Goal: Information Seeking & Learning: Learn about a topic

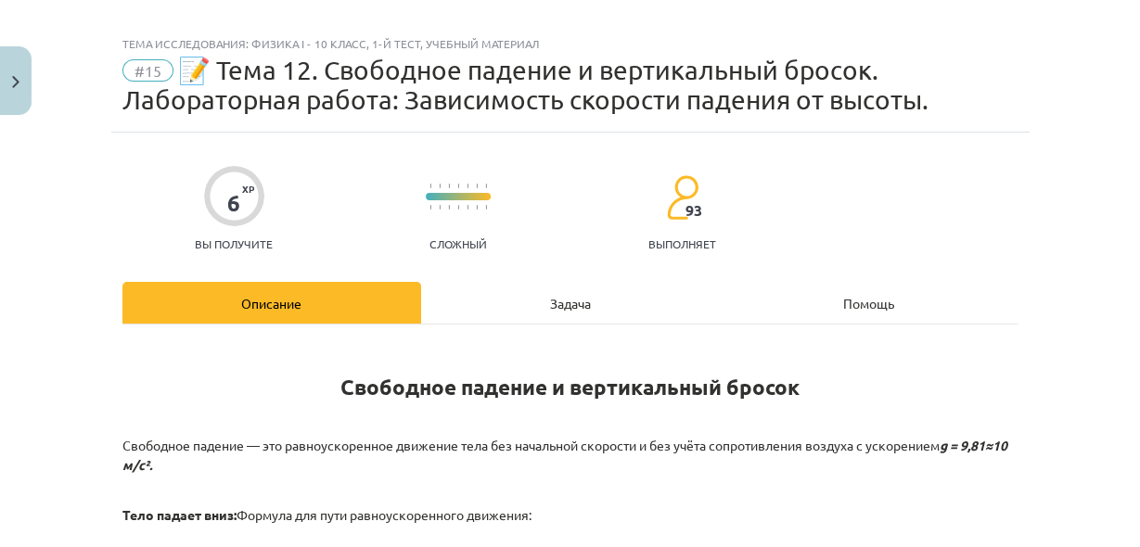
scroll to position [2504, 0]
click at [799, 382] on h1 "Свободное падение и вертикальный бросок" at bounding box center [570, 370] width 896 height 58
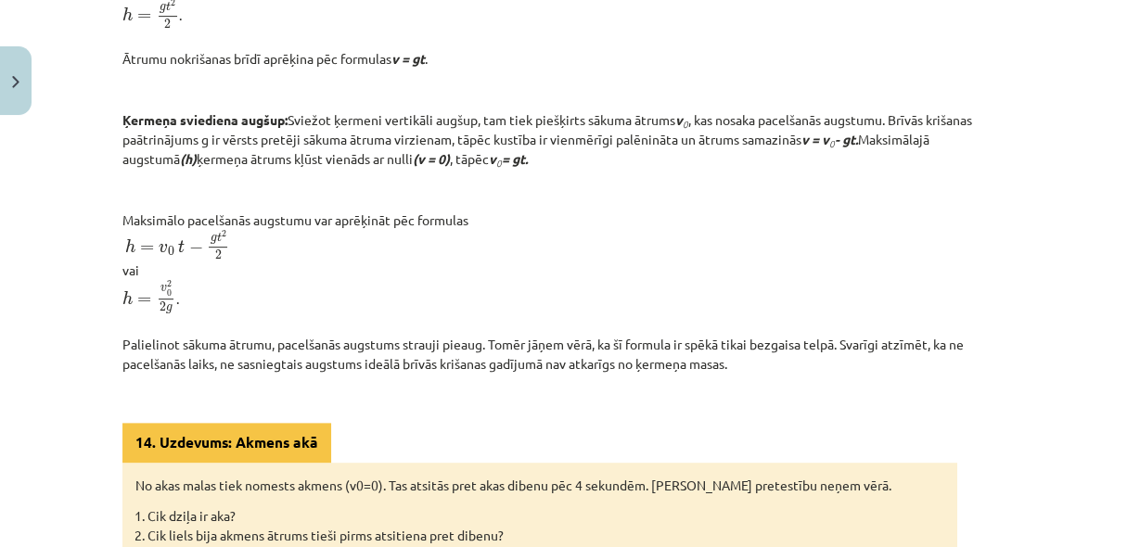
scroll to position [663, 0]
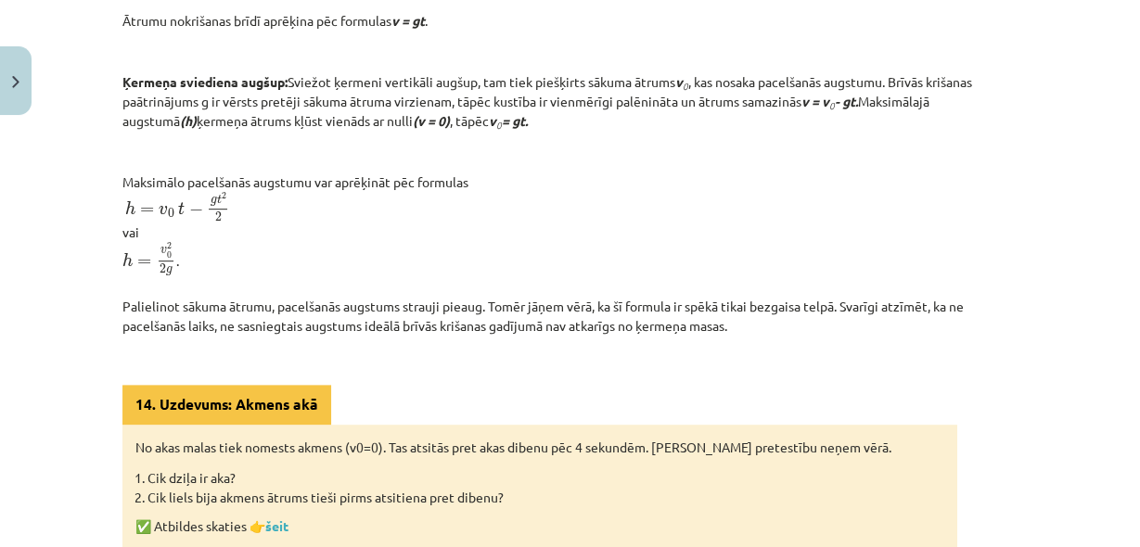
drag, startPoint x: 895, startPoint y: 74, endPoint x: 974, endPoint y: 4, distance: 105.7
click at [896, 61] on p at bounding box center [570, 51] width 896 height 19
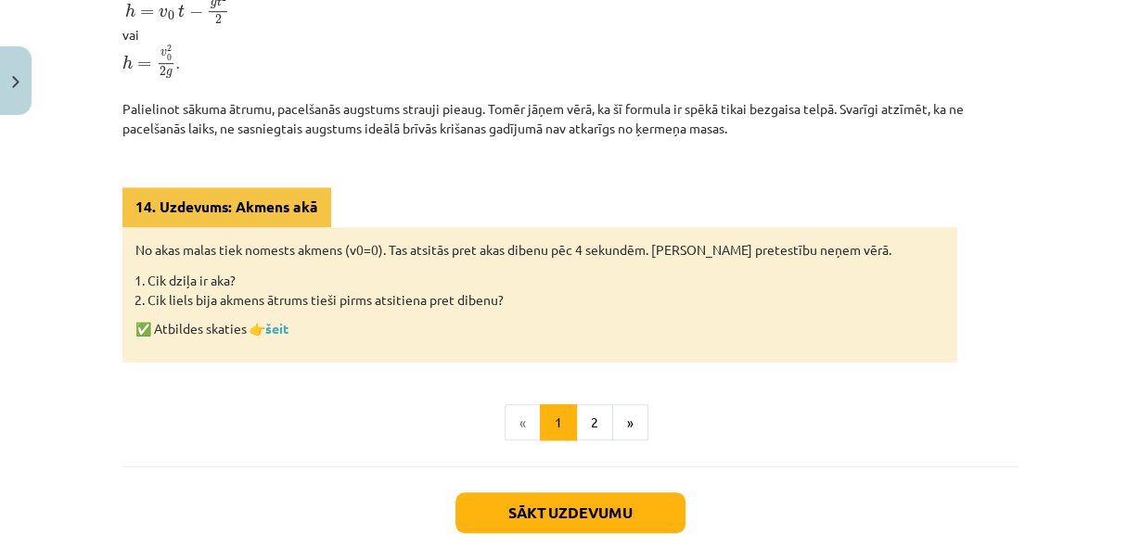
scroll to position [2504, 0]
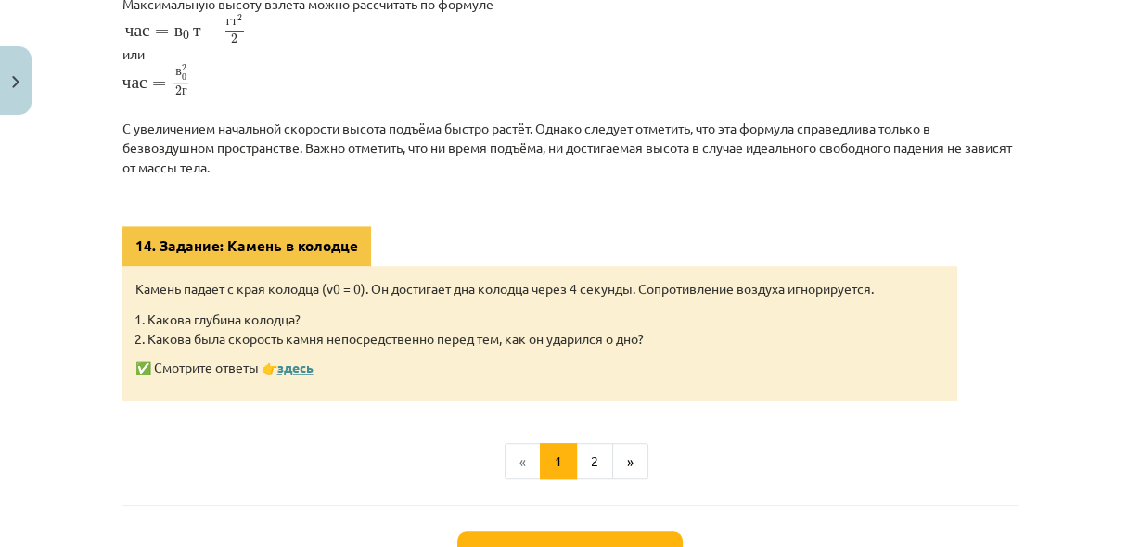
click at [313, 364] on font "здесь" at bounding box center [295, 367] width 36 height 17
click at [591, 455] on font "2" at bounding box center [594, 461] width 7 height 17
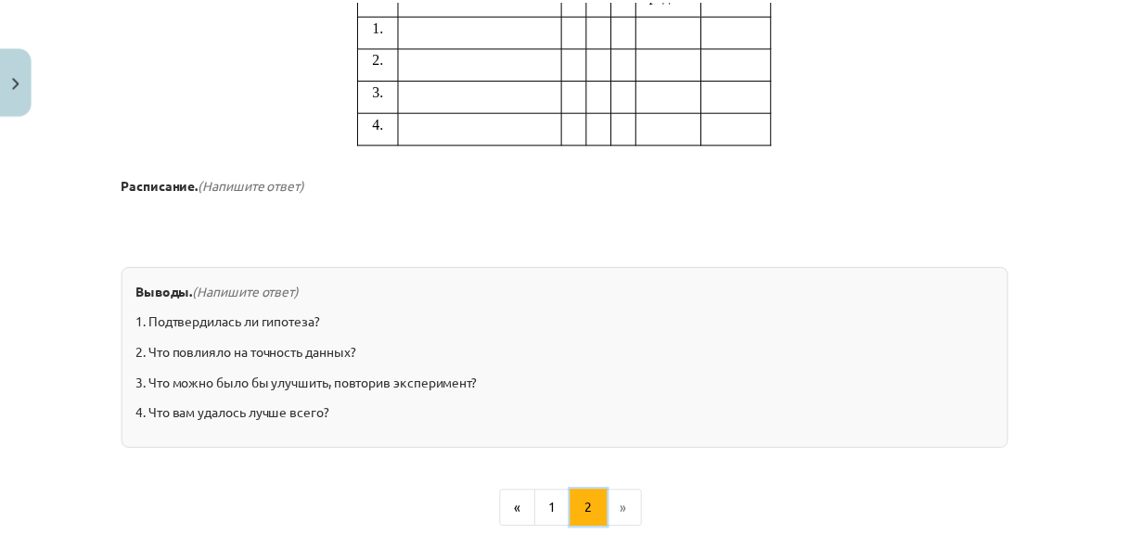
scroll to position [1966, 0]
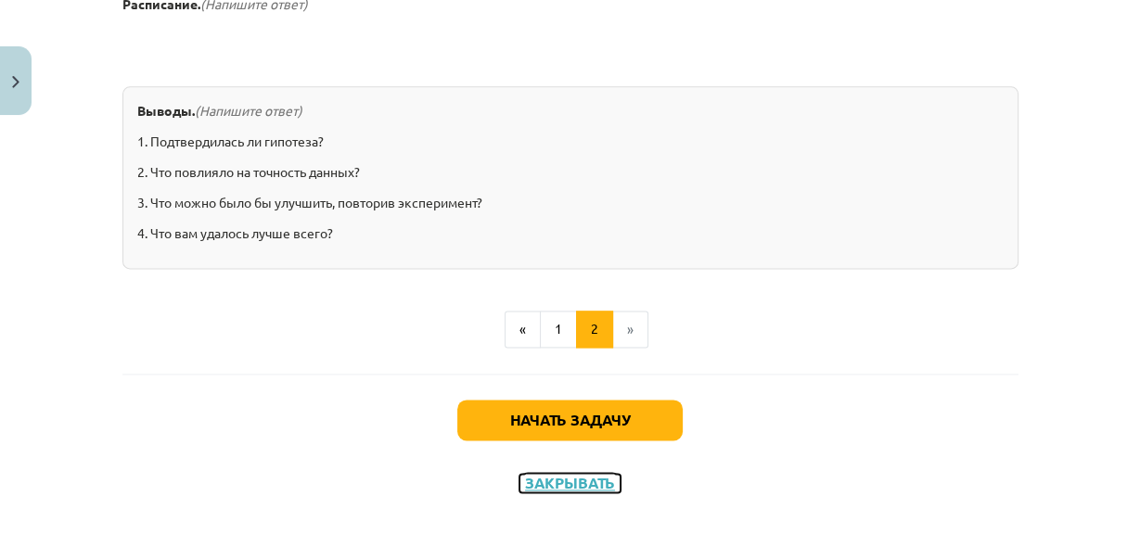
click at [585, 473] on font "Закрывать" at bounding box center [570, 482] width 90 height 19
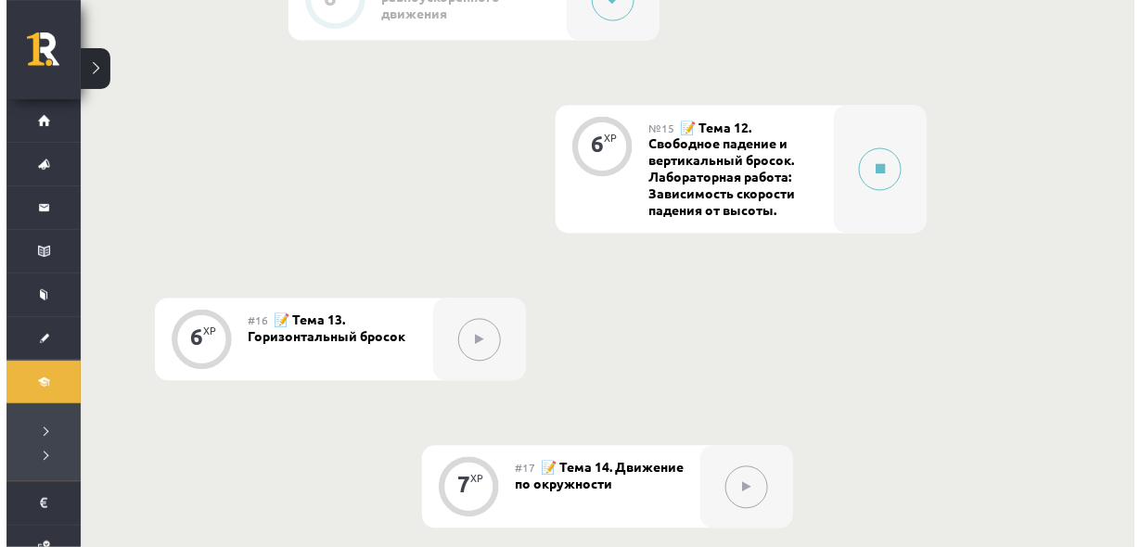
scroll to position [2455, 0]
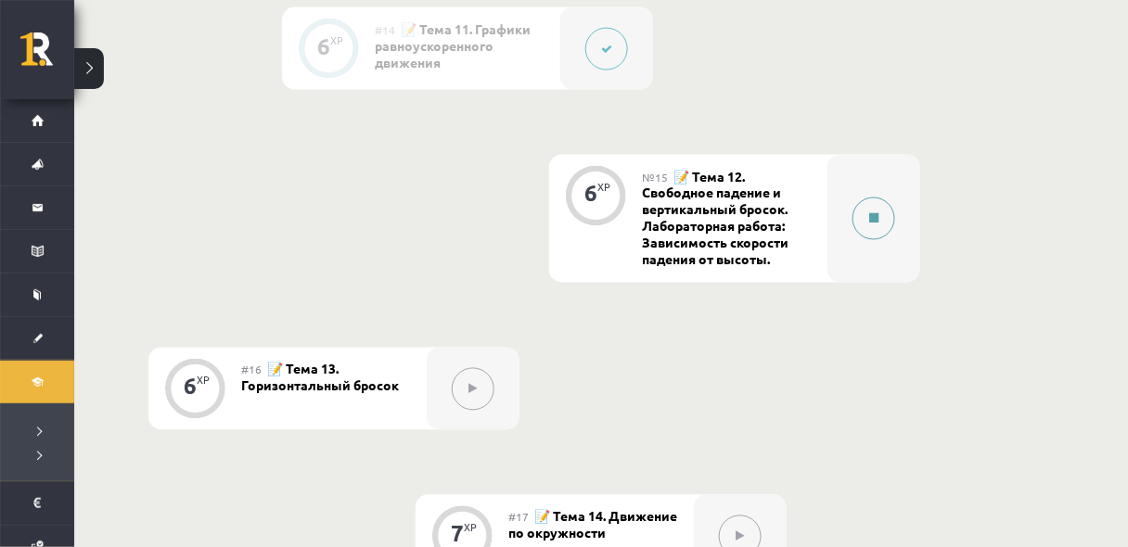
click at [872, 208] on button at bounding box center [873, 219] width 43 height 43
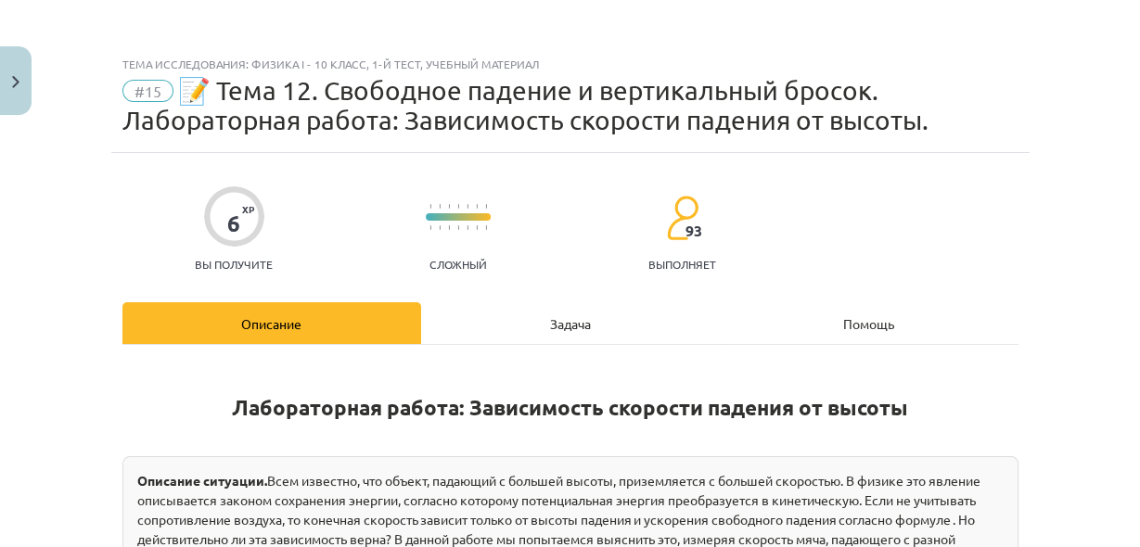
click at [620, 323] on div "Задача" at bounding box center [570, 323] width 299 height 42
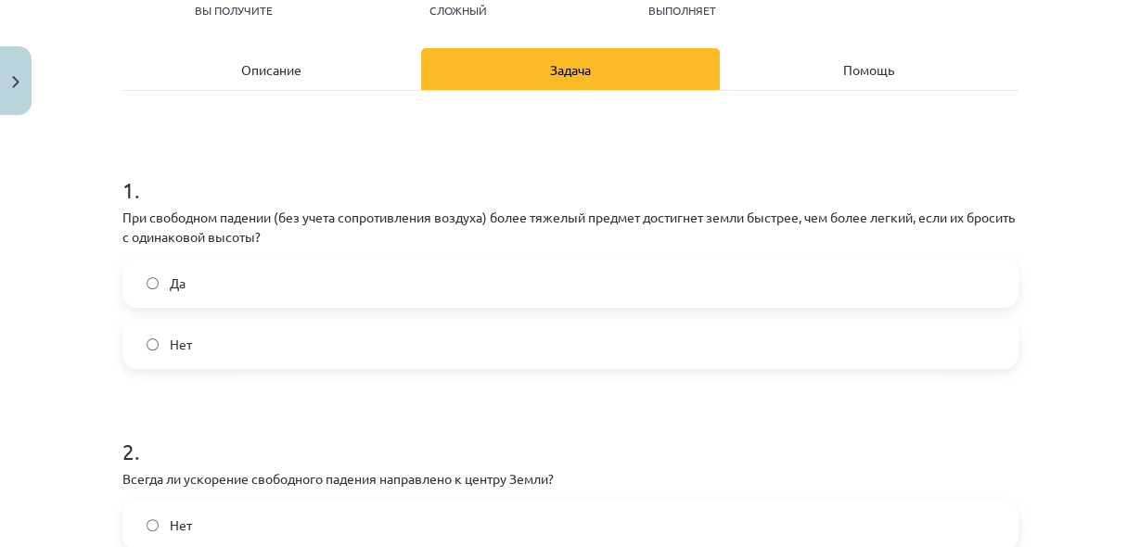
scroll to position [244, 0]
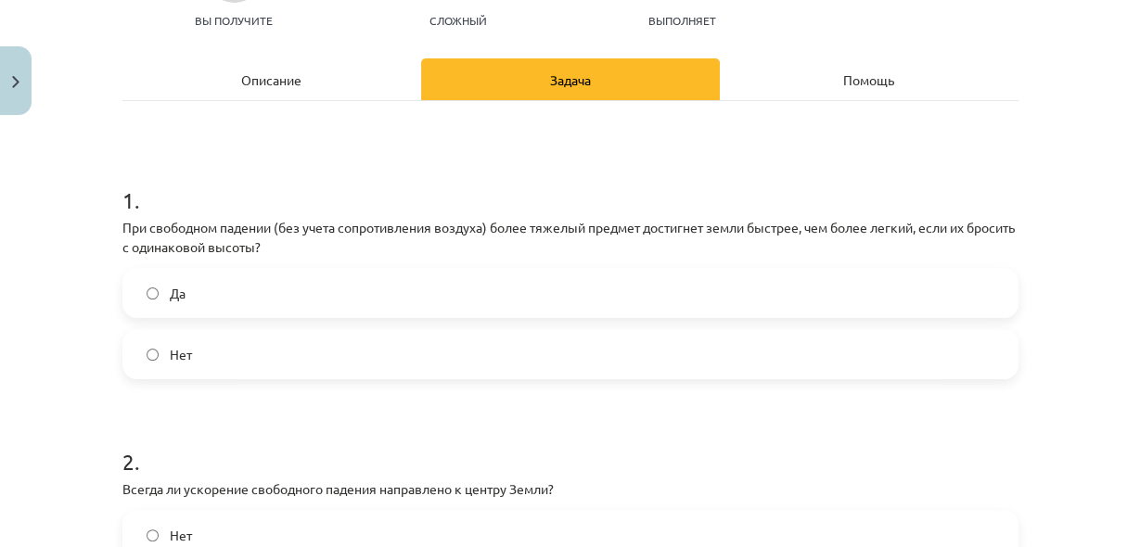
click at [280, 342] on label "Нет" at bounding box center [570, 354] width 892 height 46
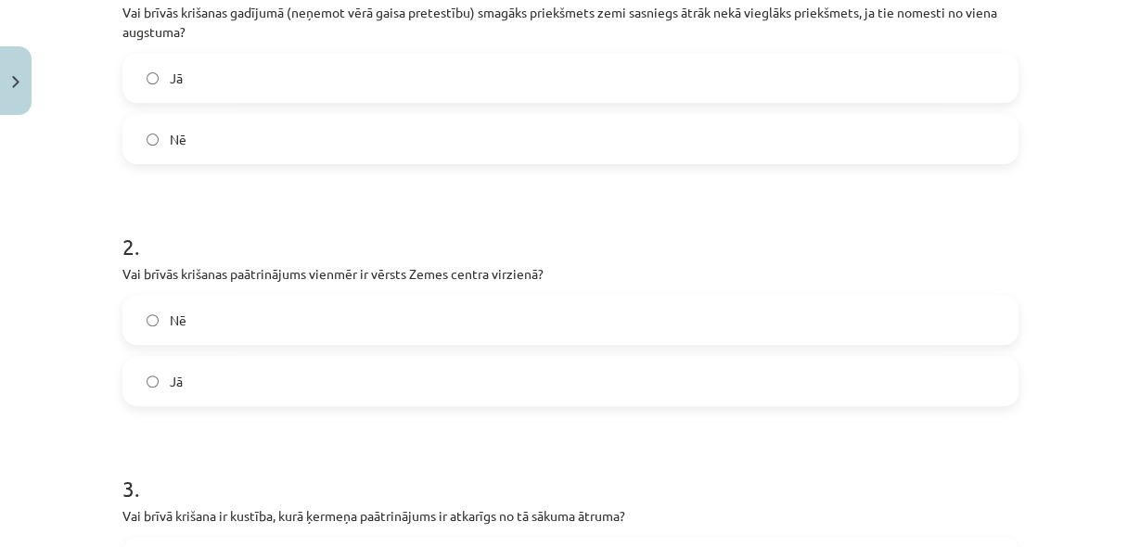
scroll to position [441, 0]
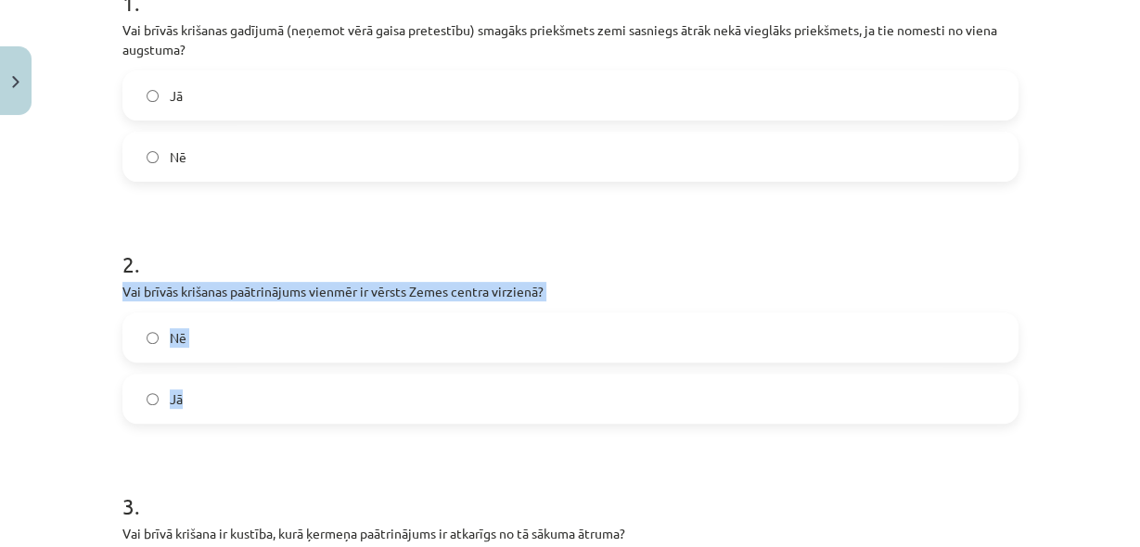
drag, startPoint x: 116, startPoint y: 293, endPoint x: 260, endPoint y: 396, distance: 176.8
click at [260, 396] on div "2 . Vai brīvās krišanas paātrinājums vienmēr ir vērsts Zemes centra virzienā? N…" at bounding box center [570, 321] width 896 height 205
copy div "Vai brīvās krišanas paātrinājums vienmēr ir vērsts Zemes centra virzienā? Nē Jā"
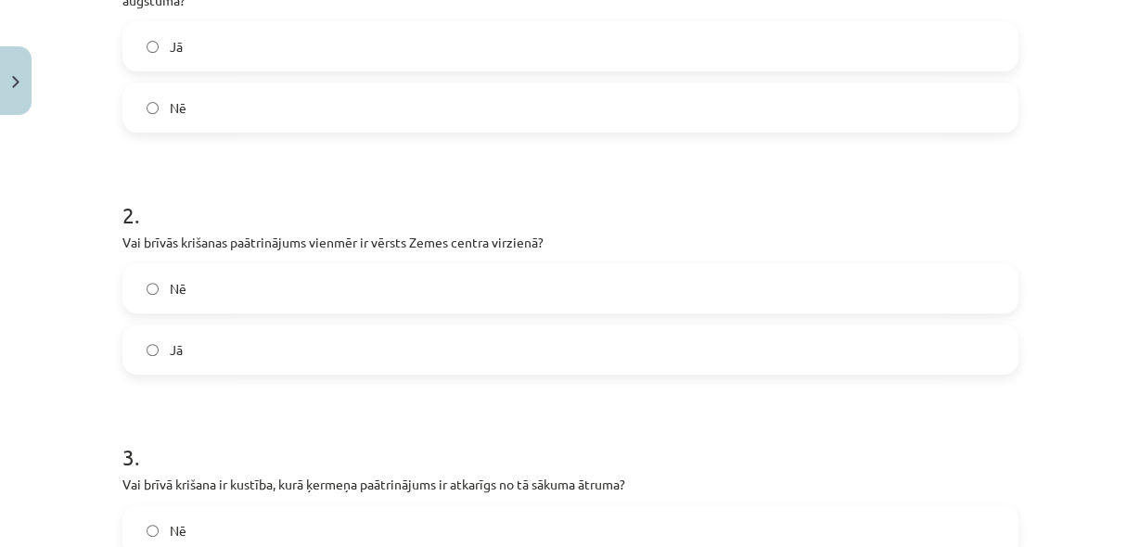
click at [260, 384] on form "1 . Vai brīvās krišanas gadījumā (neņemot vērā gaisa pretestību) smagāks priekš…" at bounding box center [570, 262] width 896 height 709
click at [252, 345] on label "Jā" at bounding box center [570, 349] width 892 height 46
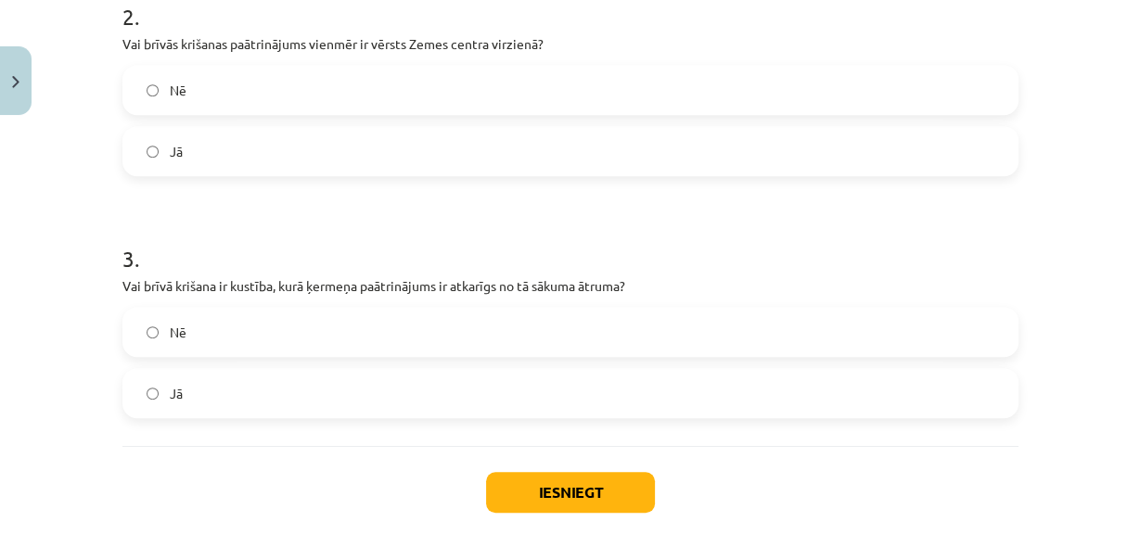
scroll to position [2455, 0]
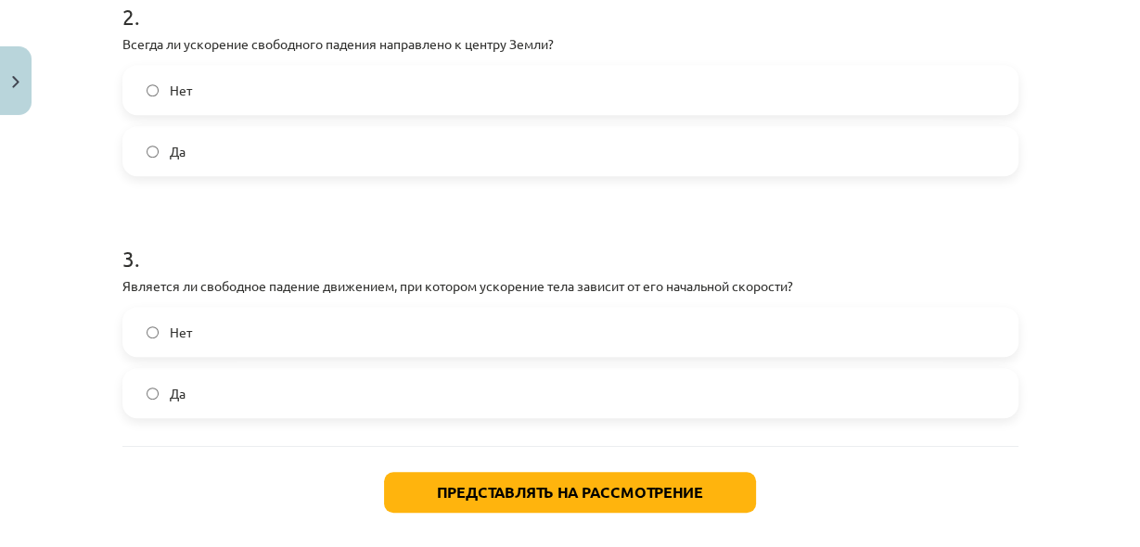
click at [554, 411] on label "Да" at bounding box center [570, 393] width 892 height 46
click at [883, 59] on div "2 . Всегда ли ускорение свободного падения направлено к центру Земли? Нет Да" at bounding box center [570, 73] width 896 height 205
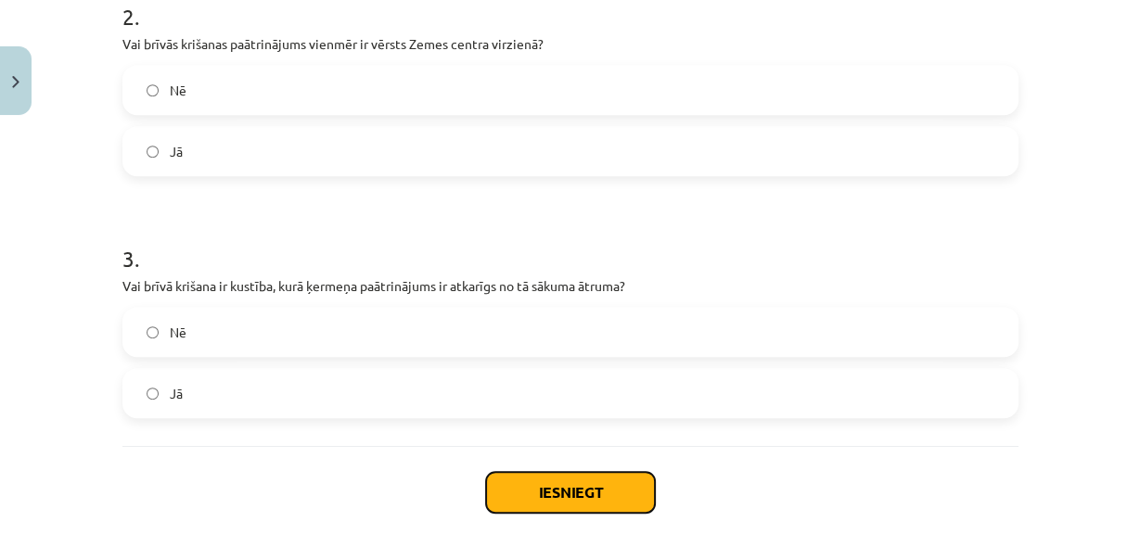
click at [575, 493] on button "Iesniegt" at bounding box center [570, 492] width 169 height 41
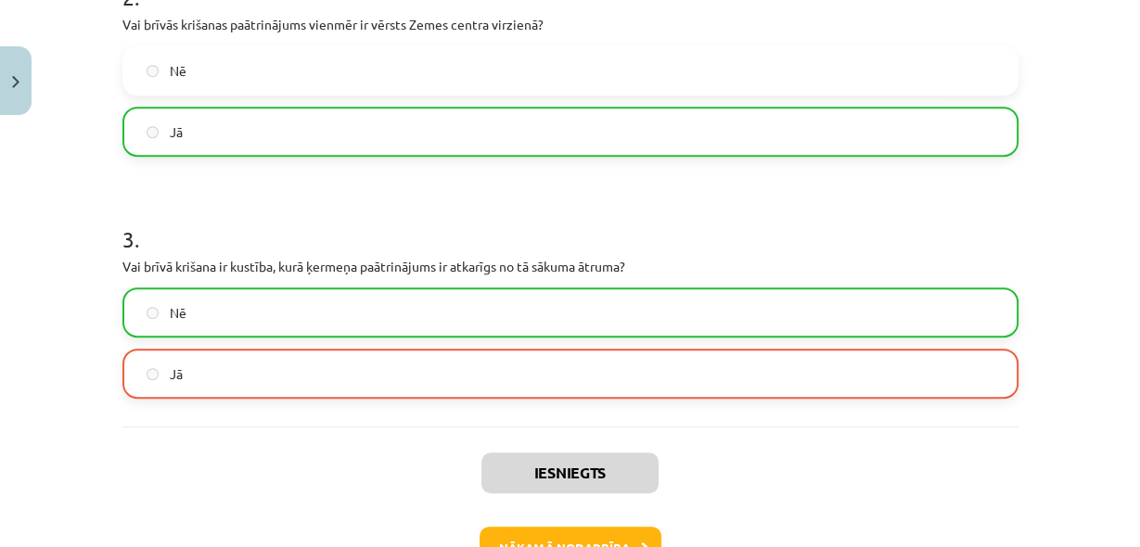
scroll to position [787, 0]
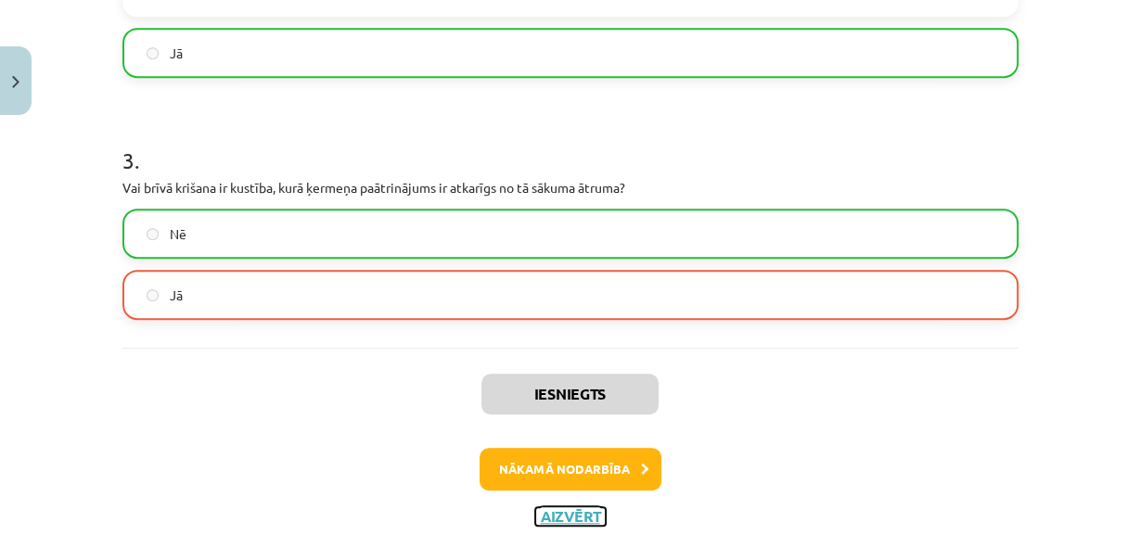
click at [570, 512] on button "Aizvērt" at bounding box center [570, 516] width 70 height 19
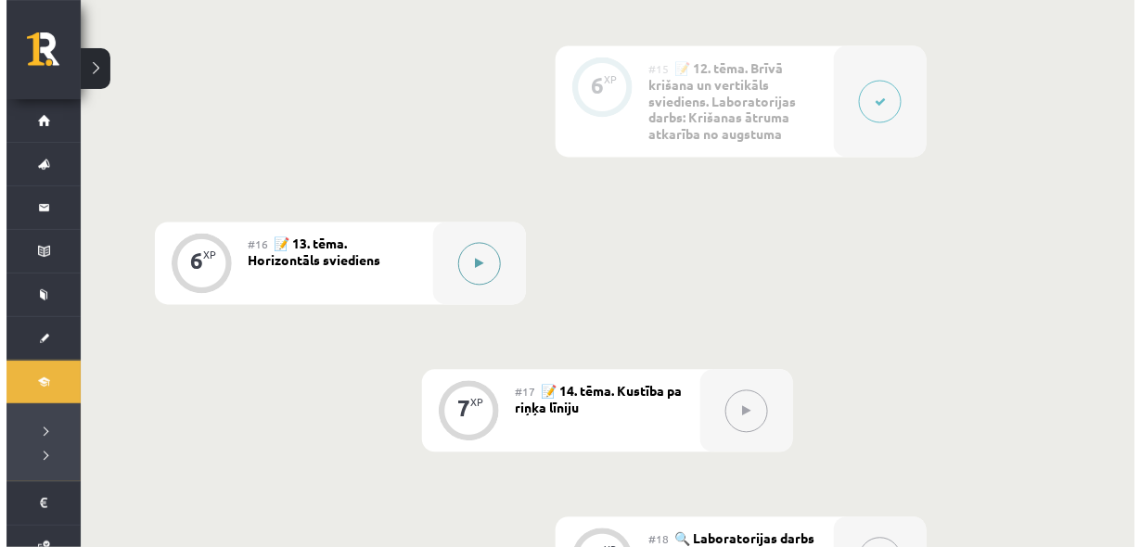
scroll to position [2528, 0]
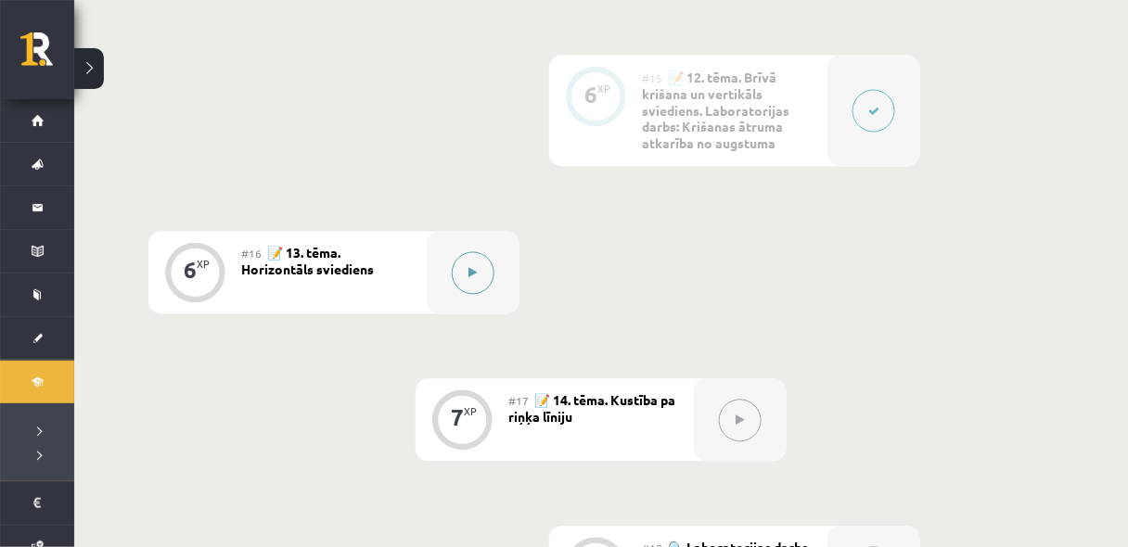
click at [488, 288] on div at bounding box center [473, 273] width 93 height 83
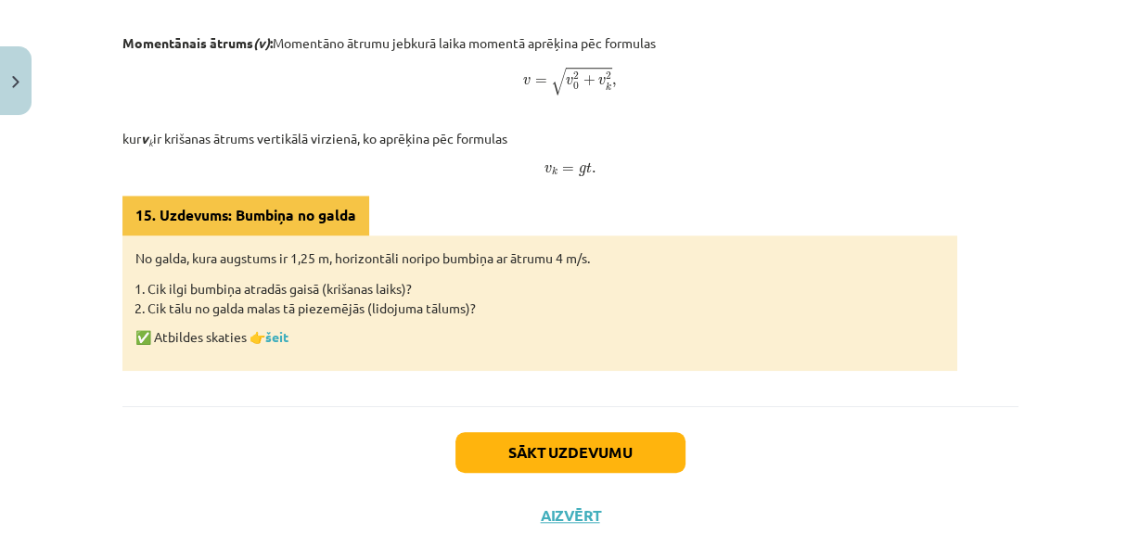
scroll to position [1236, 0]
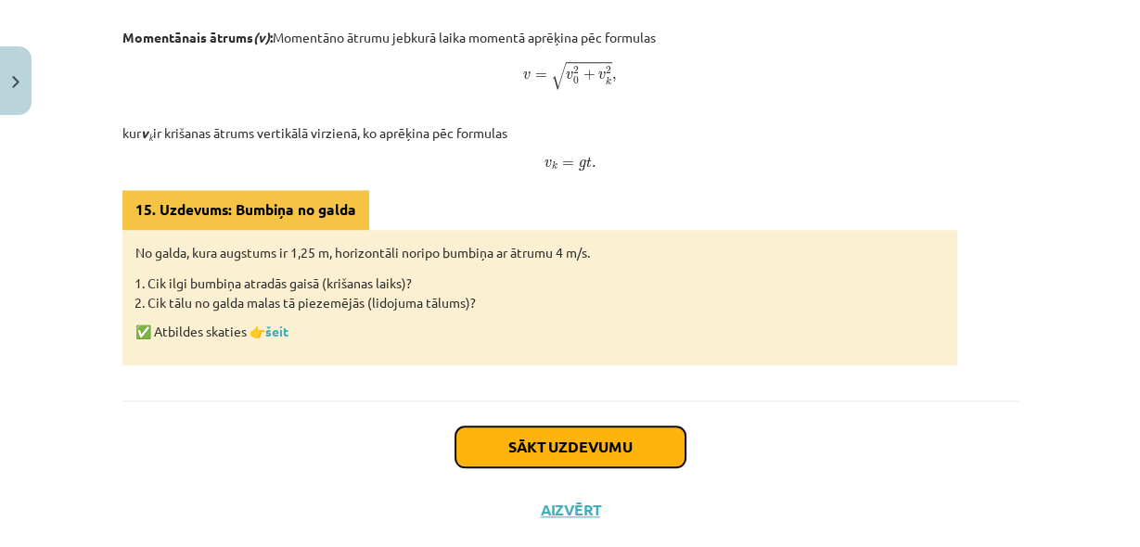
click at [563, 447] on button "Sākt uzdevumu" at bounding box center [570, 447] width 230 height 41
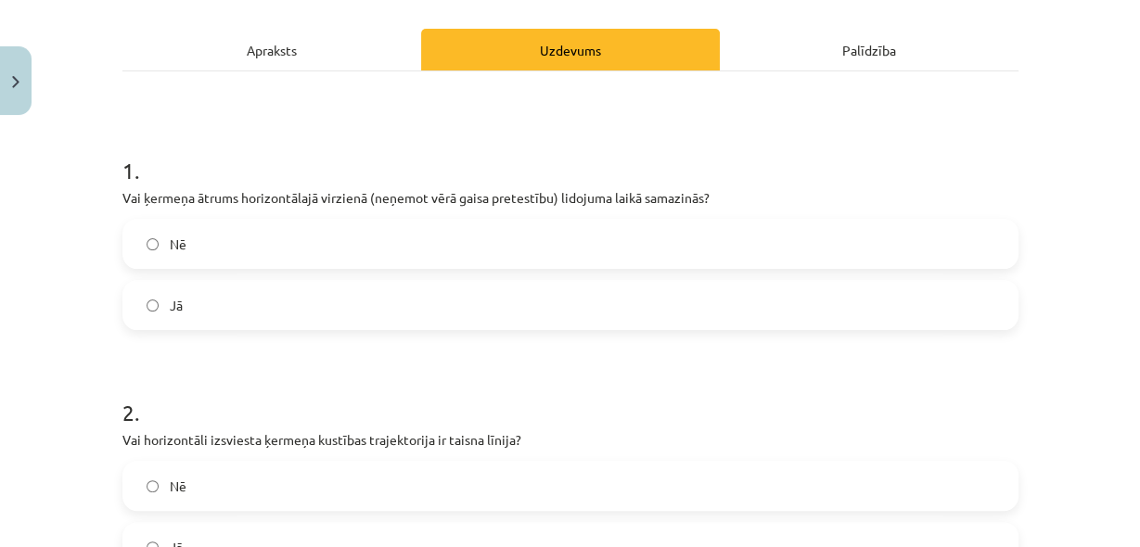
scroll to position [2554, 0]
click at [346, 62] on div "Описание" at bounding box center [271, 50] width 299 height 42
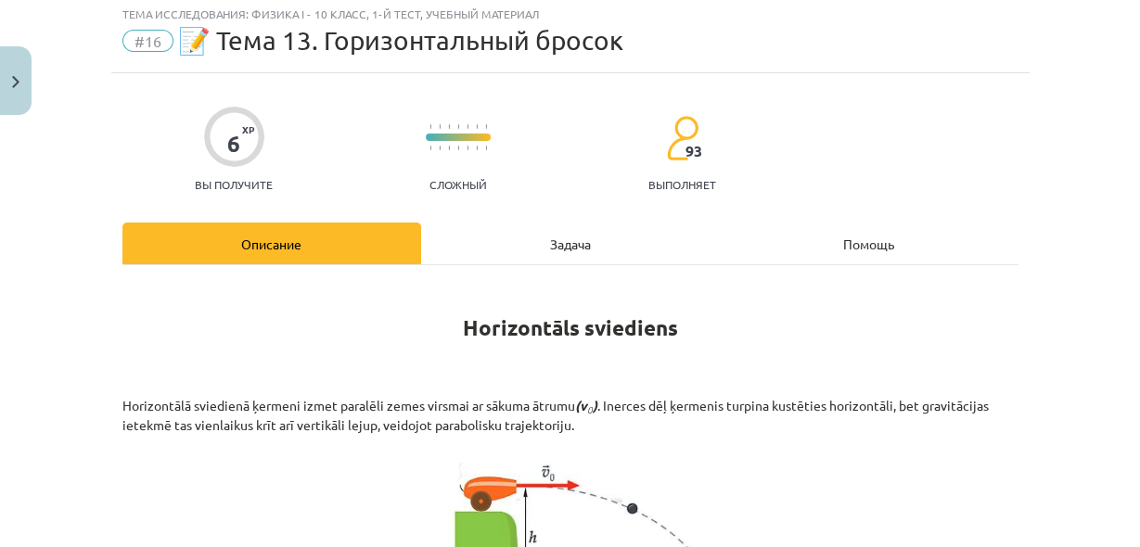
scroll to position [45, 0]
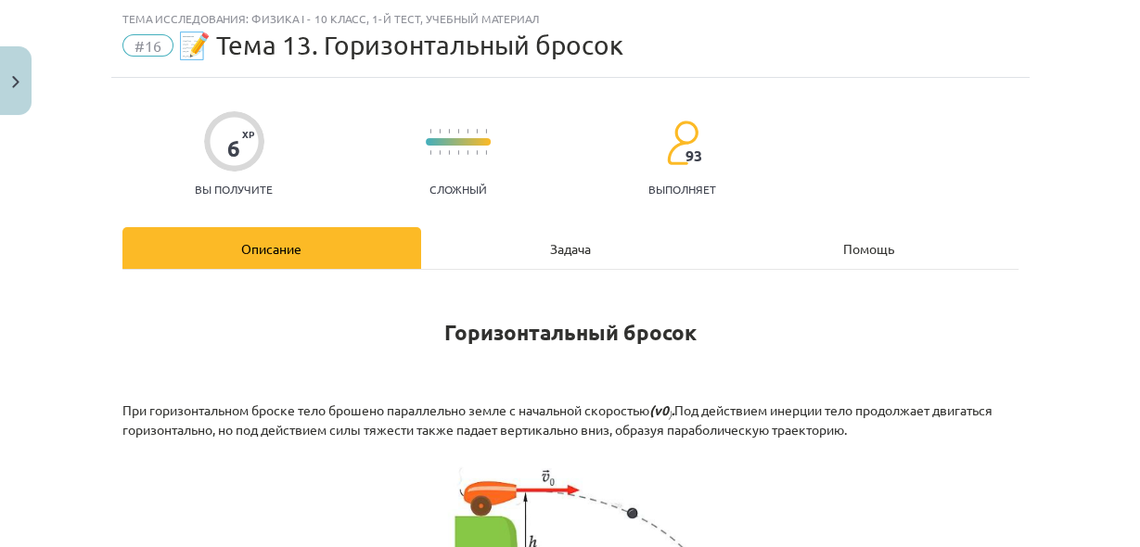
click at [530, 235] on div "Задача" at bounding box center [570, 248] width 299 height 42
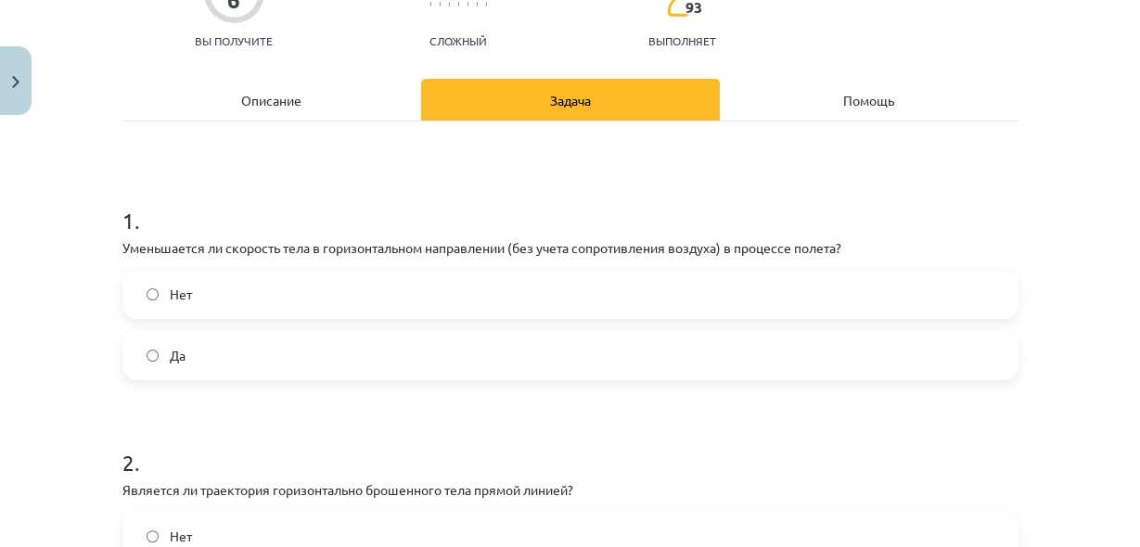
scroll to position [2528, 0]
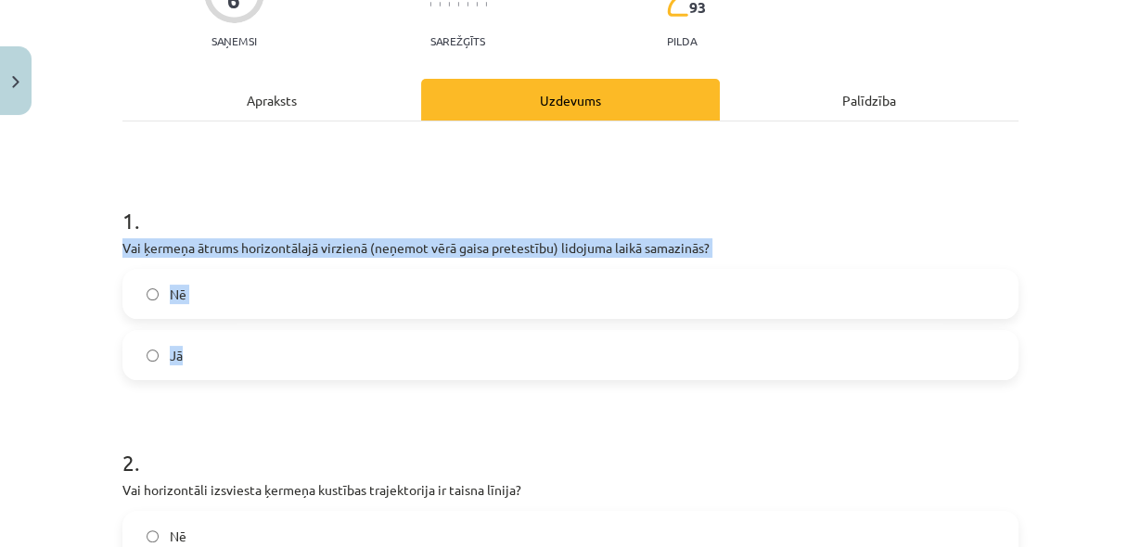
drag, startPoint x: 114, startPoint y: 249, endPoint x: 223, endPoint y: 345, distance: 145.2
click at [223, 345] on div "6 XP Saņemsi Sarežģīts 93 pilda Apraksts Uzdevums Palīdzība 1 . Vai ķermeņa ātr…" at bounding box center [570, 482] width 918 height 1104
copy div "Vai ķermeņa ātrums horizontālajā virzienā (neņemot vērā gaisa pretestību) lidoj…"
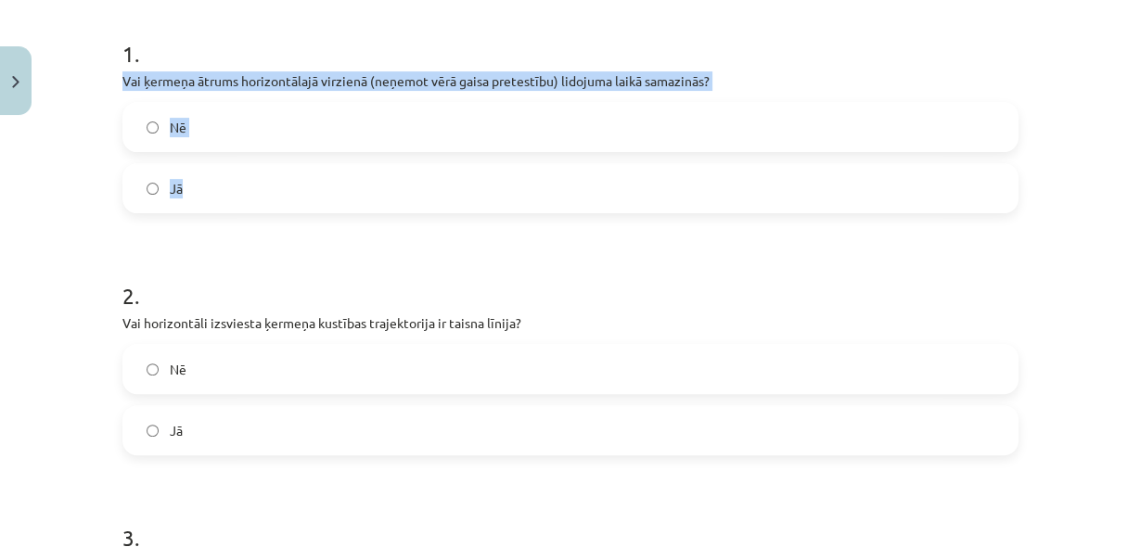
scroll to position [392, 0]
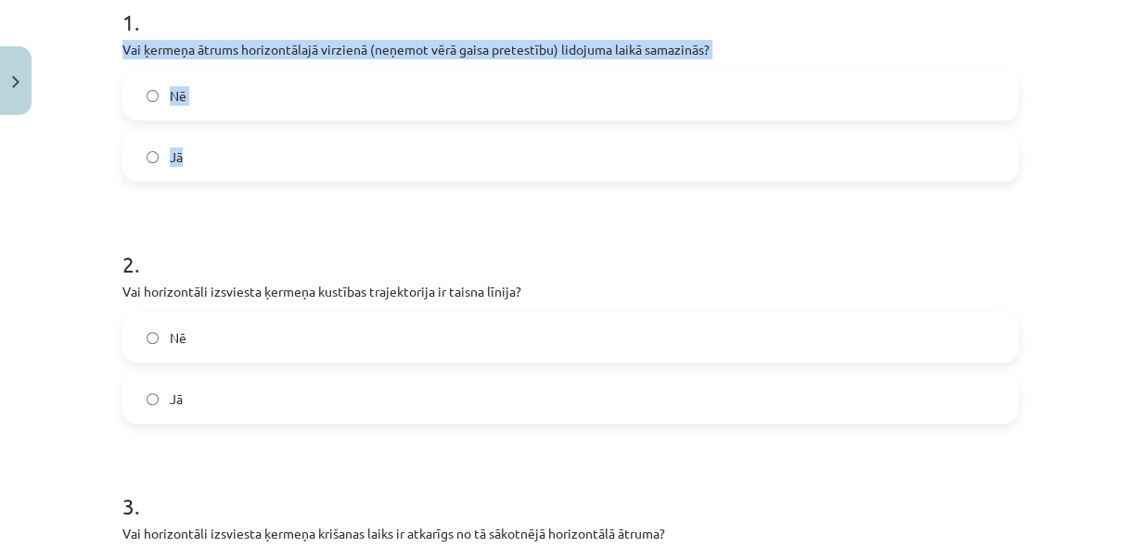
click at [219, 156] on label "Jā" at bounding box center [570, 157] width 892 height 46
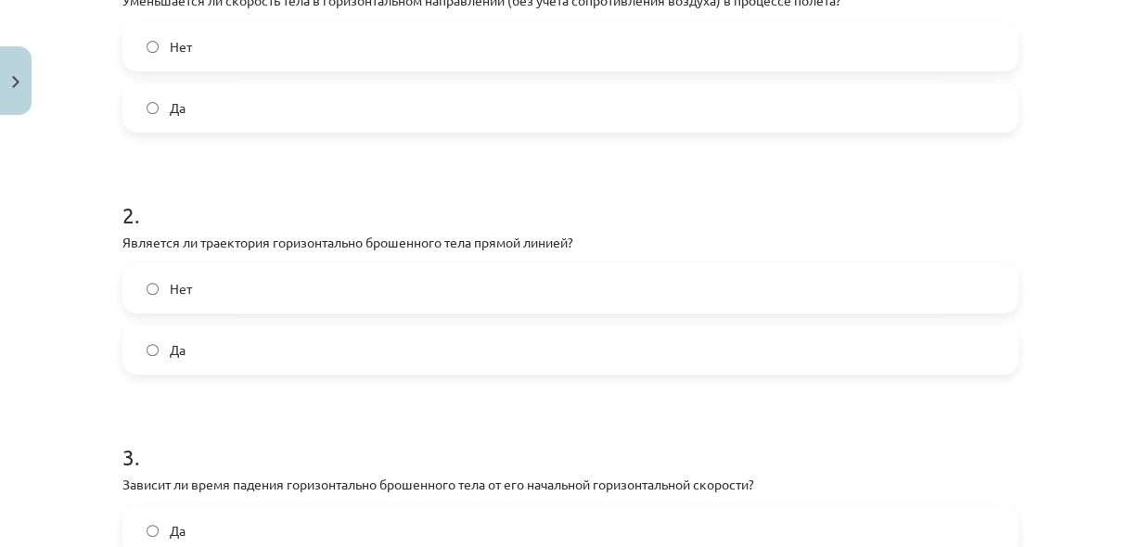
scroll to position [2554, 0]
click at [543, 286] on label "Нет" at bounding box center [570, 288] width 892 height 46
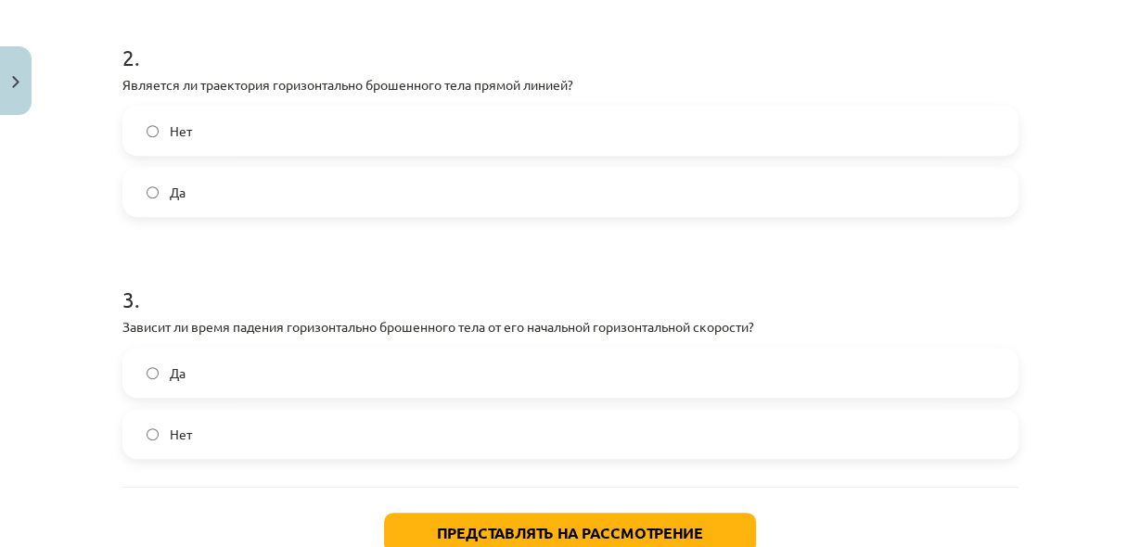
scroll to position [689, 0]
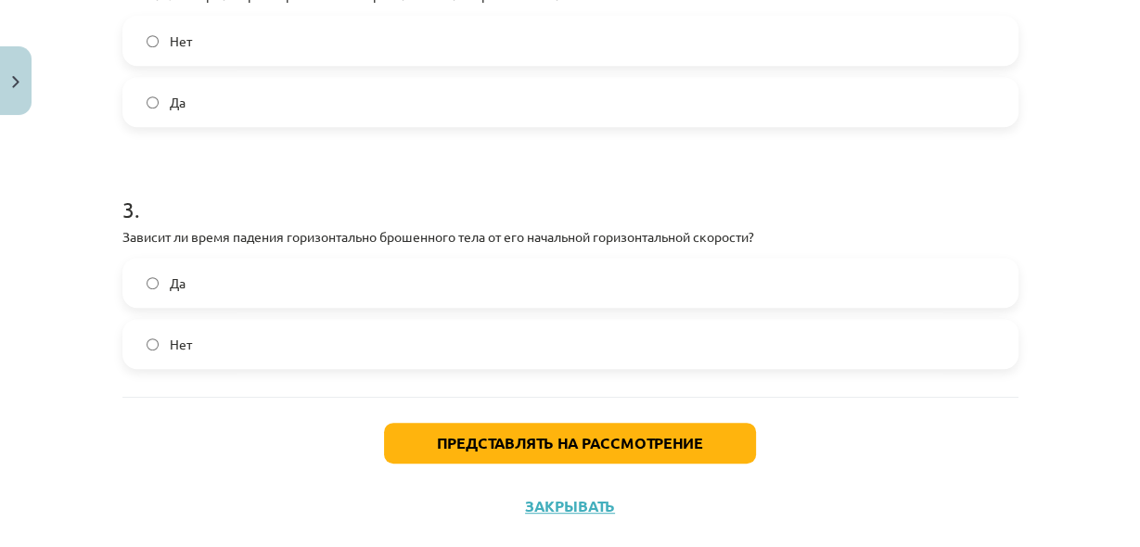
click at [528, 288] on label "Да" at bounding box center [570, 283] width 892 height 46
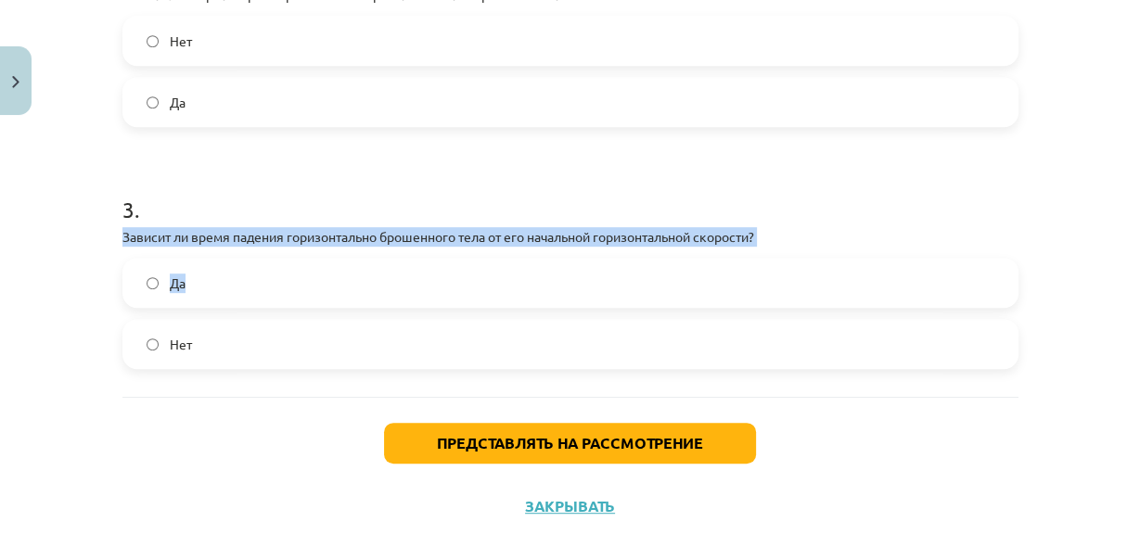
drag, startPoint x: 116, startPoint y: 231, endPoint x: 858, endPoint y: 17, distance: 772.2
click at [183, 271] on div "3 . Зависит ли время падения горизонтально брошенного тела от его начальной гор…" at bounding box center [570, 266] width 896 height 205
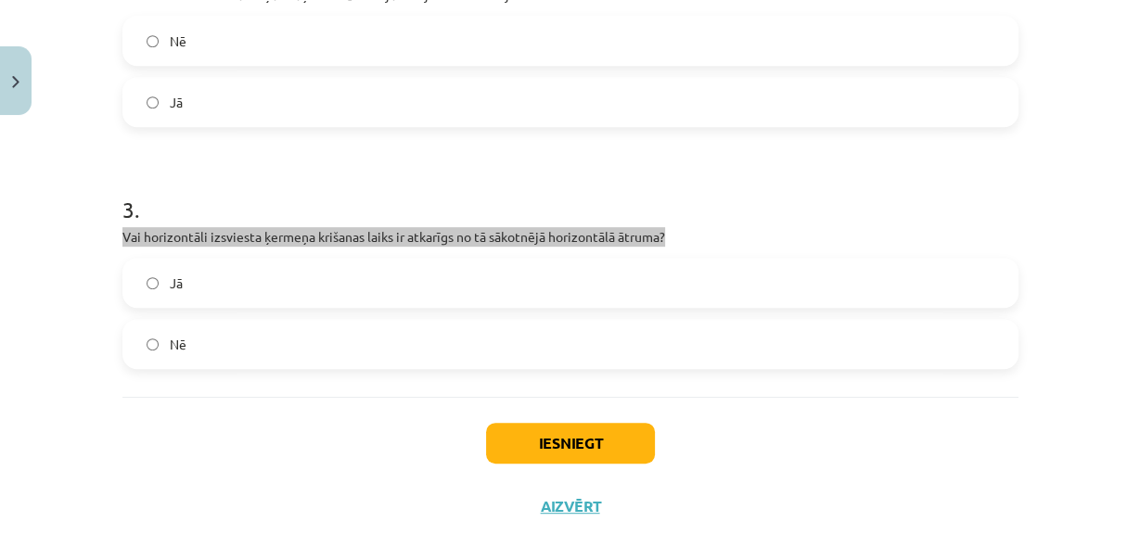
scroll to position [2528, 0]
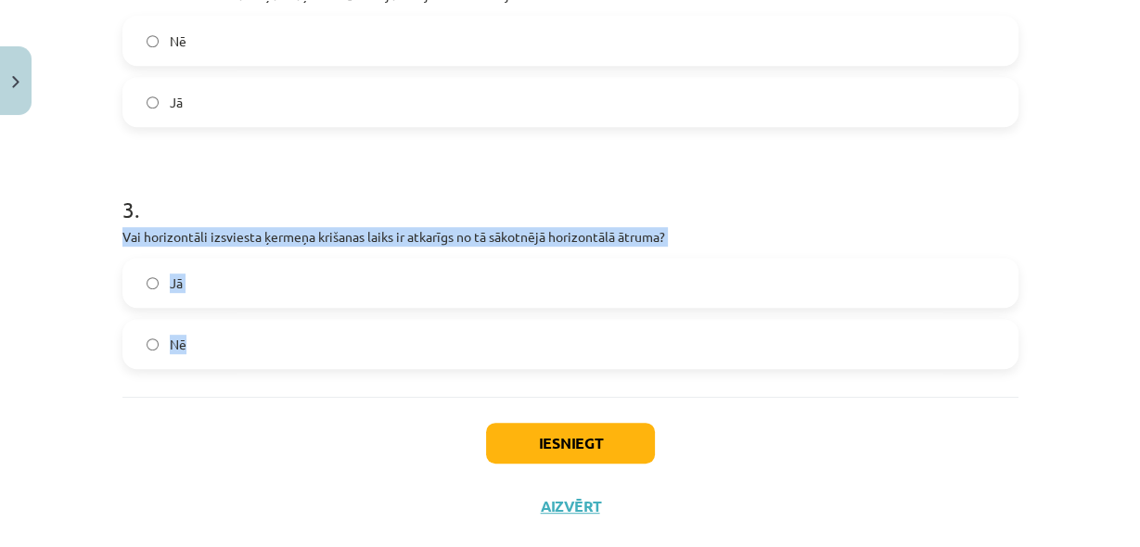
drag, startPoint x: 117, startPoint y: 236, endPoint x: 189, endPoint y: 367, distance: 150.2
click at [189, 367] on div "3 . Vai horizontāli izsviesta ķermeņa krišanas laiks ir atkarīgs no tā sākotnēj…" at bounding box center [570, 266] width 896 height 205
copy div "Vai horizontāli izsviesta ķermeņa krišanas laiks ir atkarīgs no tā sākotnējā ho…"
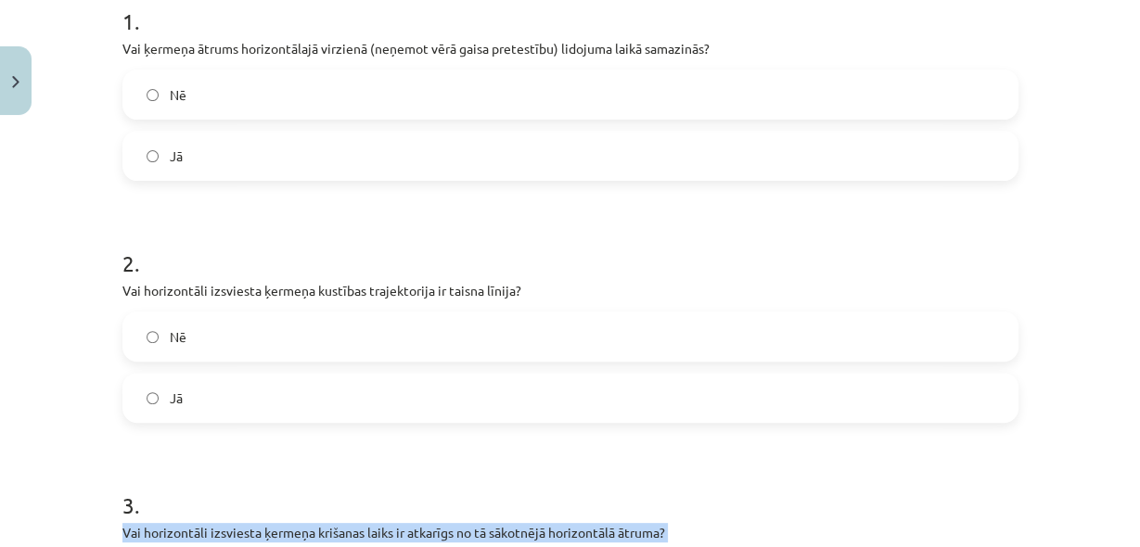
scroll to position [392, 0]
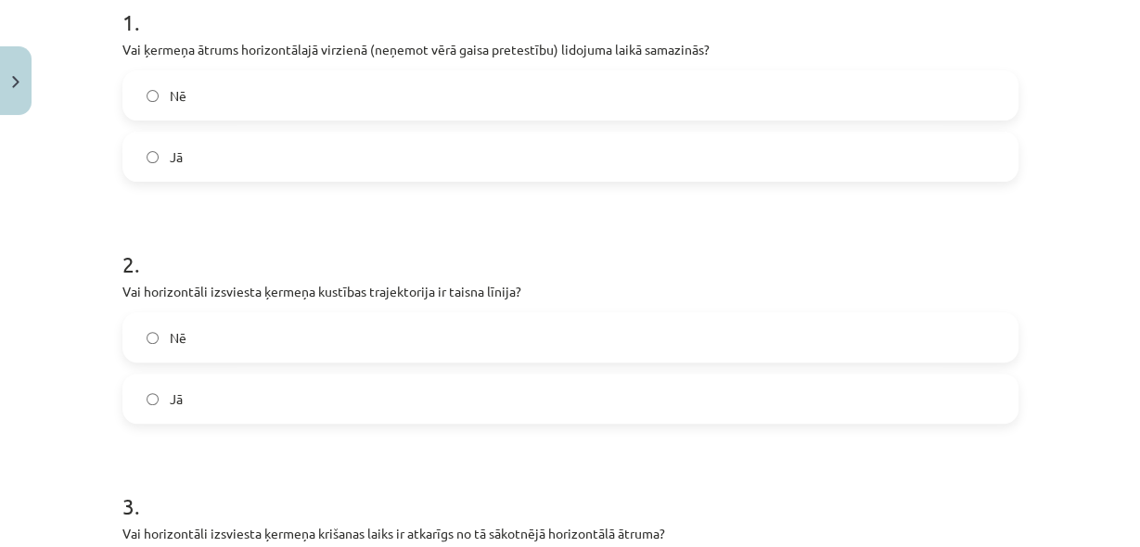
click at [285, 108] on label "Nē" at bounding box center [570, 95] width 892 height 46
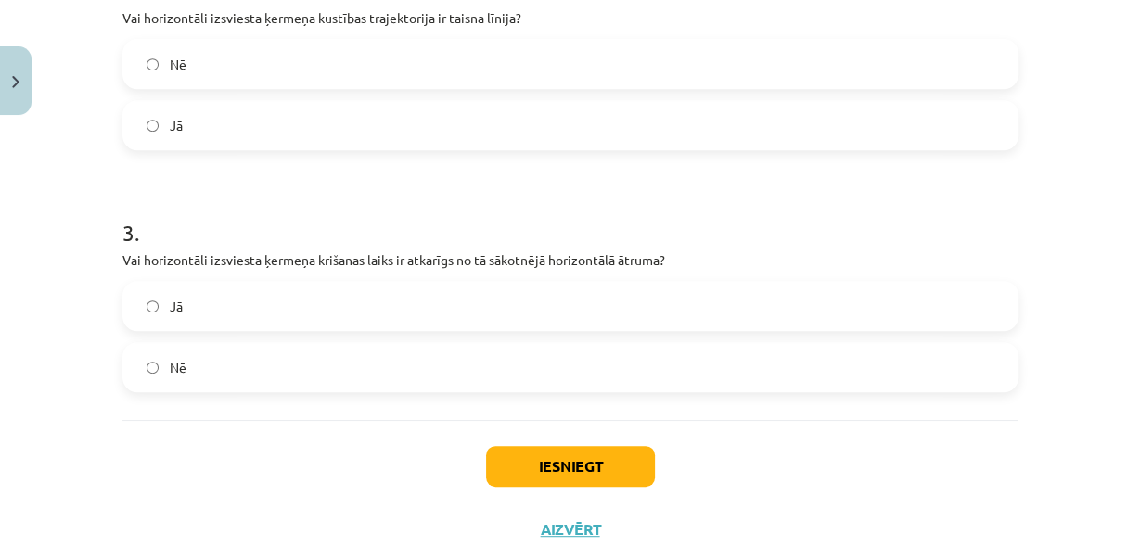
scroll to position [725, 0]
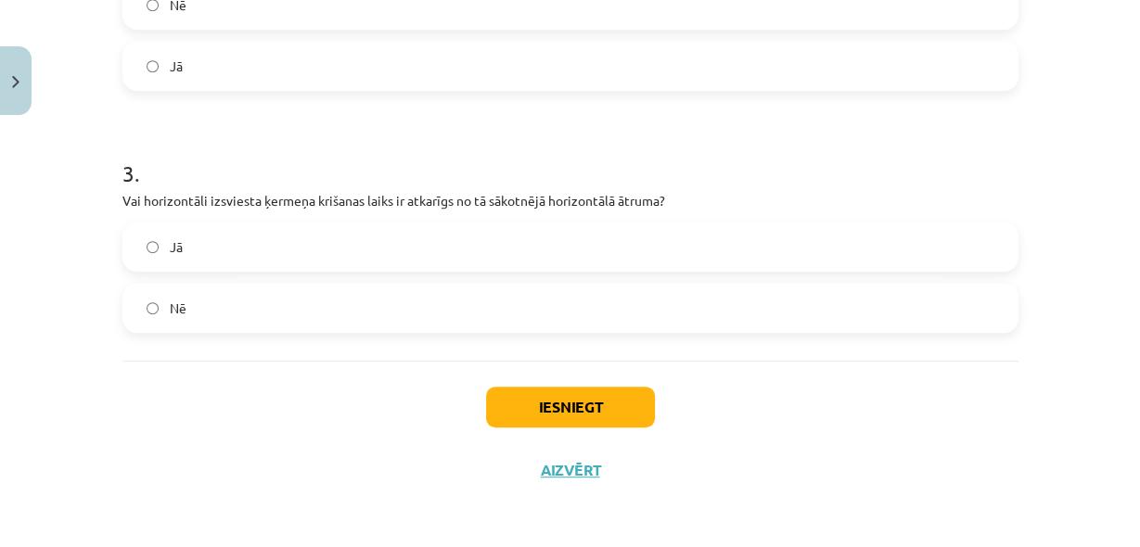
click at [391, 309] on label "Nē" at bounding box center [570, 308] width 892 height 46
click at [586, 401] on button "Iesniegt" at bounding box center [570, 407] width 169 height 41
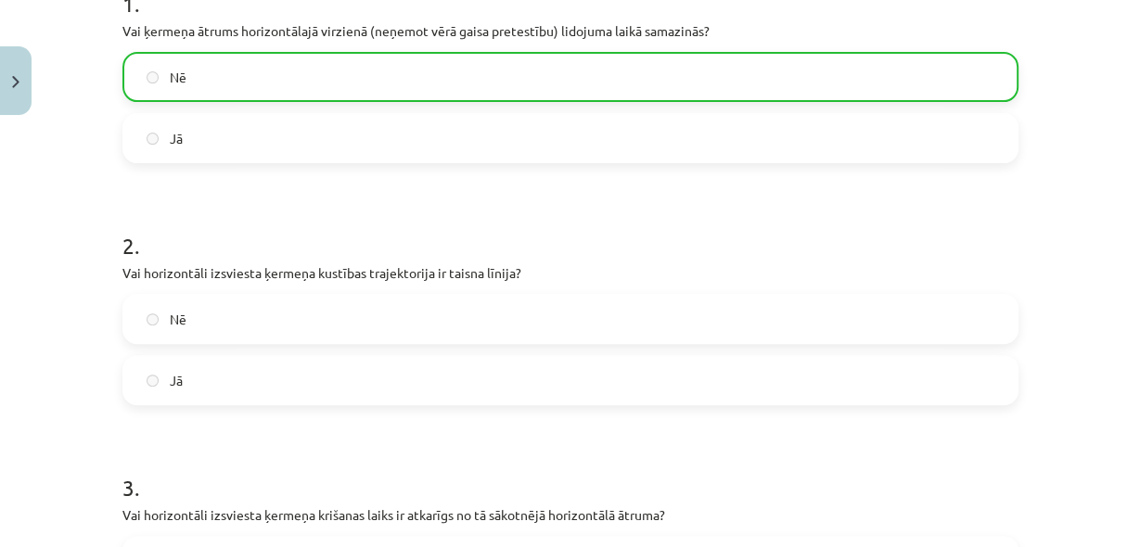
scroll to position [428, 0]
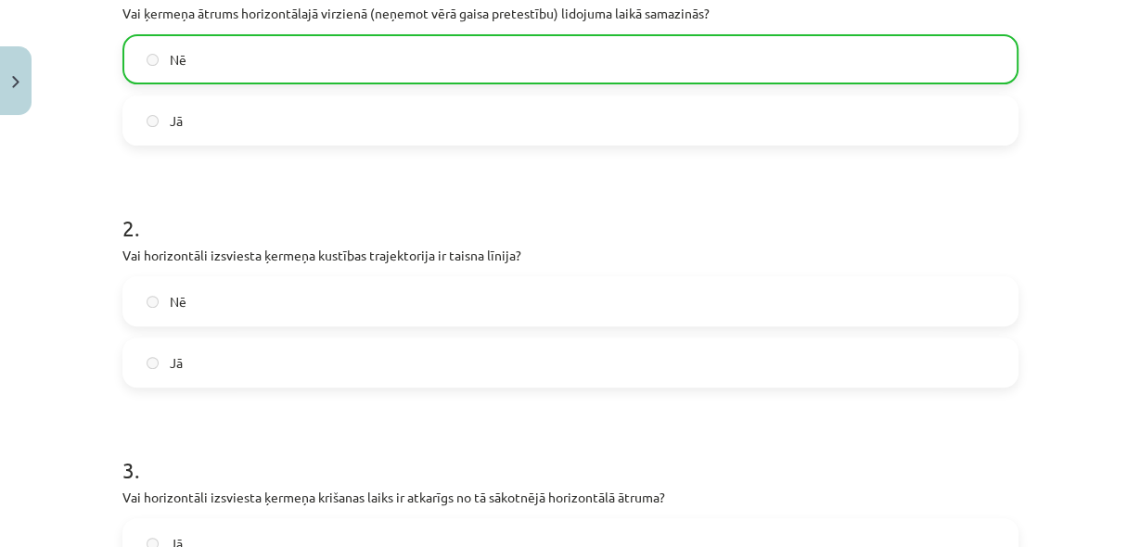
click at [225, 309] on label "Nē" at bounding box center [570, 301] width 892 height 46
click at [214, 356] on label "Jā" at bounding box center [570, 362] width 892 height 46
click at [212, 303] on label "Nē" at bounding box center [570, 301] width 892 height 46
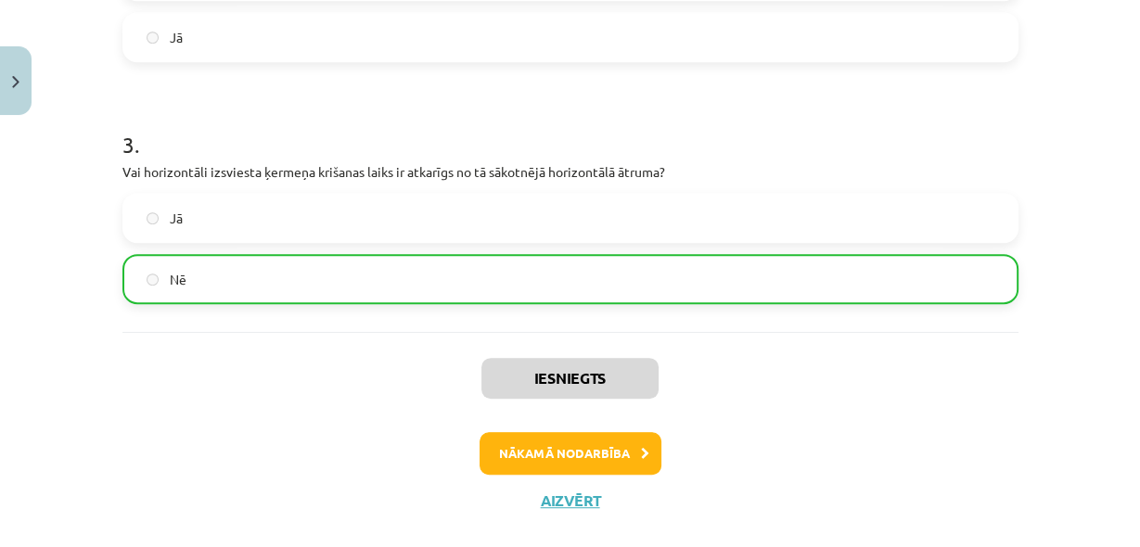
scroll to position [783, 0]
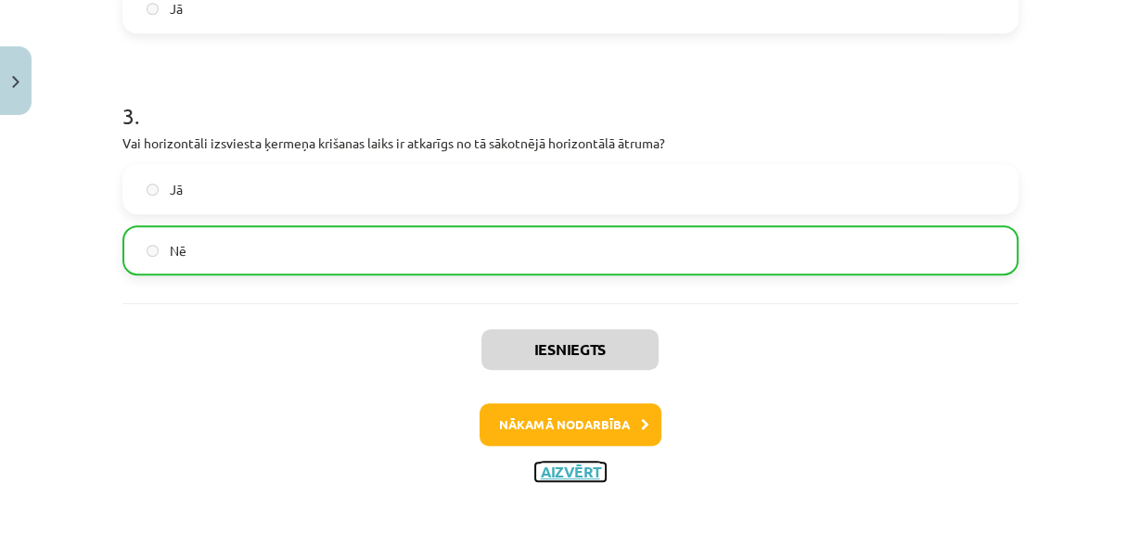
click at [579, 464] on button "Aizvērt" at bounding box center [570, 472] width 70 height 19
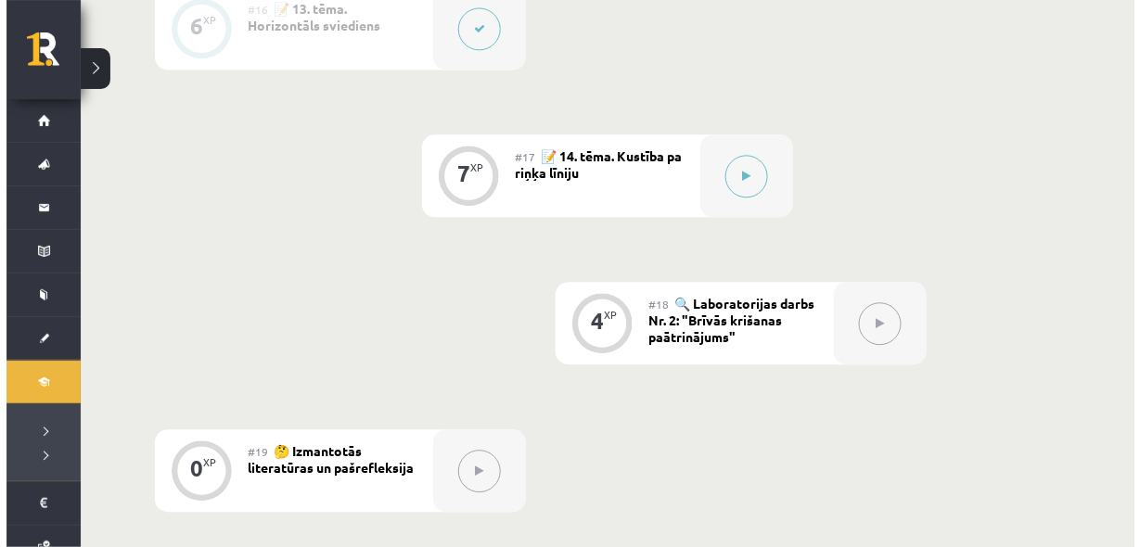
scroll to position [2776, 0]
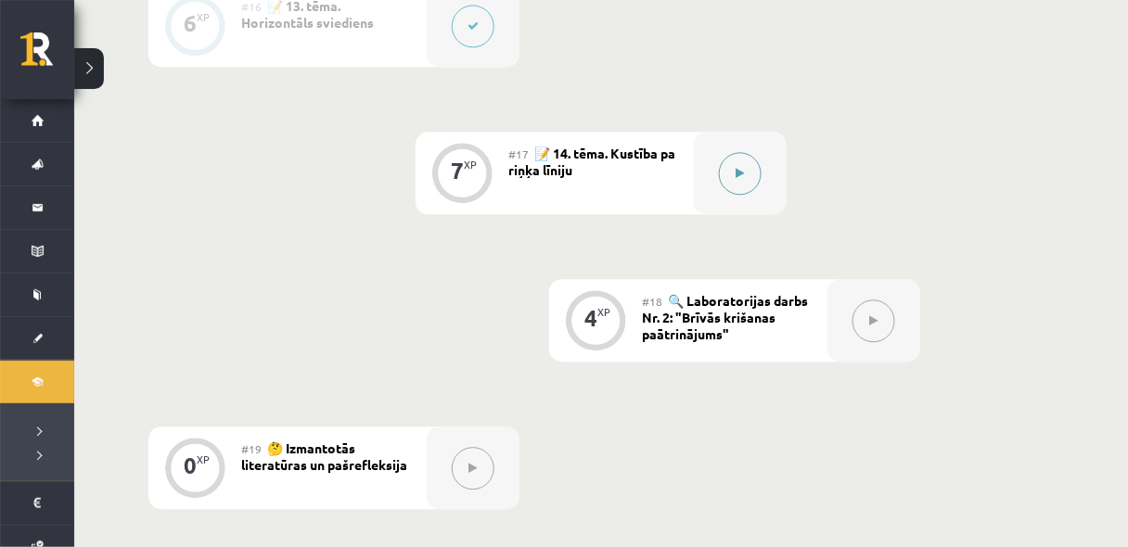
click at [735, 162] on button at bounding box center [740, 173] width 43 height 43
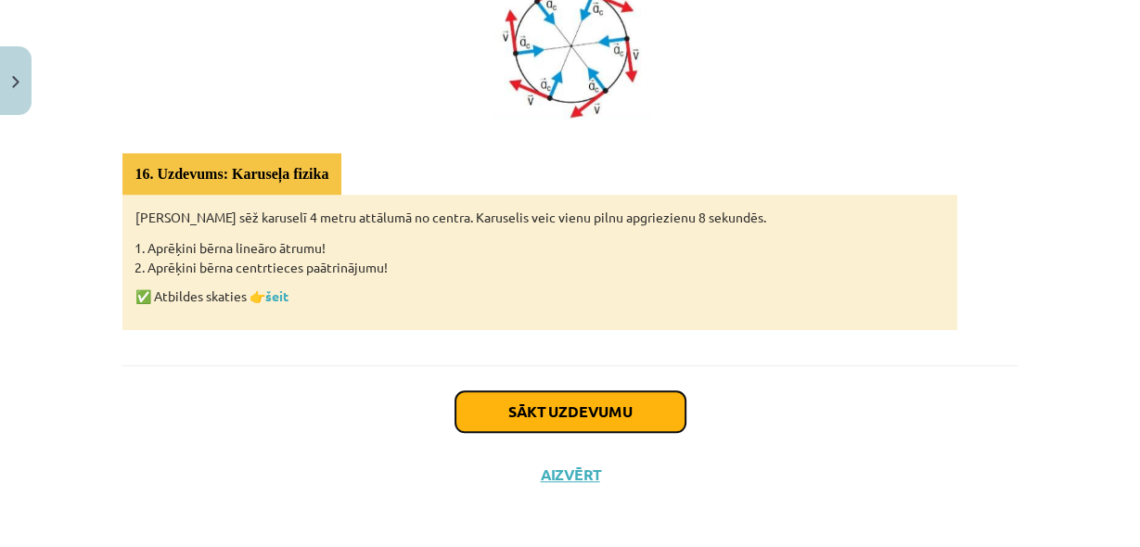
click at [578, 417] on button "Sākt uzdevumu" at bounding box center [570, 411] width 230 height 41
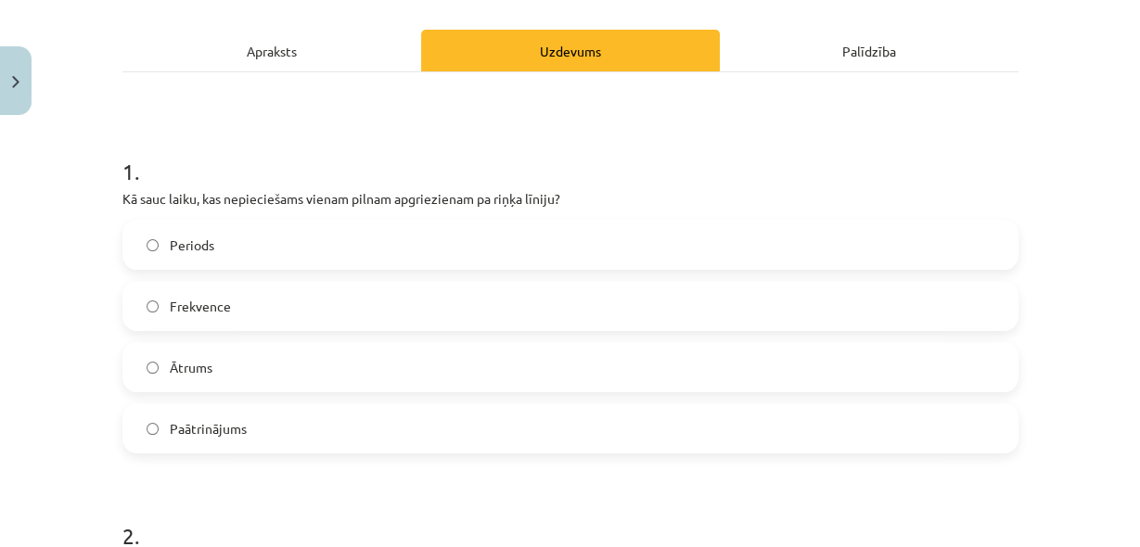
scroll to position [294, 0]
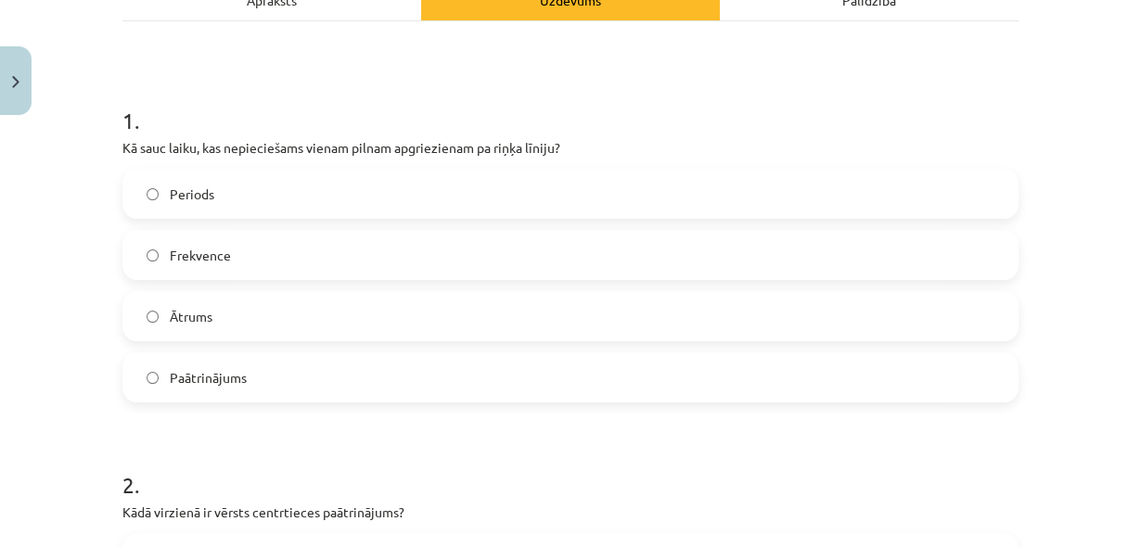
click at [726, 186] on label "Periods" at bounding box center [570, 194] width 892 height 46
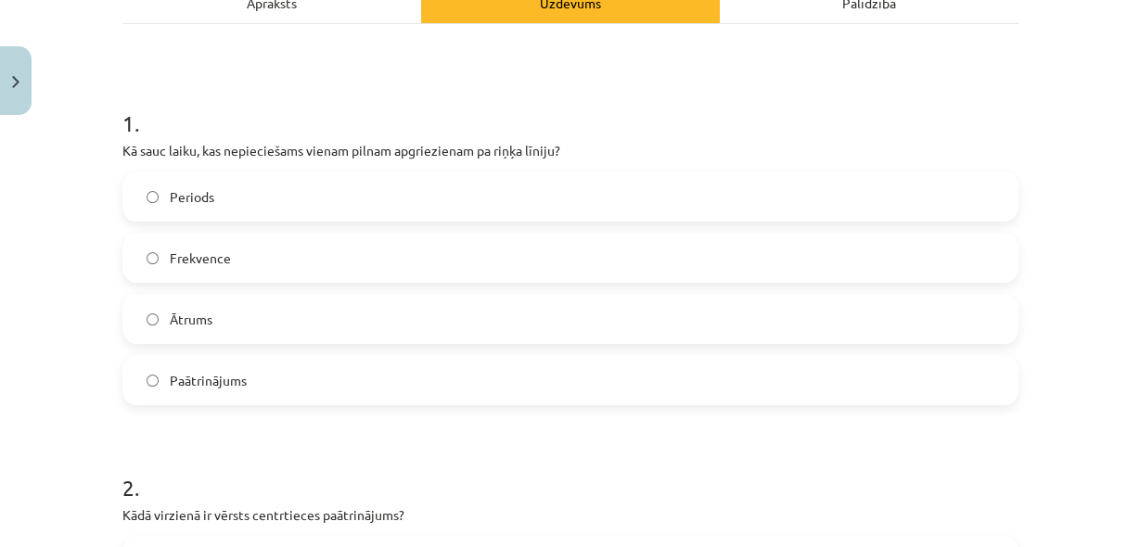
scroll to position [195, 0]
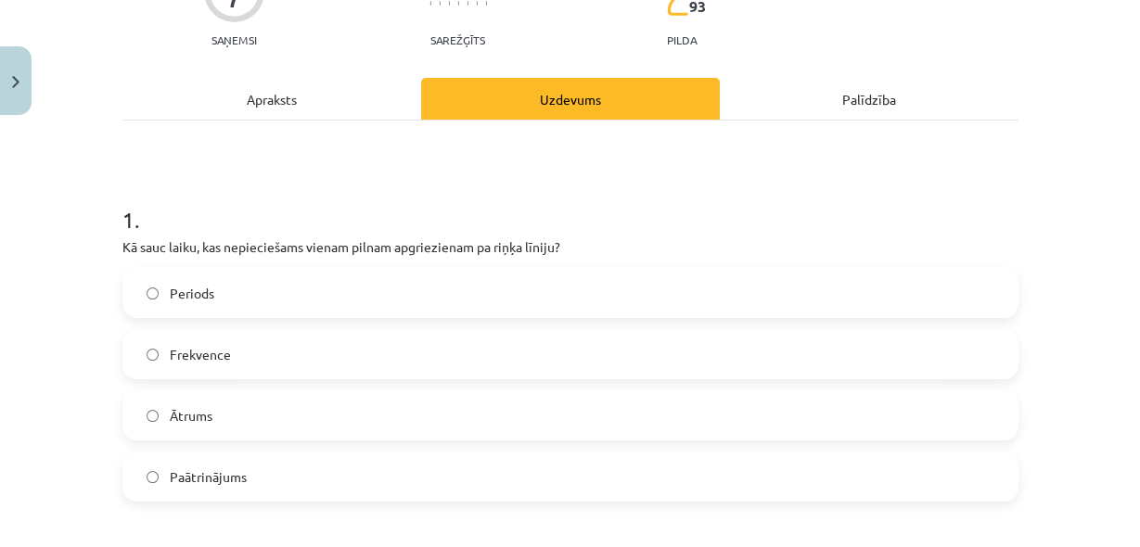
click at [358, 113] on div "Apraksts" at bounding box center [271, 99] width 299 height 42
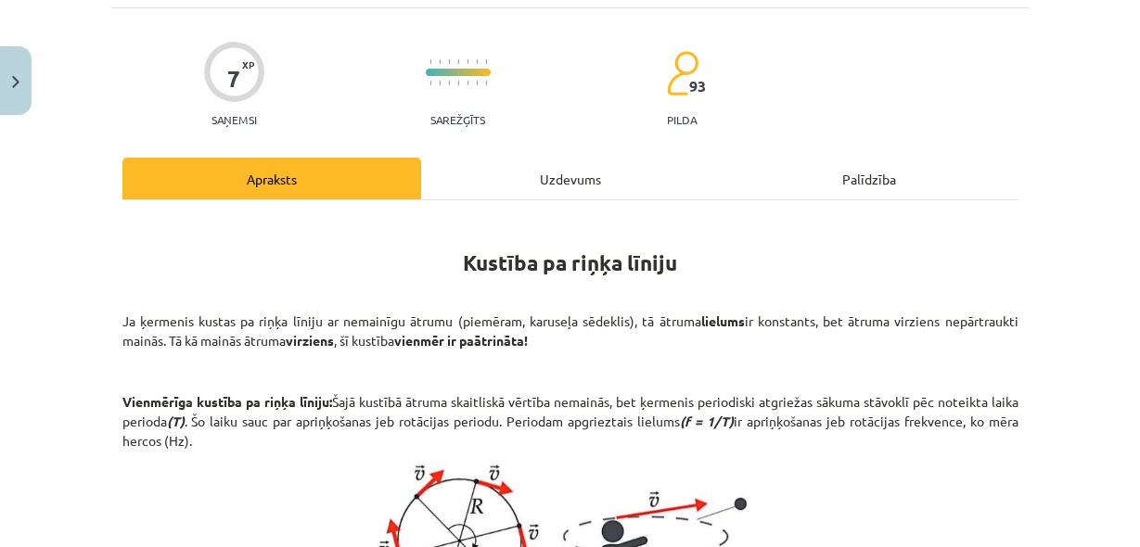
scroll to position [194, 0]
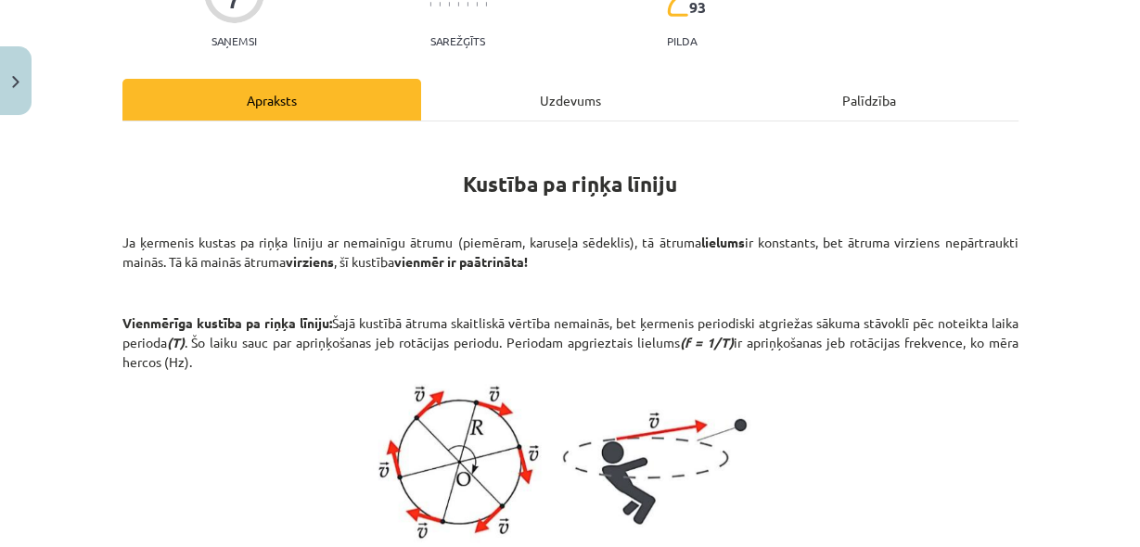
click at [529, 94] on div "Uzdevums" at bounding box center [570, 100] width 299 height 42
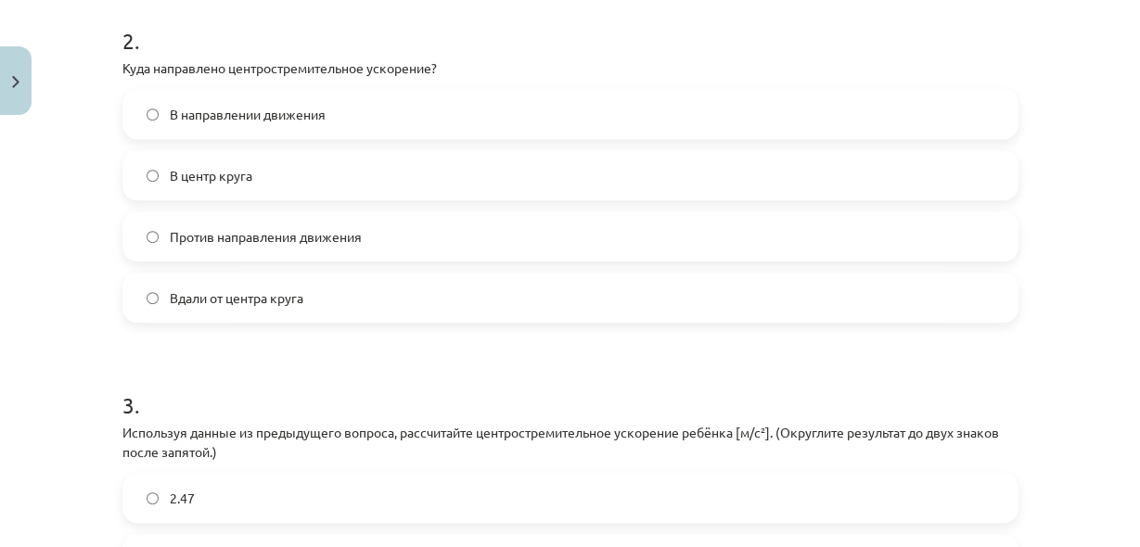
scroll to position [2776, 0]
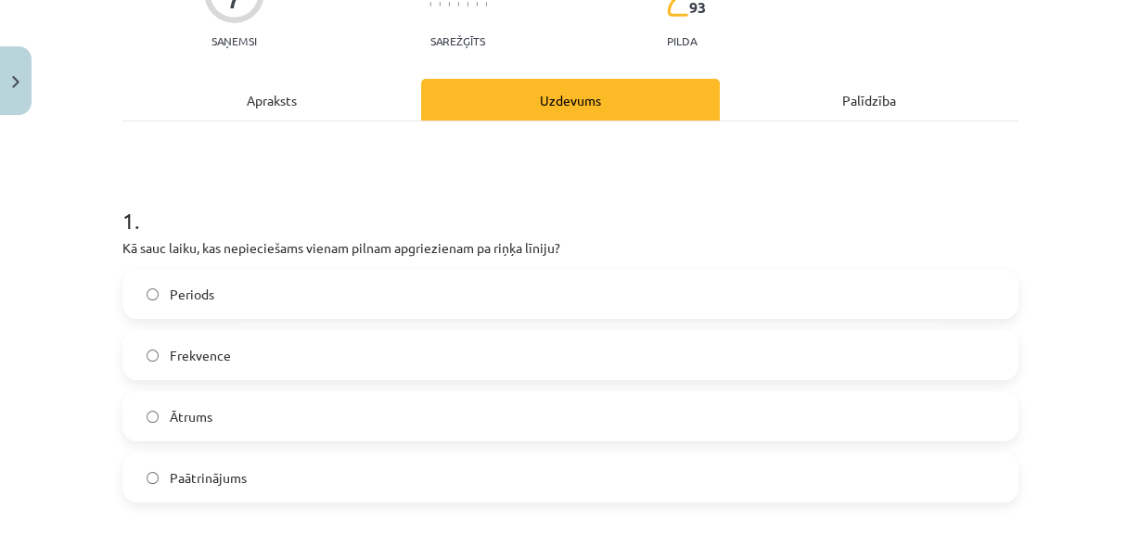
click at [275, 86] on div "Apraksts" at bounding box center [271, 100] width 299 height 42
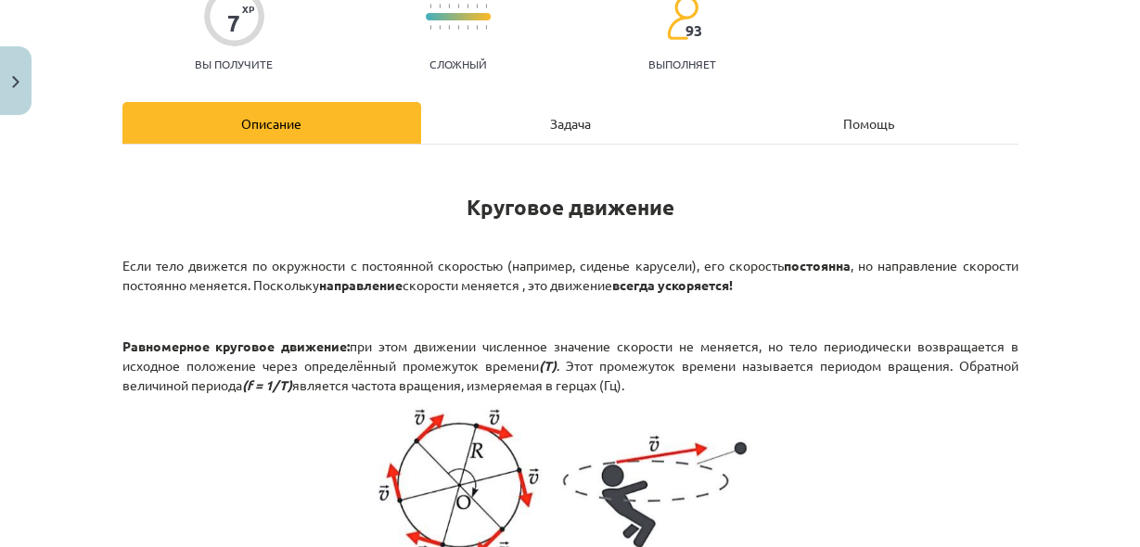
scroll to position [0, 0]
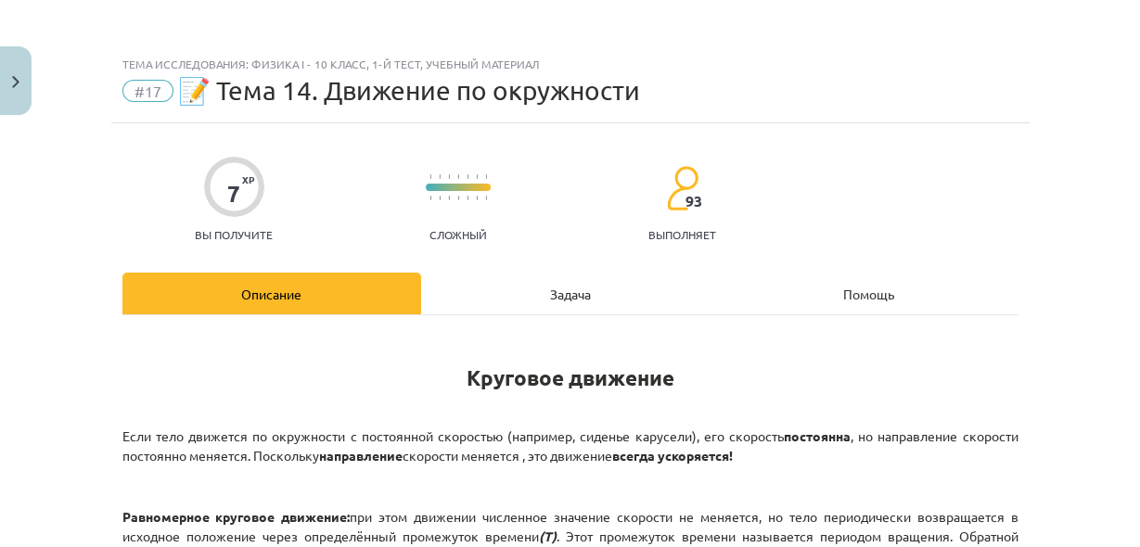
click at [541, 308] on div "Задача" at bounding box center [570, 294] width 299 height 42
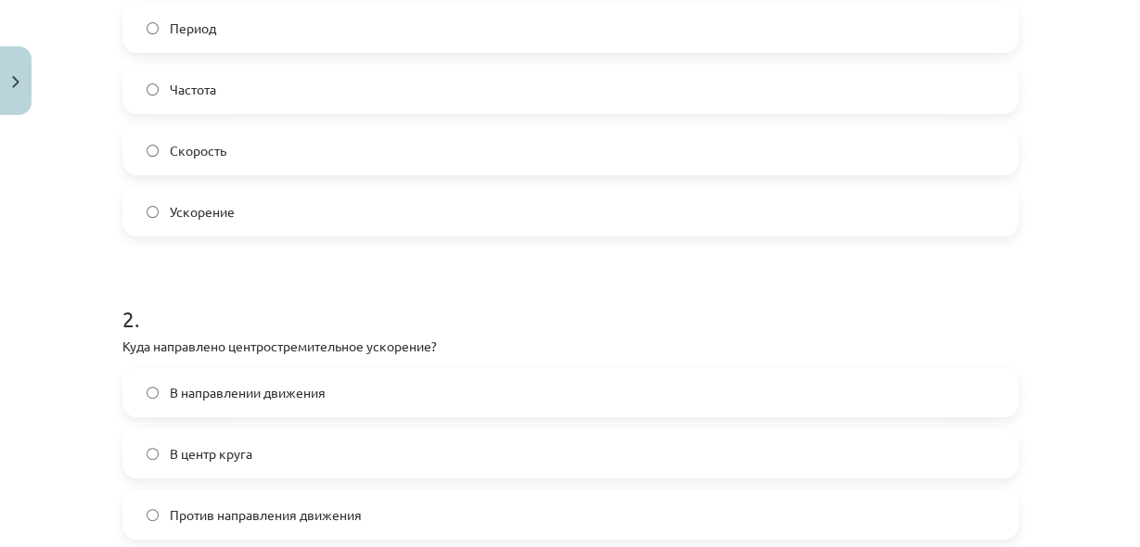
scroll to position [491, 0]
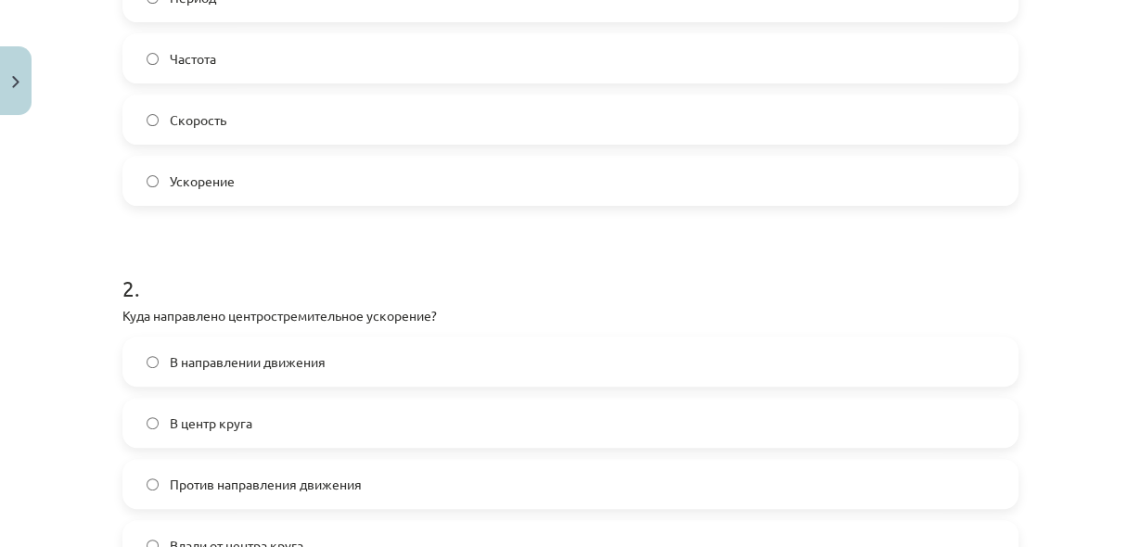
click at [377, 428] on label "В центр круга" at bounding box center [570, 423] width 892 height 46
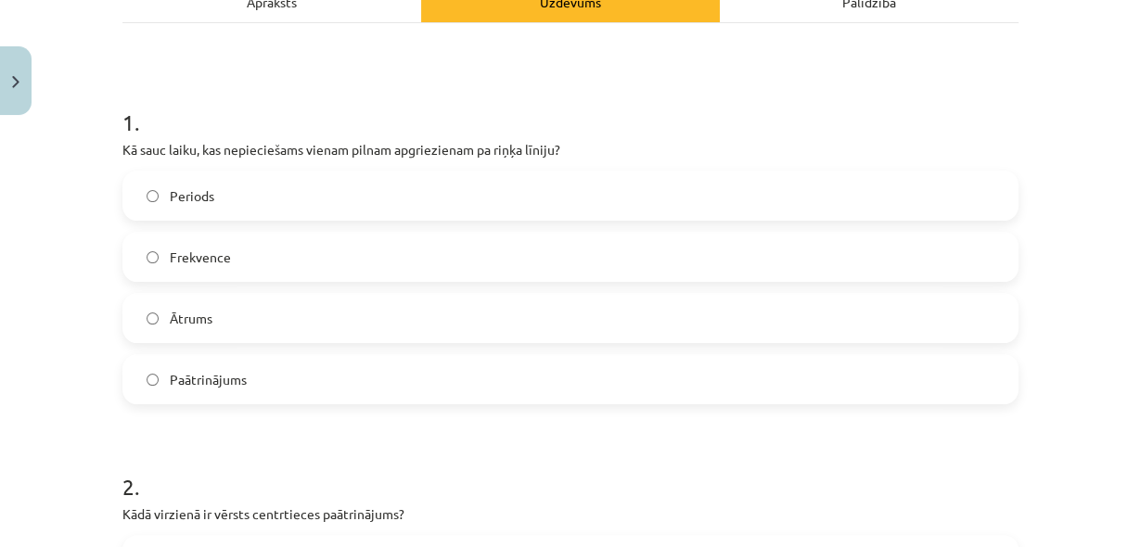
scroll to position [145, 0]
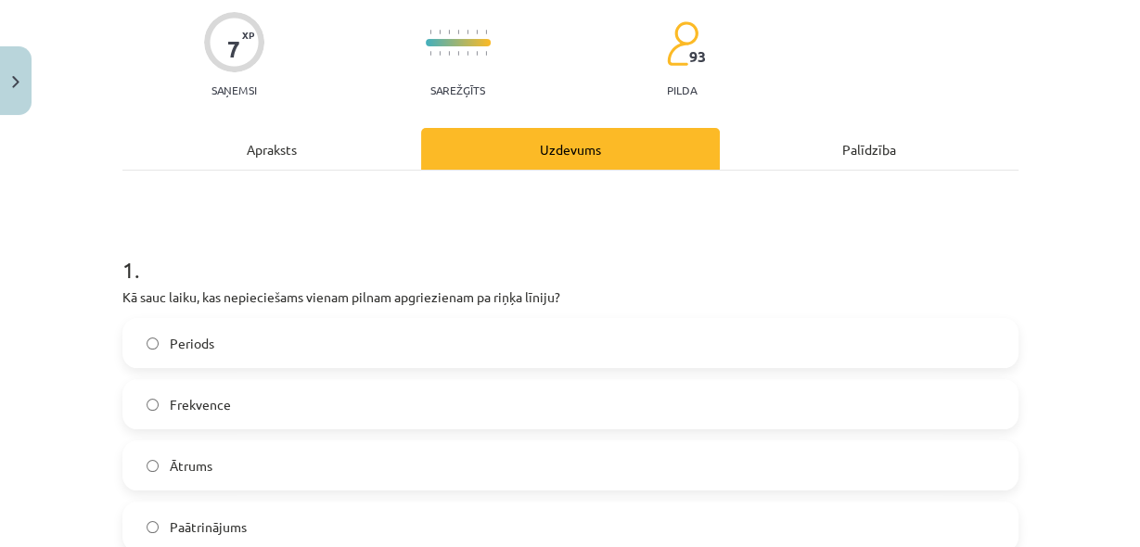
click at [329, 159] on div "Apraksts" at bounding box center [271, 149] width 299 height 42
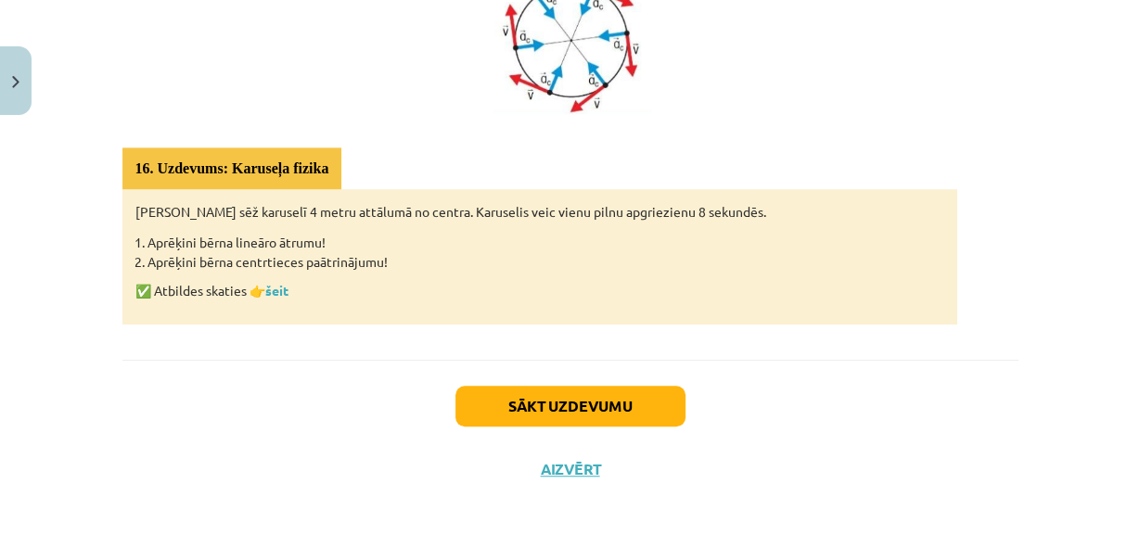
scroll to position [1109, 0]
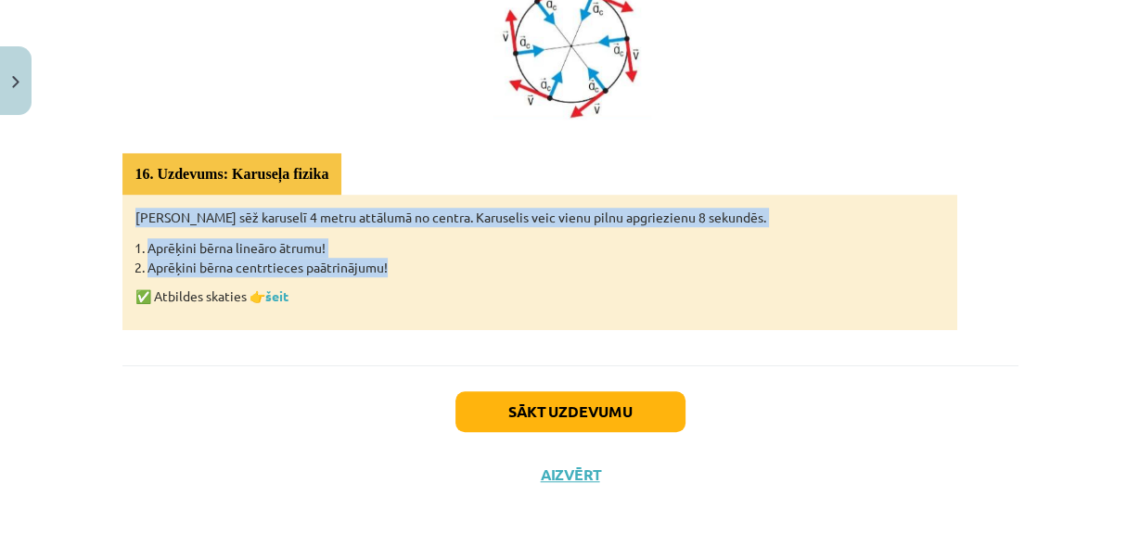
drag, startPoint x: 130, startPoint y: 208, endPoint x: 389, endPoint y: 271, distance: 266.3
click at [389, 271] on div "[PERSON_NAME] sēž karuselī 4 metru attālumā no centra. Karuselis veic vienu pil…" at bounding box center [539, 262] width 835 height 135
copy div "[PERSON_NAME] sēž karuselī 4 metru attālumā no centra. Karuselis veic vienu pil…"
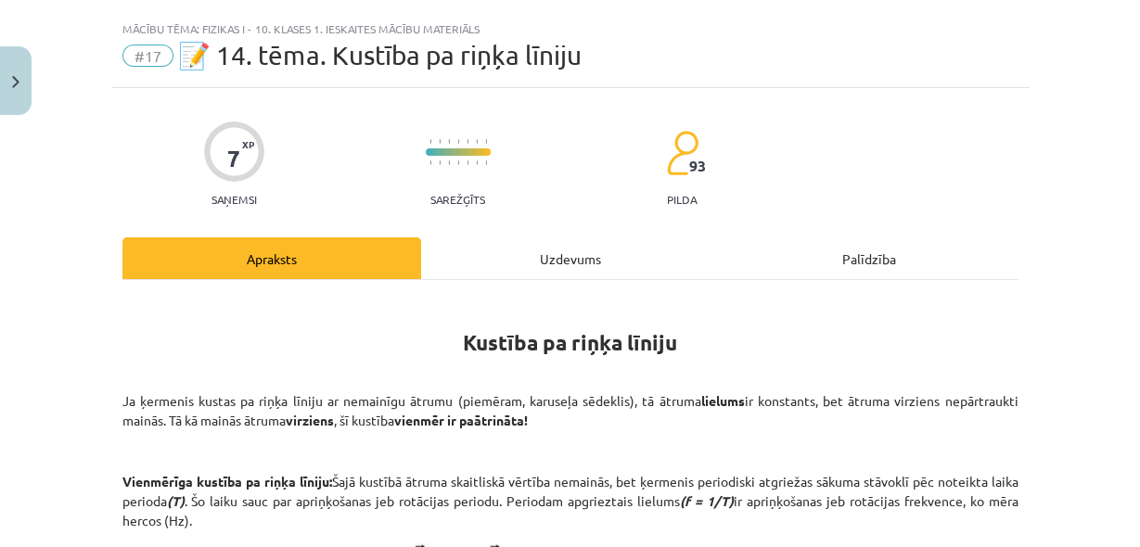
scroll to position [0, 0]
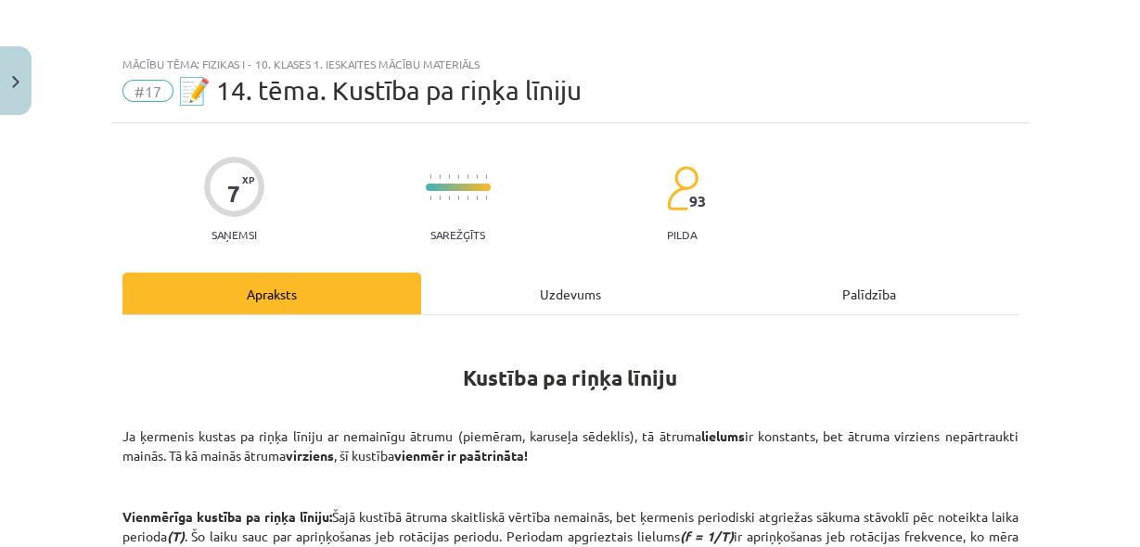
click at [577, 310] on div "Uzdevums" at bounding box center [570, 294] width 299 height 42
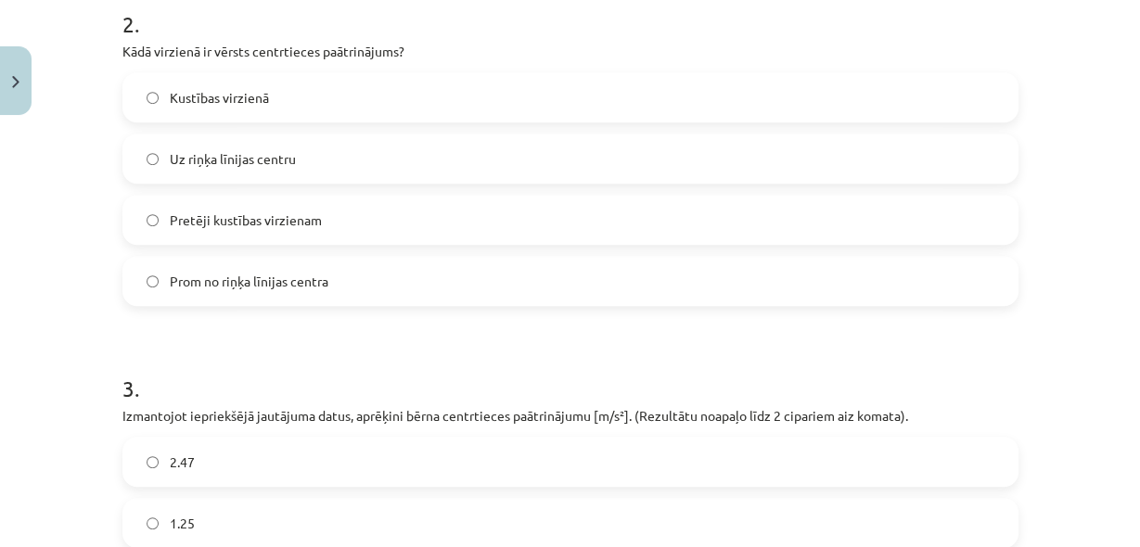
scroll to position [1035, 0]
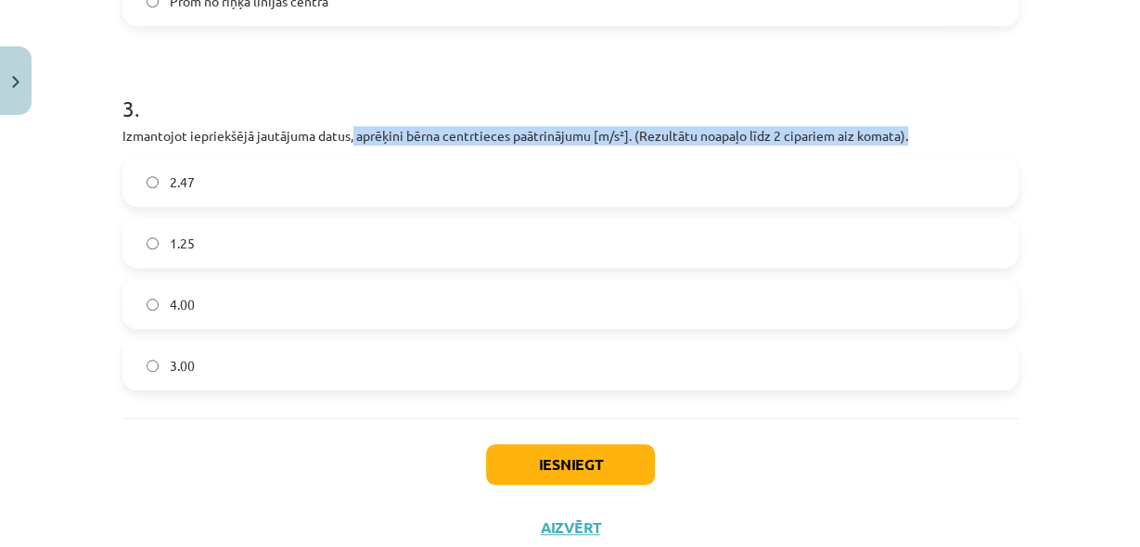
drag, startPoint x: 347, startPoint y: 132, endPoint x: 979, endPoint y: 123, distance: 632.5
click at [979, 126] on p "Izmantojot iepriekšējā jautājuma datus, aprēķini bērna centrtieces paātrinājumu…" at bounding box center [570, 135] width 896 height 19
copy p "aprēķini bērna centrtieces paātrinājumu [m/s²]. (Rezultātu noapaļo līdz 2 cipar…"
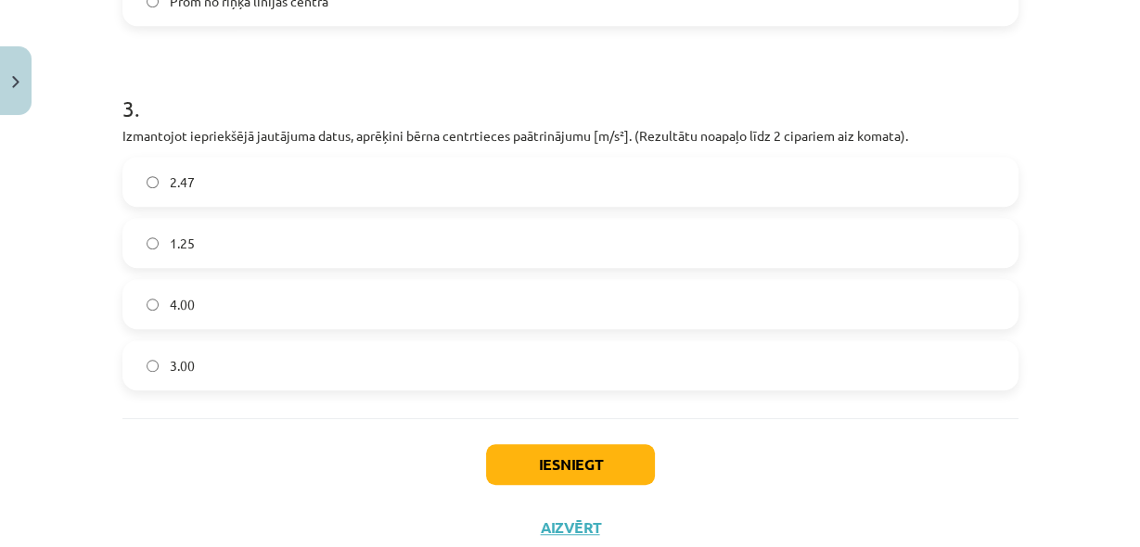
click at [236, 178] on label "2.47" at bounding box center [570, 182] width 892 height 46
click at [516, 462] on button "Iesniegt" at bounding box center [570, 464] width 169 height 41
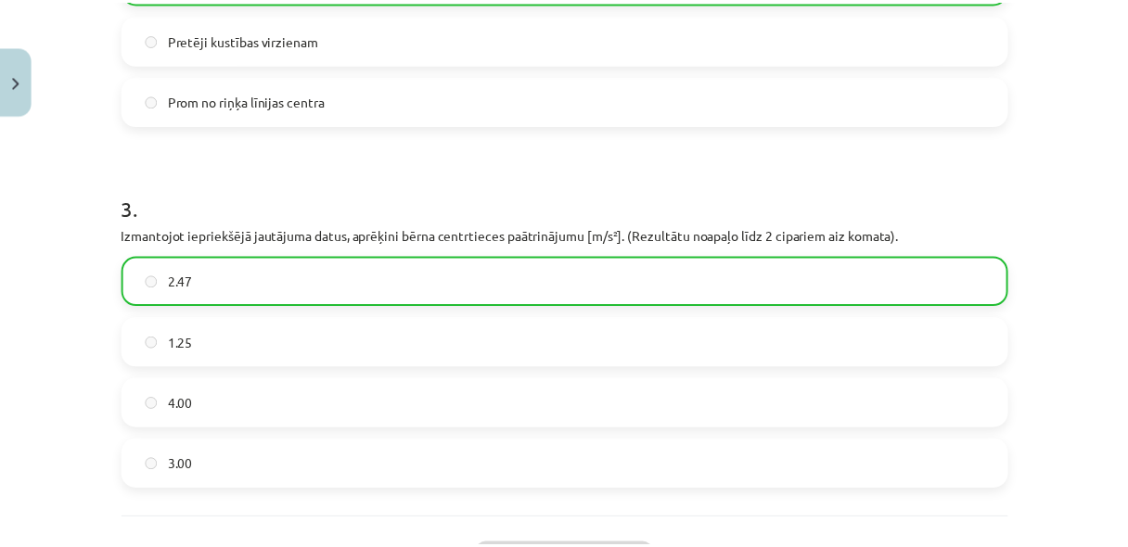
scroll to position [1150, 0]
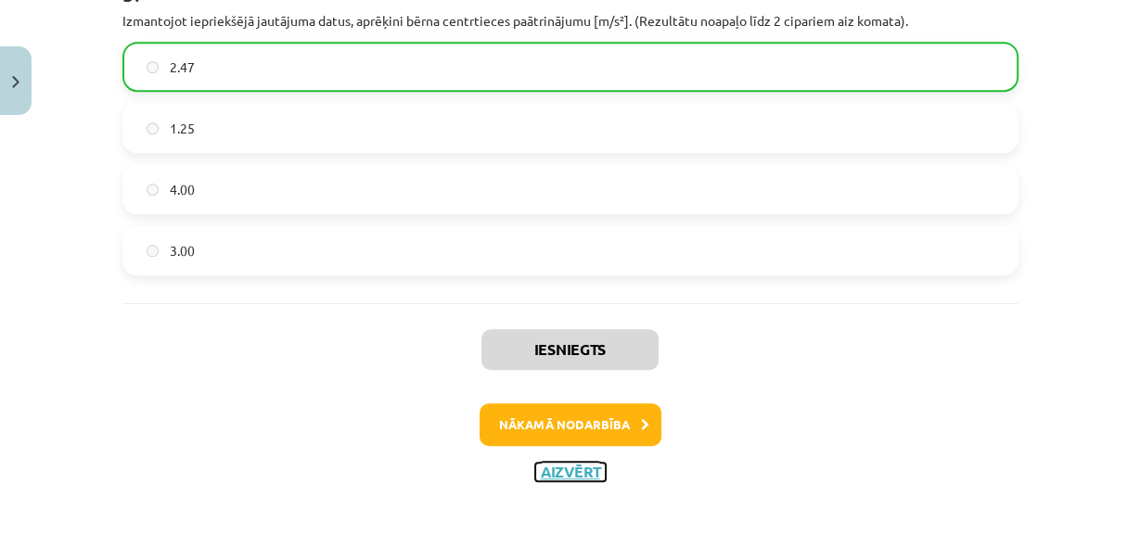
click at [583, 471] on button "Aizvērt" at bounding box center [570, 472] width 70 height 19
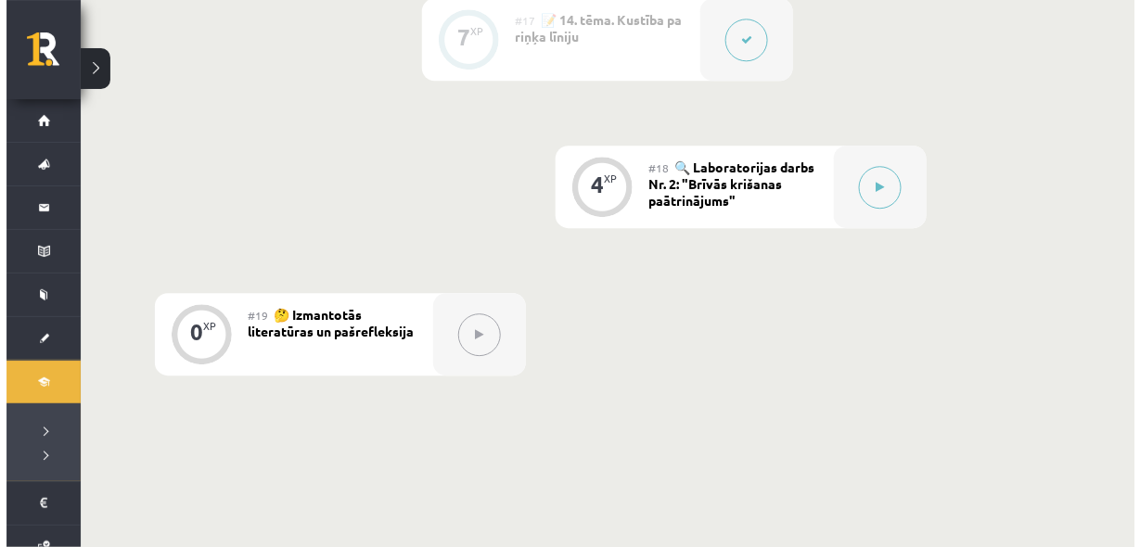
scroll to position [2973, 0]
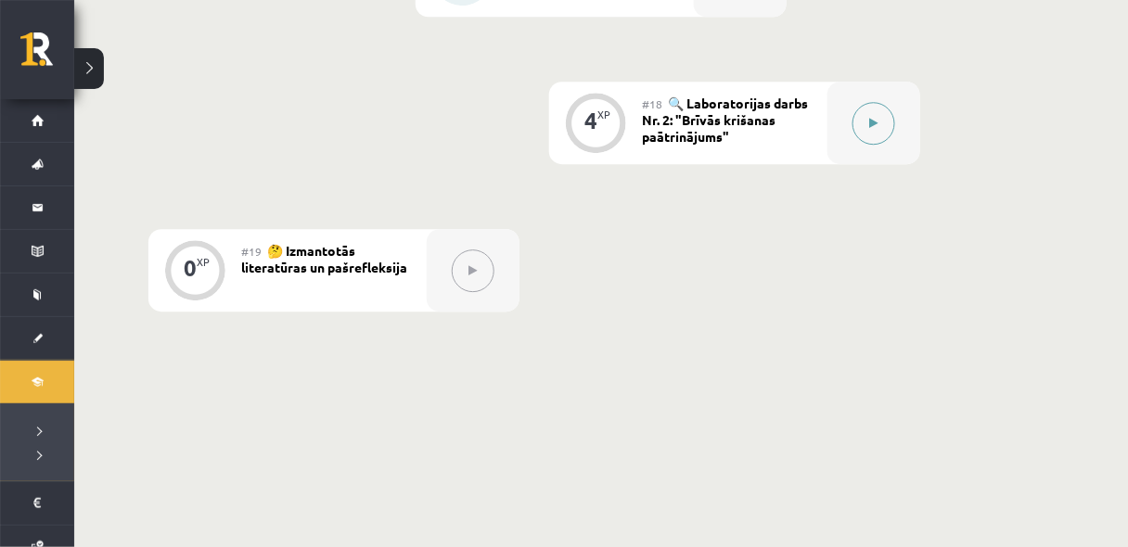
click at [876, 136] on button at bounding box center [873, 123] width 43 height 43
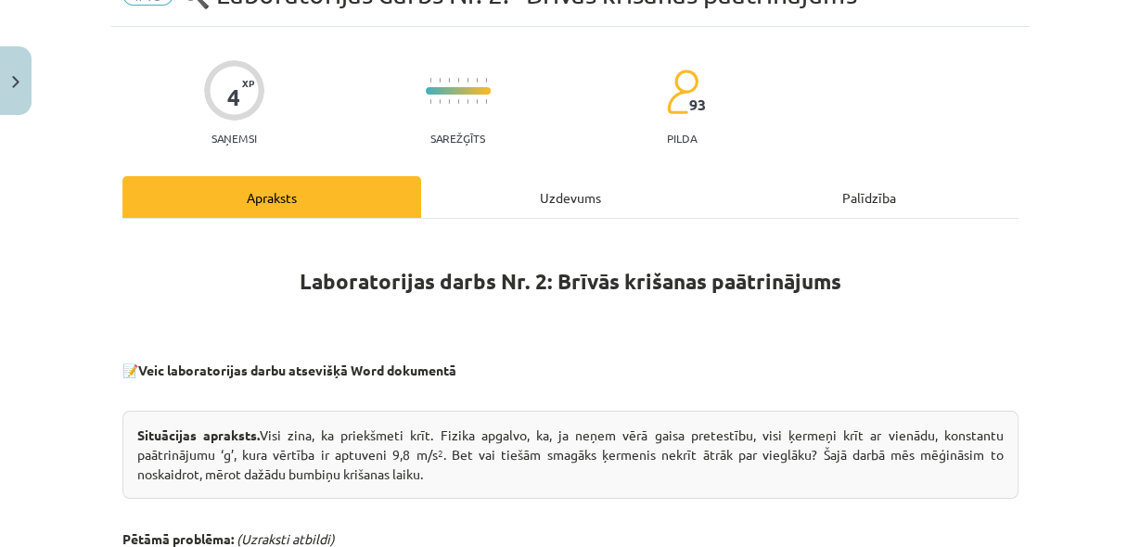
scroll to position [98, 0]
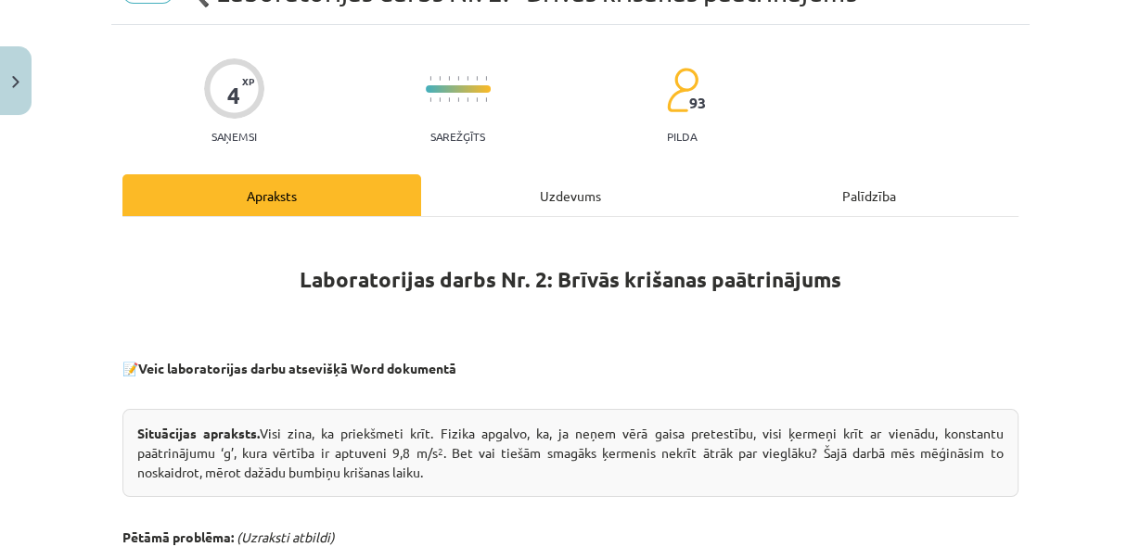
drag, startPoint x: 501, startPoint y: 192, endPoint x: 517, endPoint y: 198, distance: 17.6
click at [503, 192] on div "Uzdevums" at bounding box center [570, 195] width 299 height 42
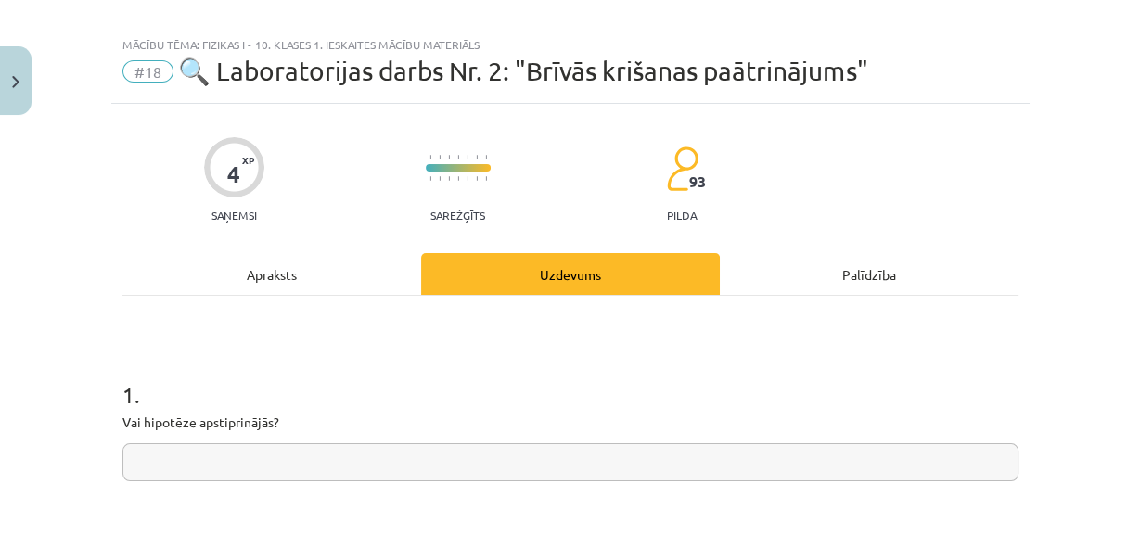
click at [342, 262] on div "Apraksts" at bounding box center [271, 274] width 299 height 42
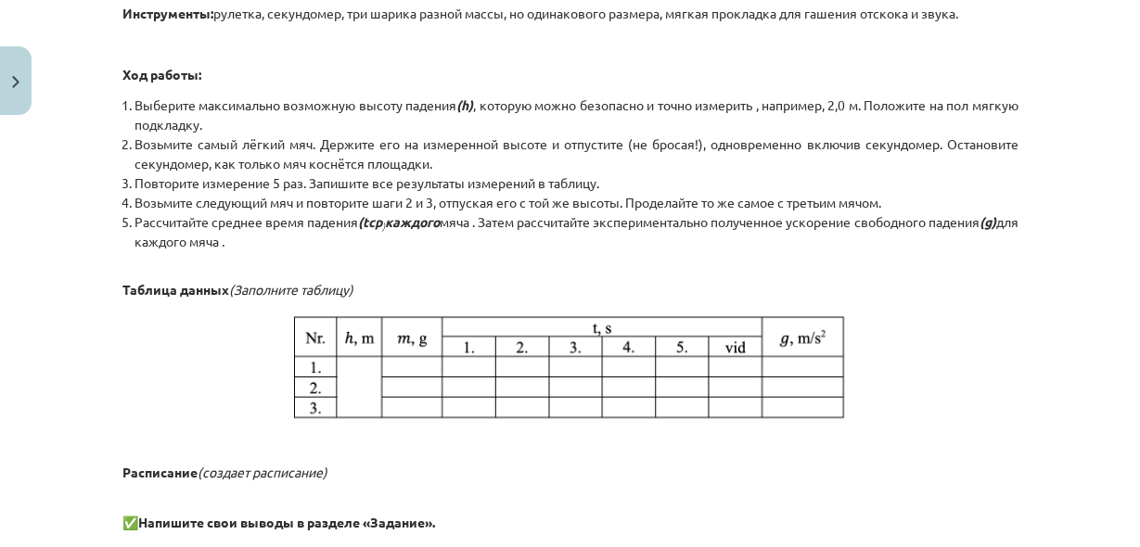
scroll to position [2973, 0]
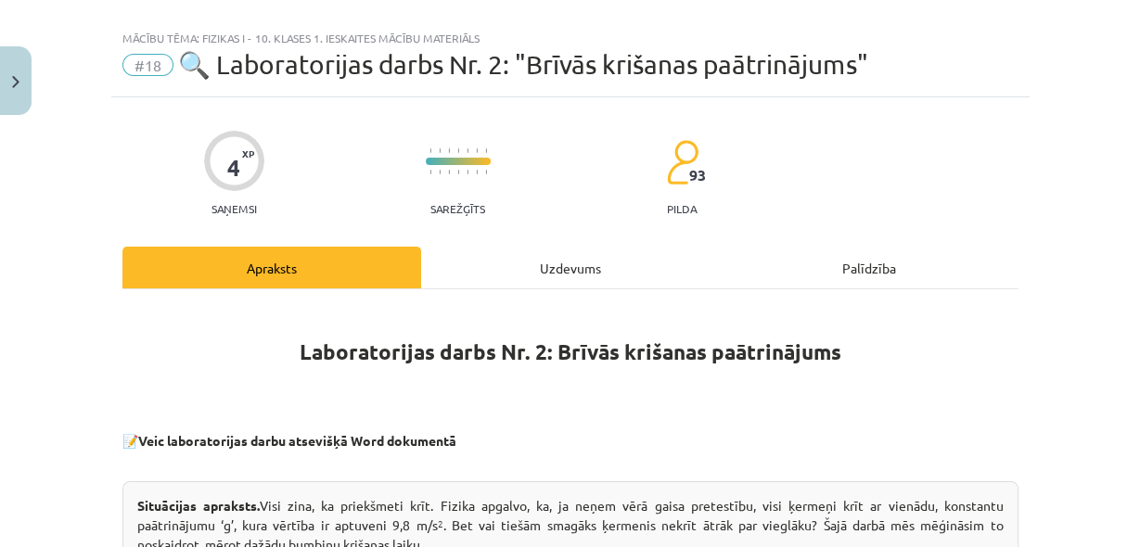
click at [461, 262] on div "Uzdevums" at bounding box center [570, 268] width 299 height 42
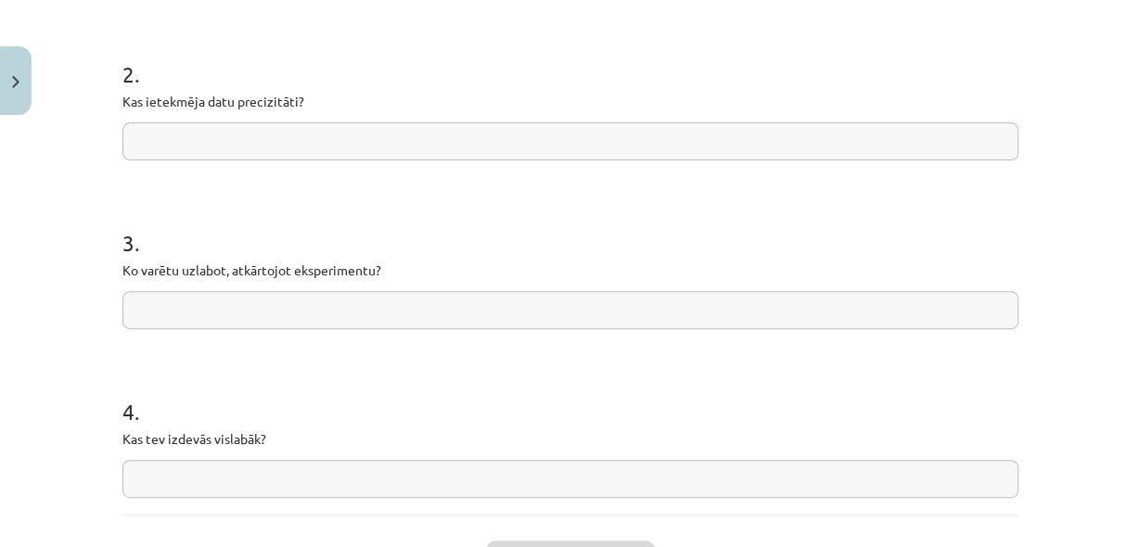
scroll to position [541, 0]
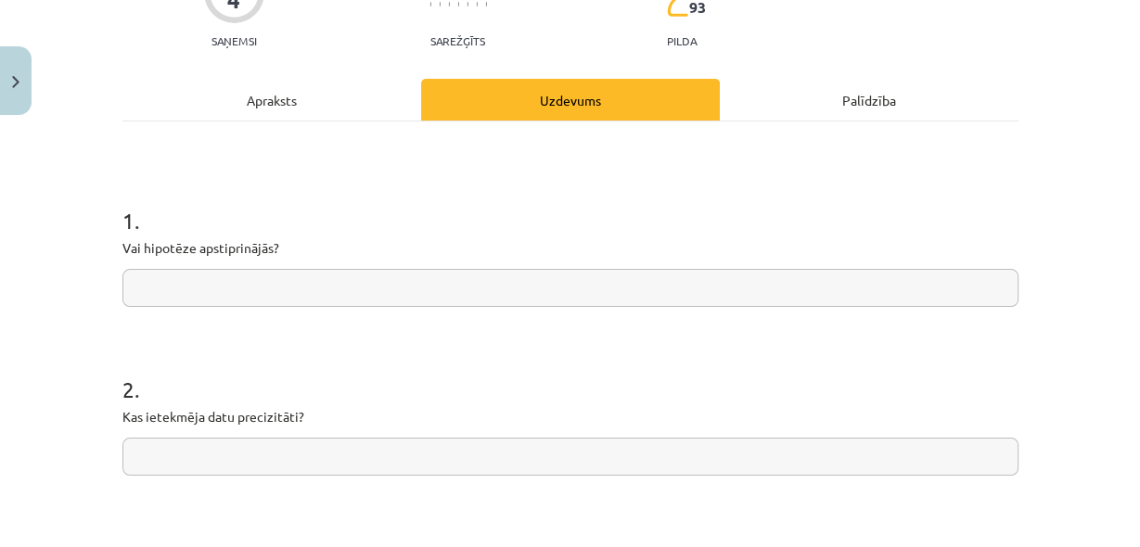
click at [301, 93] on div "Apraksts" at bounding box center [271, 100] width 299 height 42
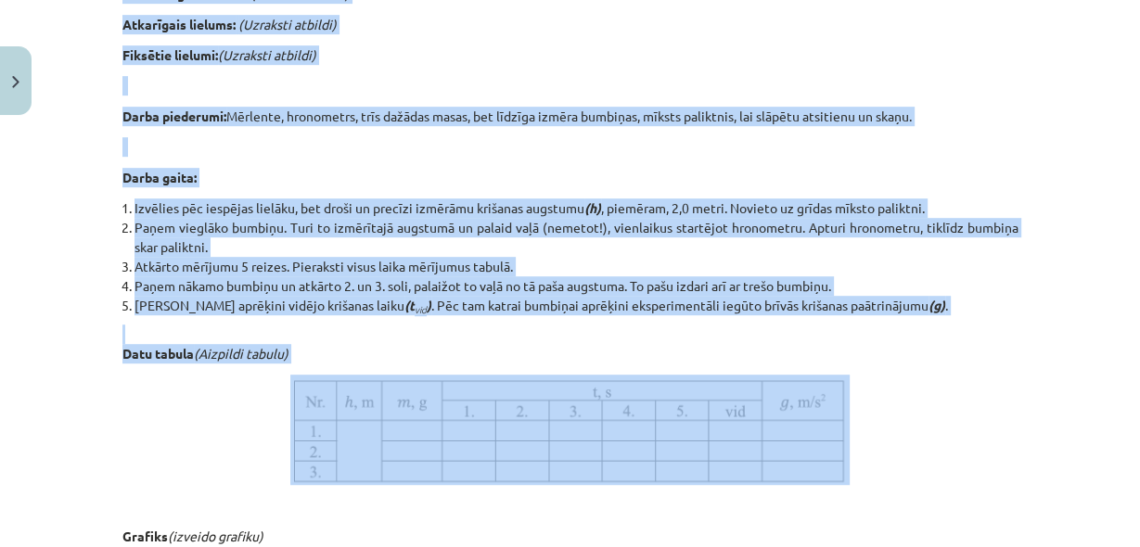
scroll to position [787, 0]
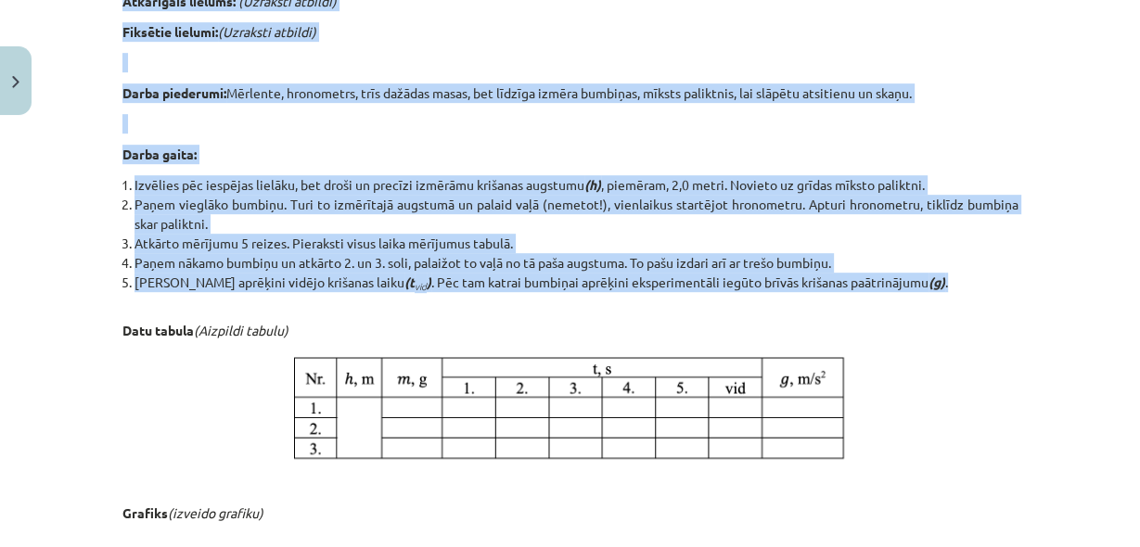
drag, startPoint x: 128, startPoint y: 329, endPoint x: 956, endPoint y: 286, distance: 829.3
click at [956, 286] on div "Laboratorijas darbs Nr. 2: Brīvās krišanas paātrinājums 📝 Veic laboratorijas da…" at bounding box center [570, 59] width 896 height 1028
copy div "Loremipsum dolorsit. Amet cons, ad elitseddoe temp. Incidi utlabor, et, do magn…"
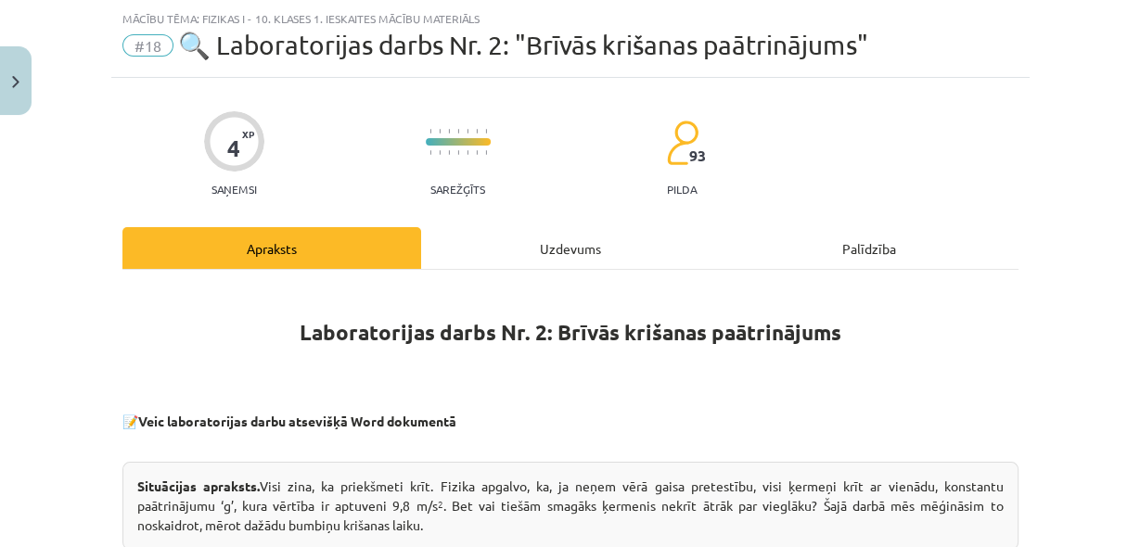
click at [556, 233] on div "Uzdevums" at bounding box center [570, 248] width 299 height 42
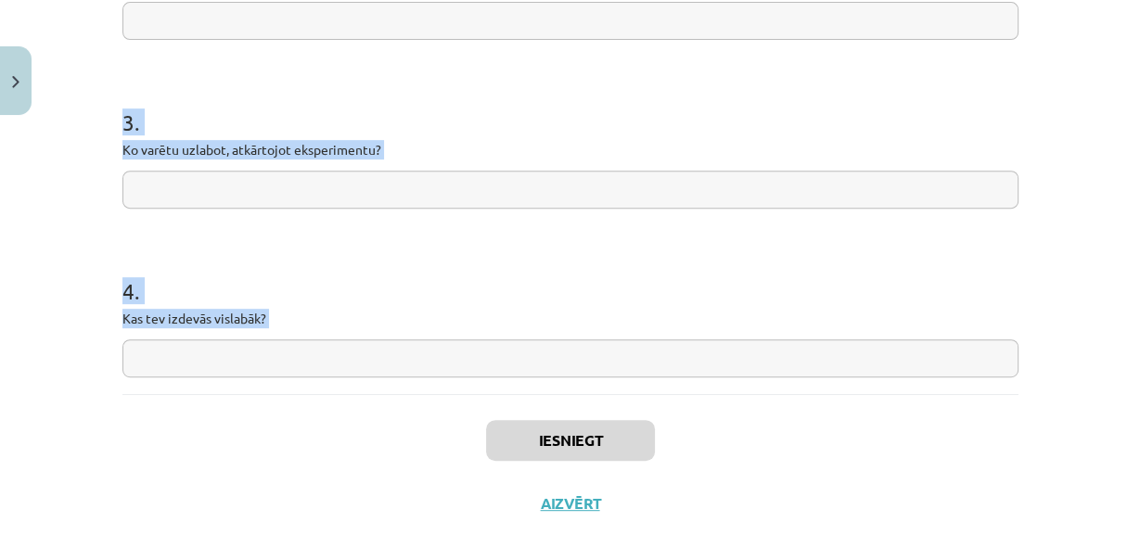
scroll to position [662, 0]
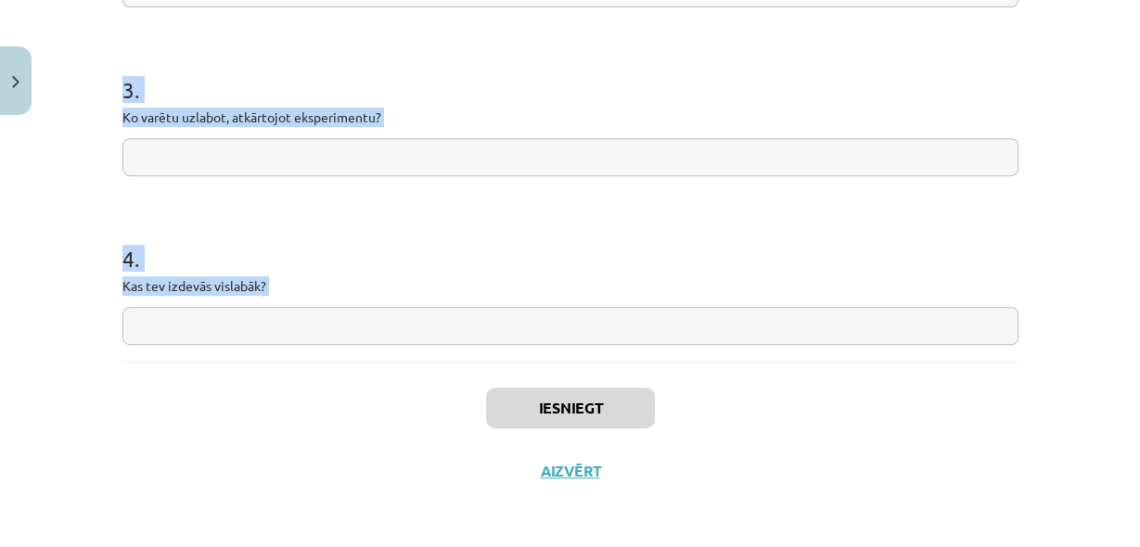
drag, startPoint x: 115, startPoint y: 265, endPoint x: 441, endPoint y: 390, distance: 349.6
copy form "1 . Vai hipotēze apstiprinājās? 2 . Kas ietekmēja datu precizitāti? 3 . Ko varē…"
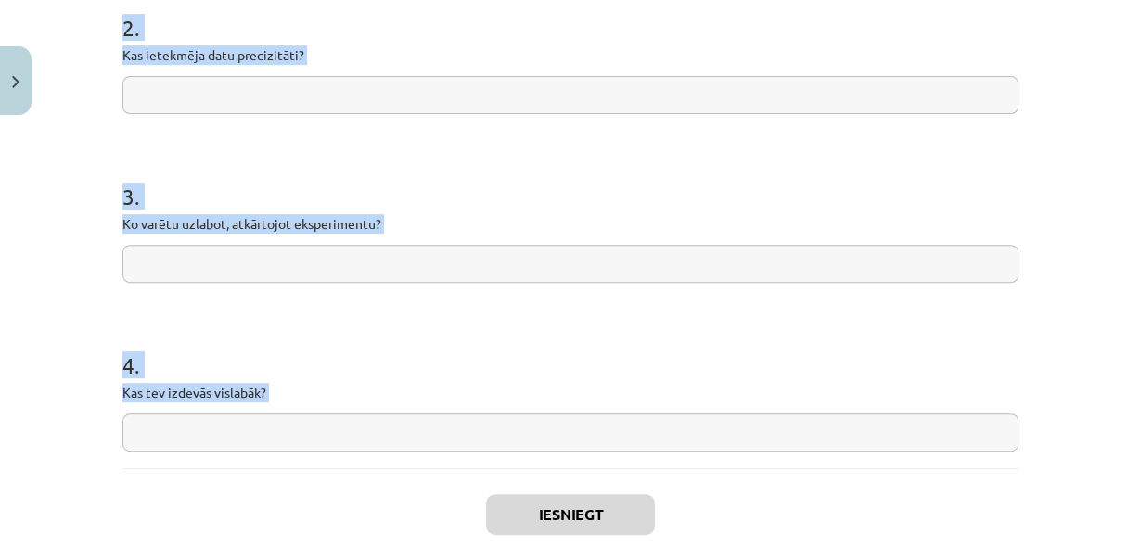
scroll to position [267, 0]
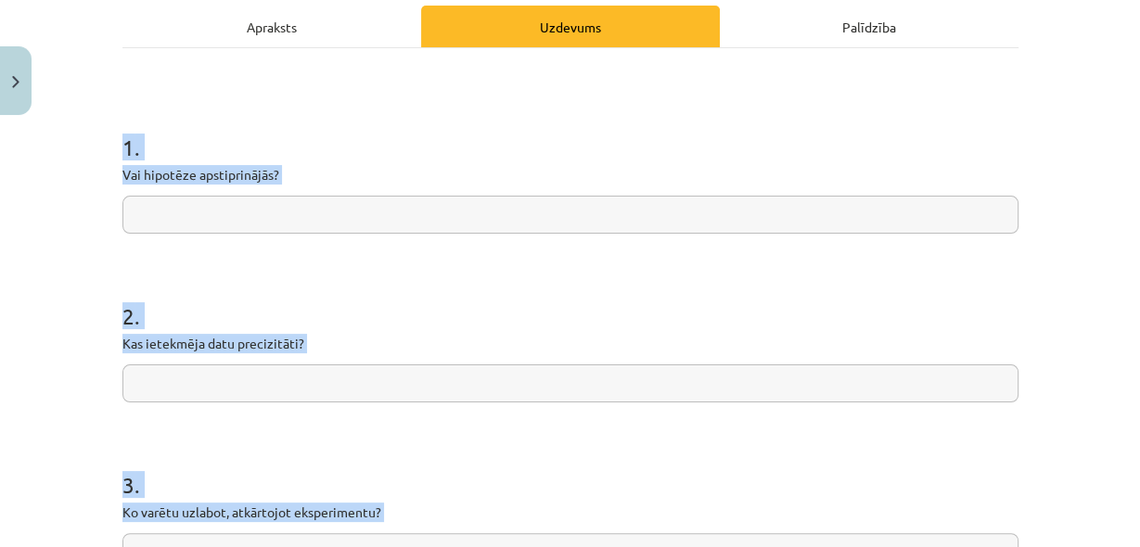
click at [376, 214] on input "text" at bounding box center [570, 215] width 896 height 38
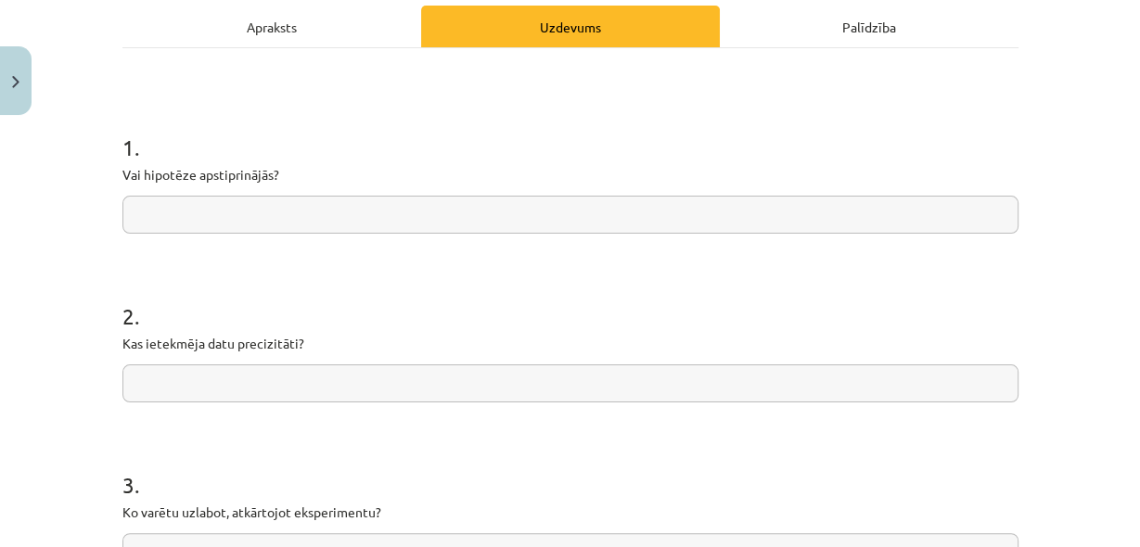
paste input "**********"
type input "**********"
click at [409, 379] on input "text" at bounding box center [570, 383] width 896 height 38
paste input "**********"
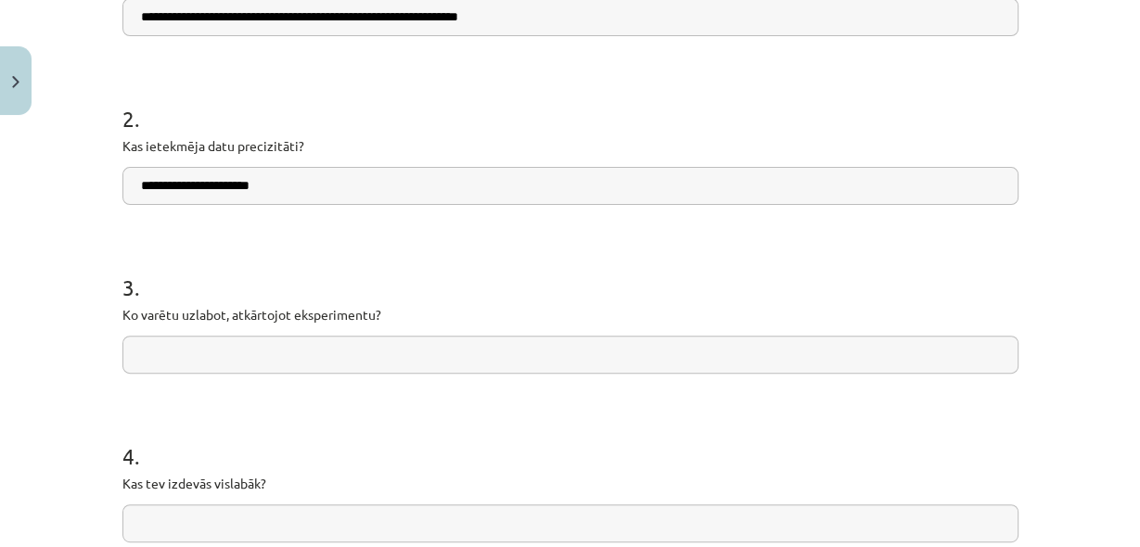
scroll to position [514, 0]
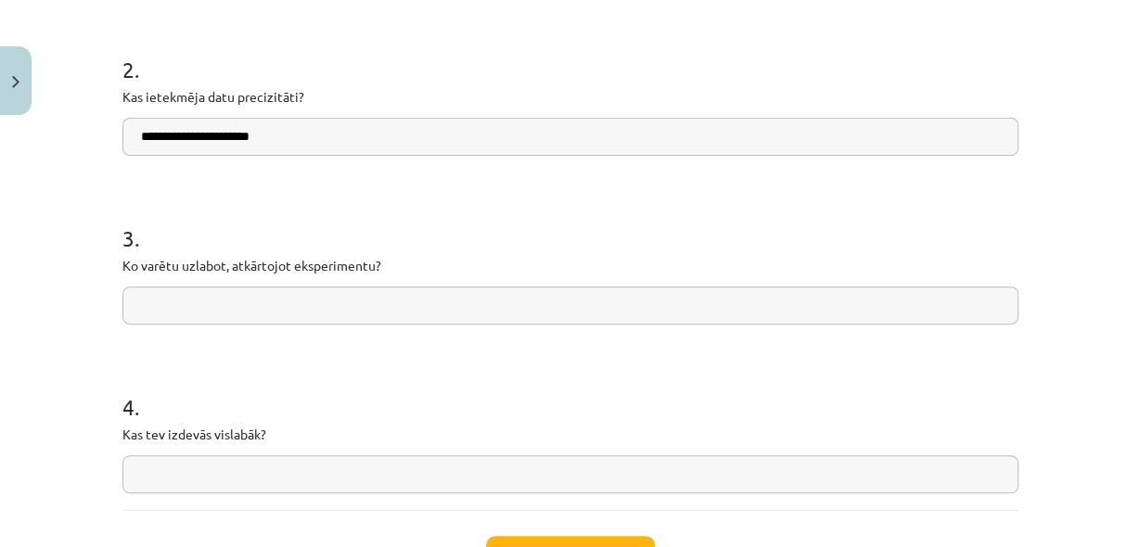
type input "**********"
click at [475, 275] on div "3 . Ko varētu uzlabot, atkārtojot eksperimentu?" at bounding box center [570, 259] width 896 height 132
click at [485, 287] on input "text" at bounding box center [570, 306] width 896 height 38
paste input "**********"
type input "**********"
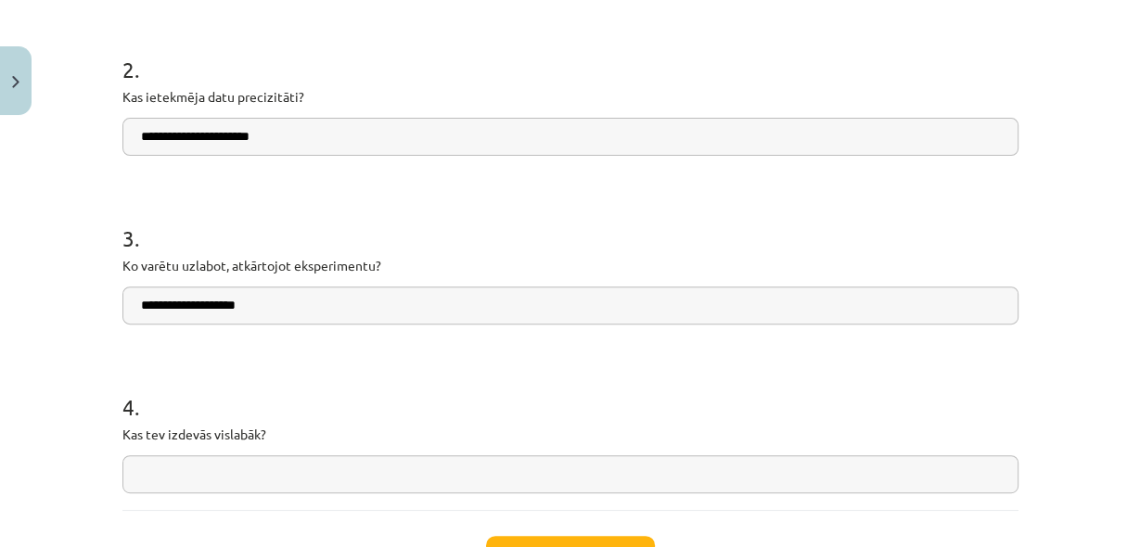
click at [430, 477] on input "text" at bounding box center [570, 474] width 896 height 38
paste input "**********"
click at [140, 469] on input "**********" at bounding box center [570, 474] width 896 height 38
click at [134, 468] on input "**********" at bounding box center [570, 474] width 896 height 38
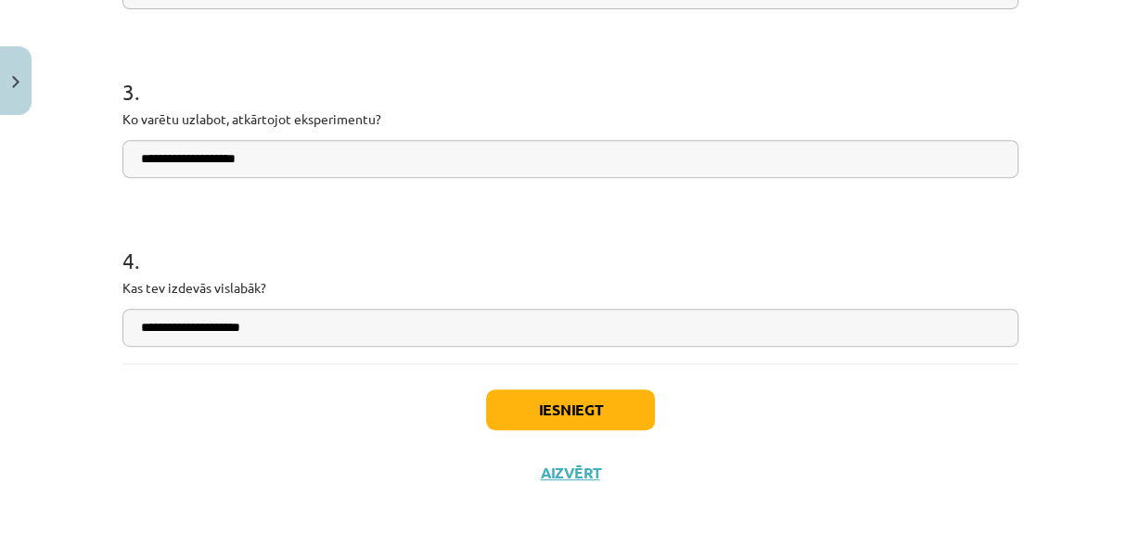
scroll to position [662, 0]
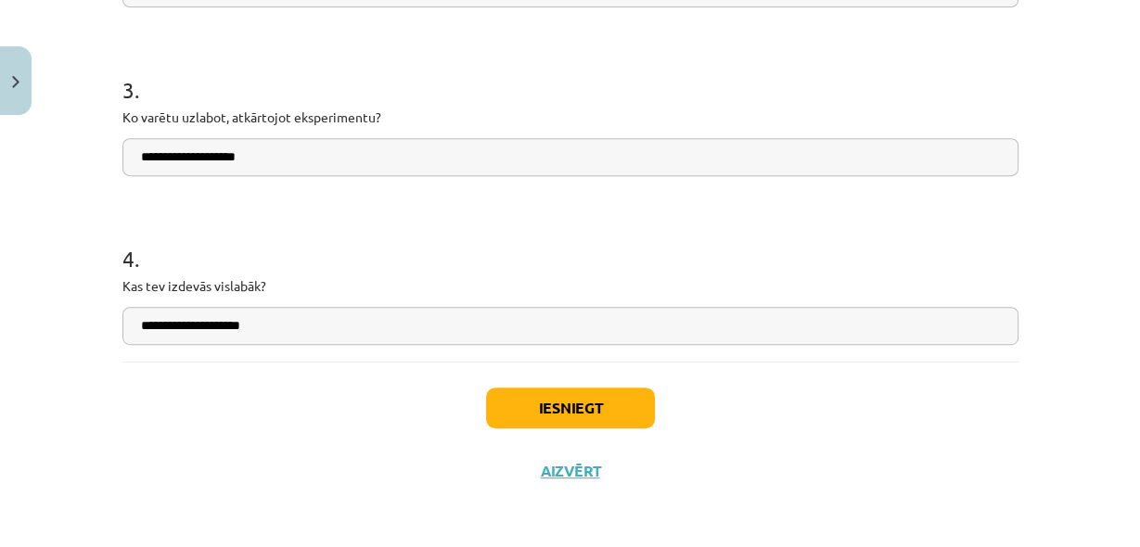
type input "**********"
click at [607, 402] on button "Iesniegt" at bounding box center [570, 408] width 169 height 41
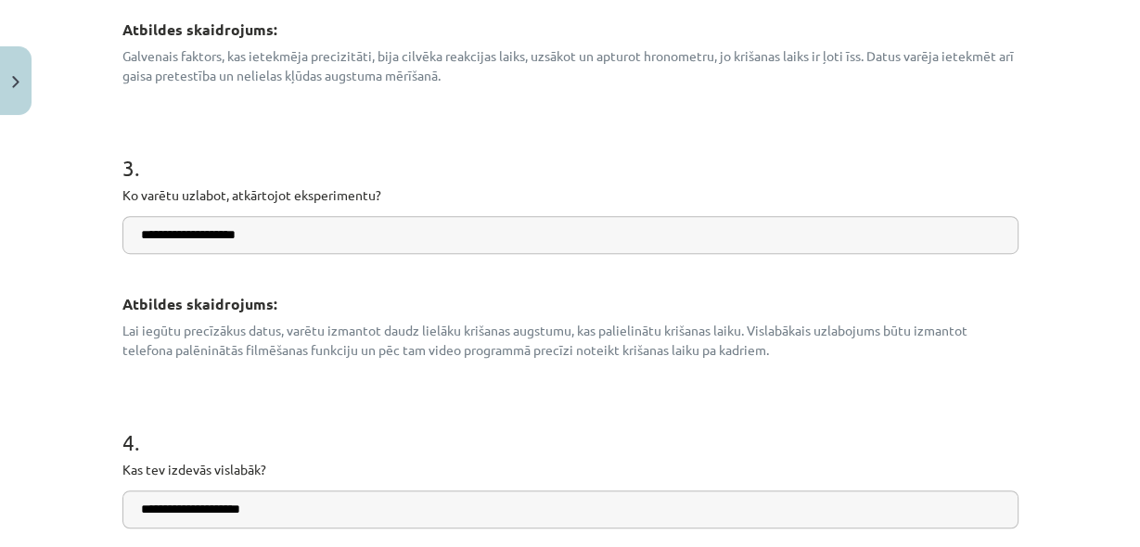
scroll to position [1135, 0]
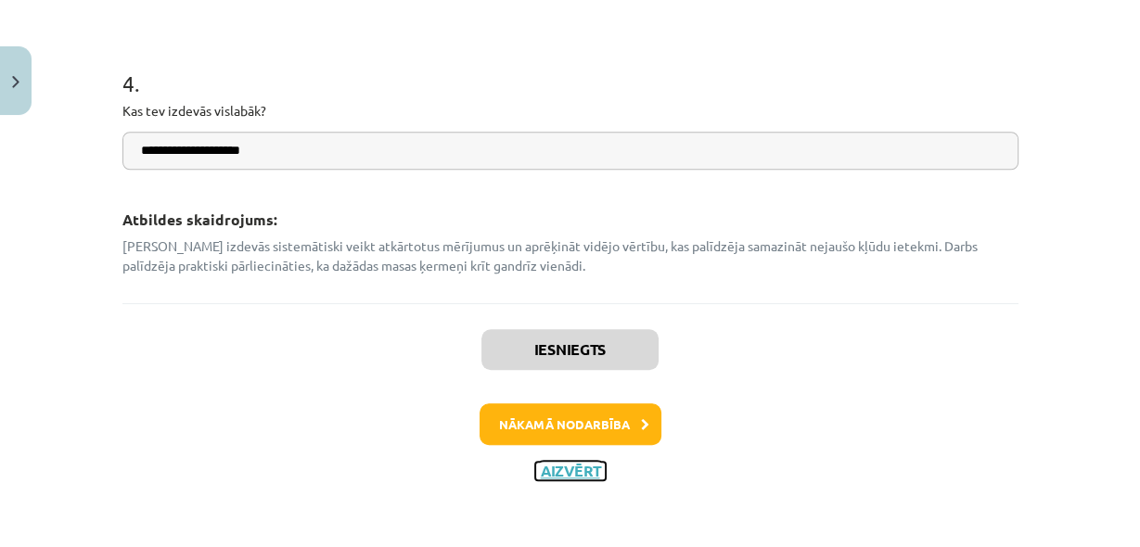
click at [594, 468] on button "Aizvērt" at bounding box center [570, 471] width 70 height 19
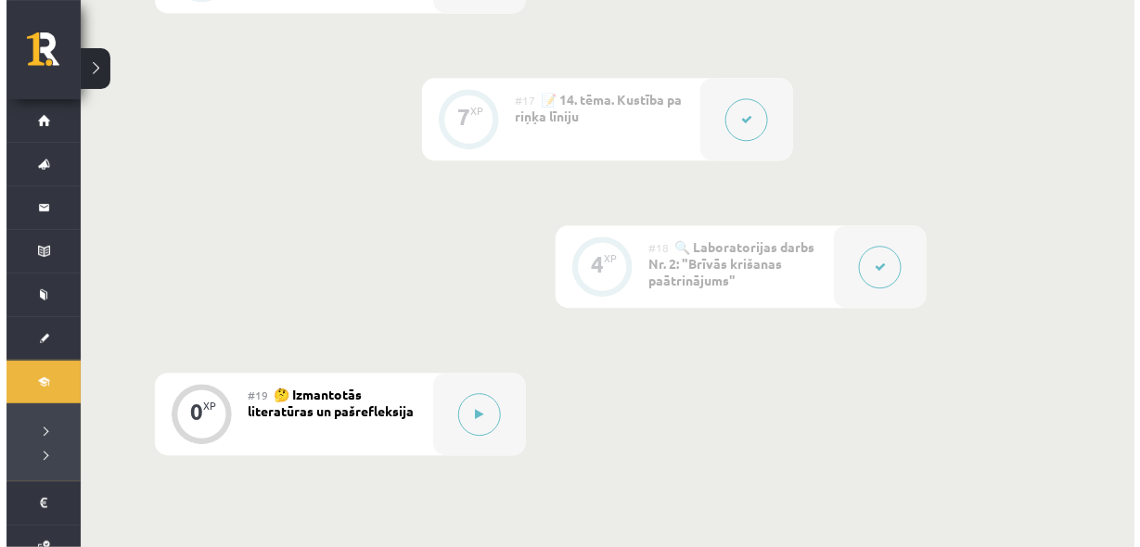
scroll to position [3061, 0]
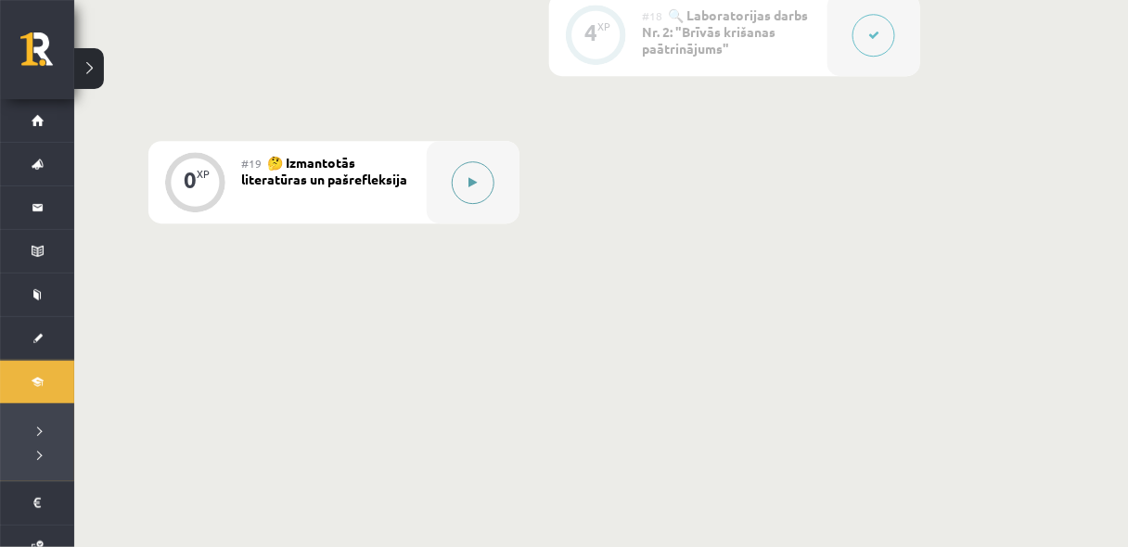
click at [461, 193] on button at bounding box center [473, 182] width 43 height 43
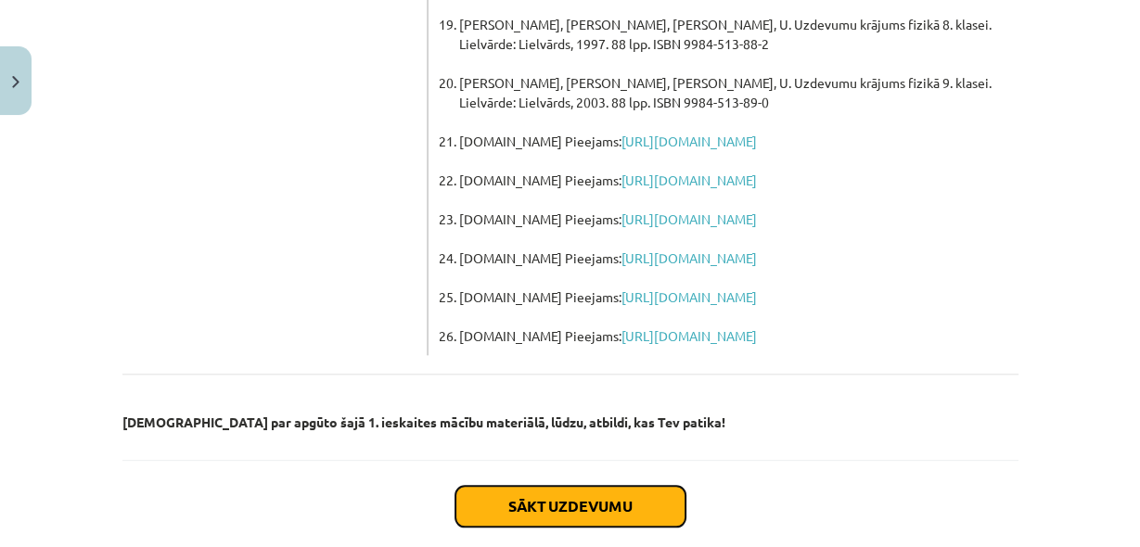
click at [622, 486] on button "Sākt uzdevumu" at bounding box center [570, 506] width 230 height 41
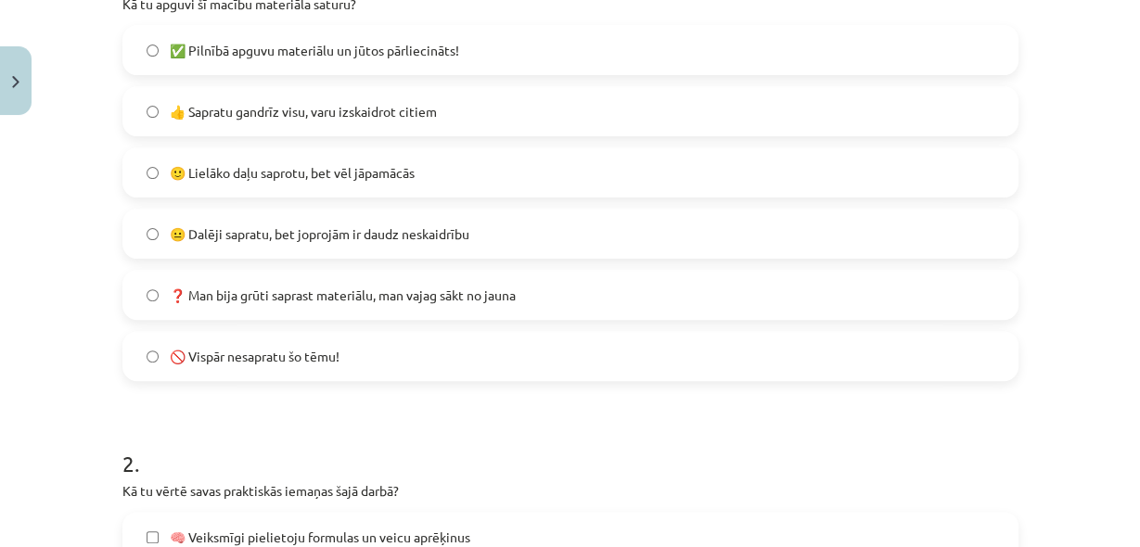
scroll to position [441, 0]
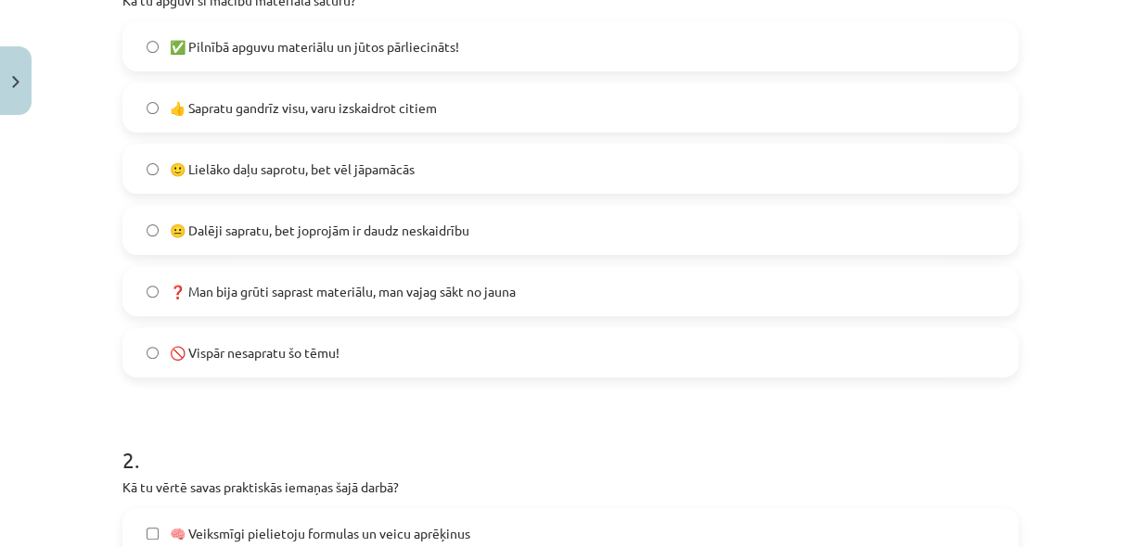
click at [365, 183] on label "🙂 Lielāko daļu saprotu, bet vēl jāpamācās" at bounding box center [570, 169] width 892 height 46
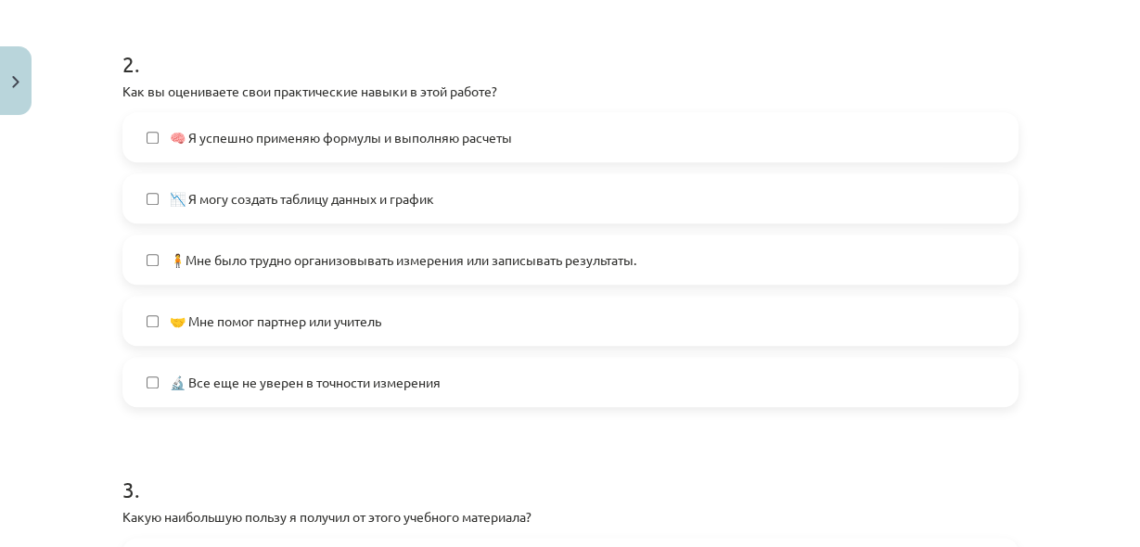
scroll to position [3103, 0]
click at [605, 189] on label "📉 Я могу создать таблицу данных и график" at bounding box center [570, 198] width 892 height 46
click at [394, 134] on font "🧠 Я успешно применяю формулы и выполняю расчеты" at bounding box center [341, 137] width 342 height 17
click at [418, 129] on font "🧠 Я успешно применяю формулы и выполняю расчеты" at bounding box center [341, 137] width 342 height 17
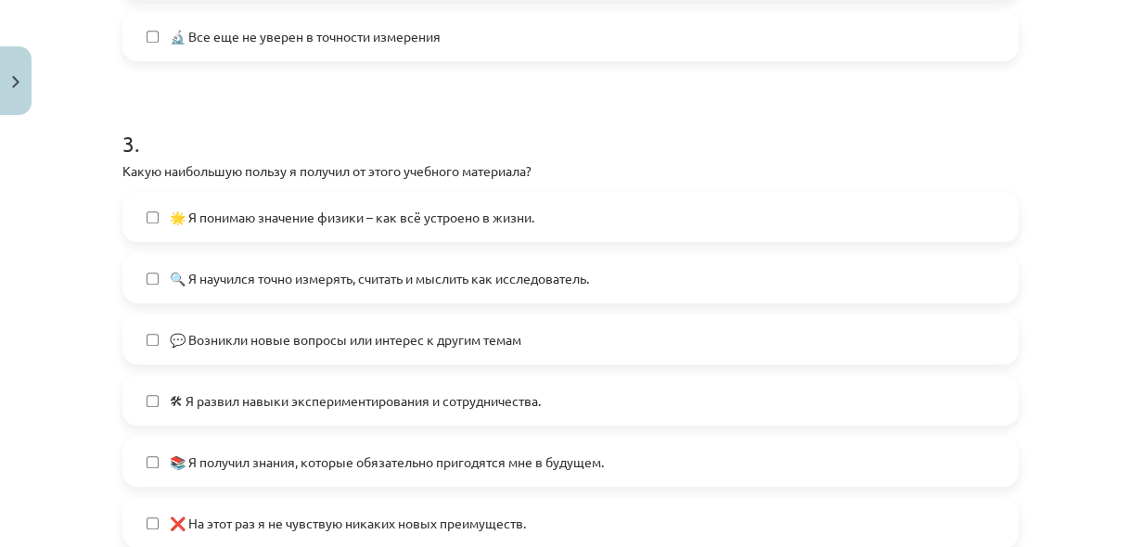
scroll to position [1232, 0]
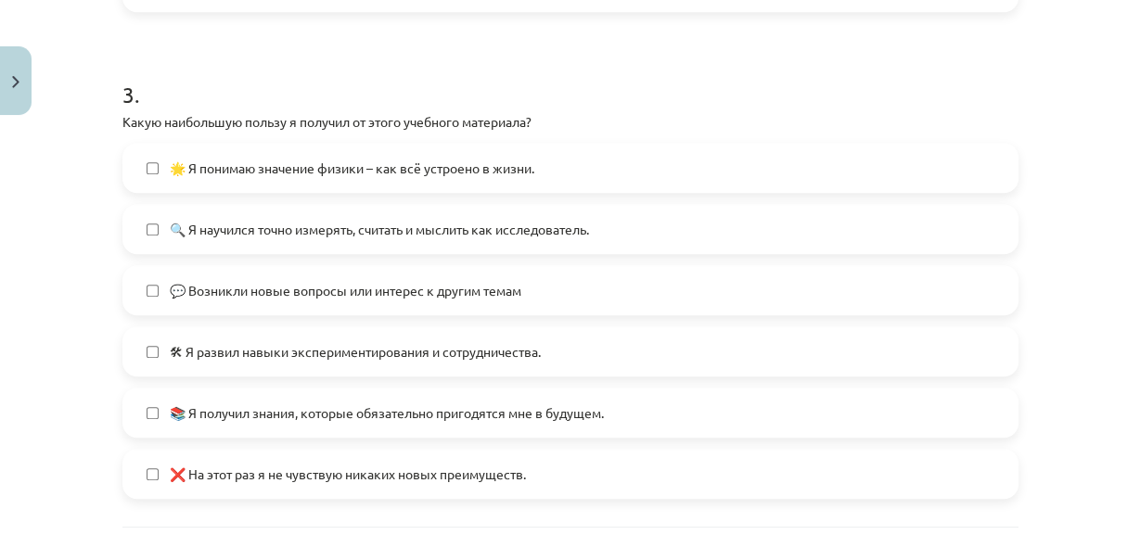
click at [577, 280] on label "💬 Возникли новые вопросы или интерес к другим темам" at bounding box center [570, 290] width 892 height 46
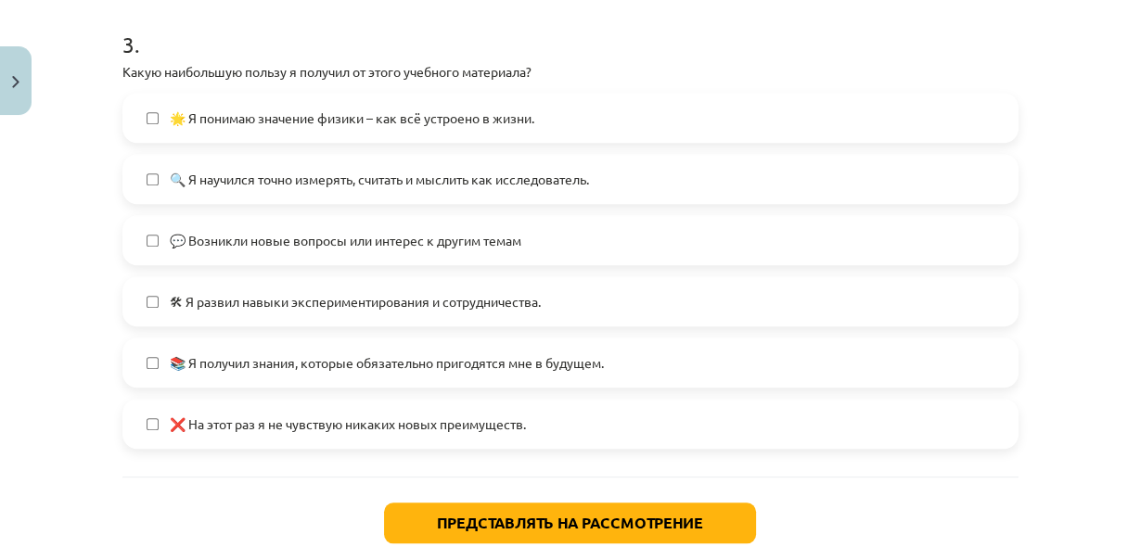
click at [606, 343] on label "📚 Я получил знания, которые обязательно пригодятся мне в будущем." at bounding box center [570, 362] width 892 height 46
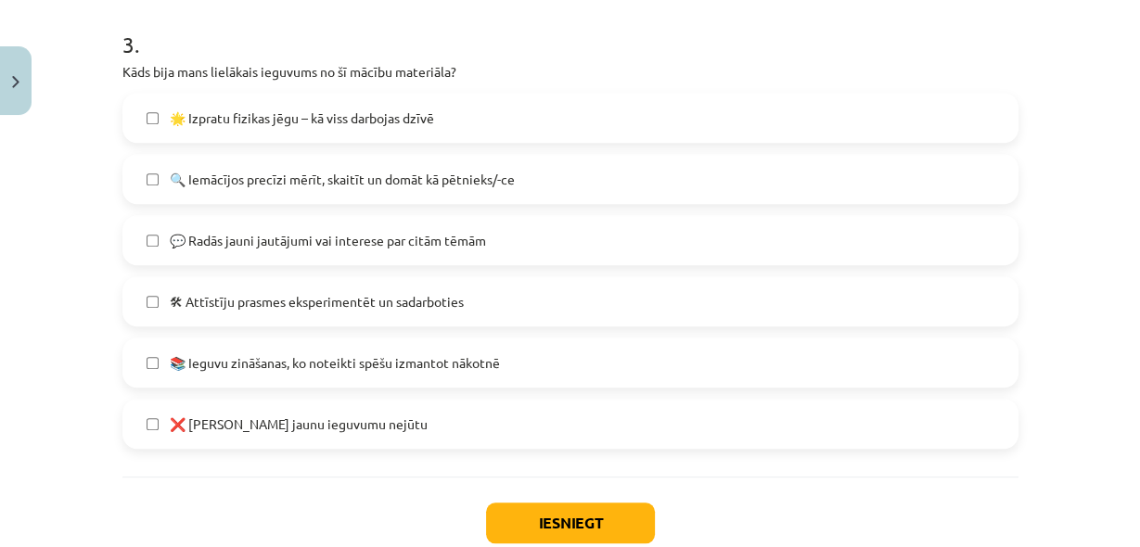
scroll to position [3061, 0]
click at [566, 510] on button "Iesniegt" at bounding box center [570, 523] width 169 height 41
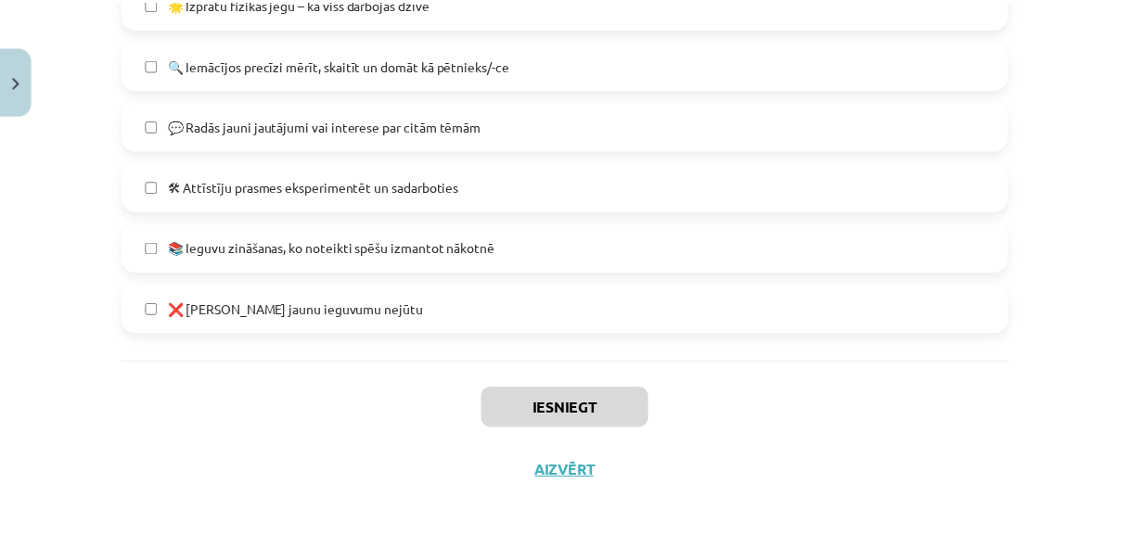
scroll to position [3042, 0]
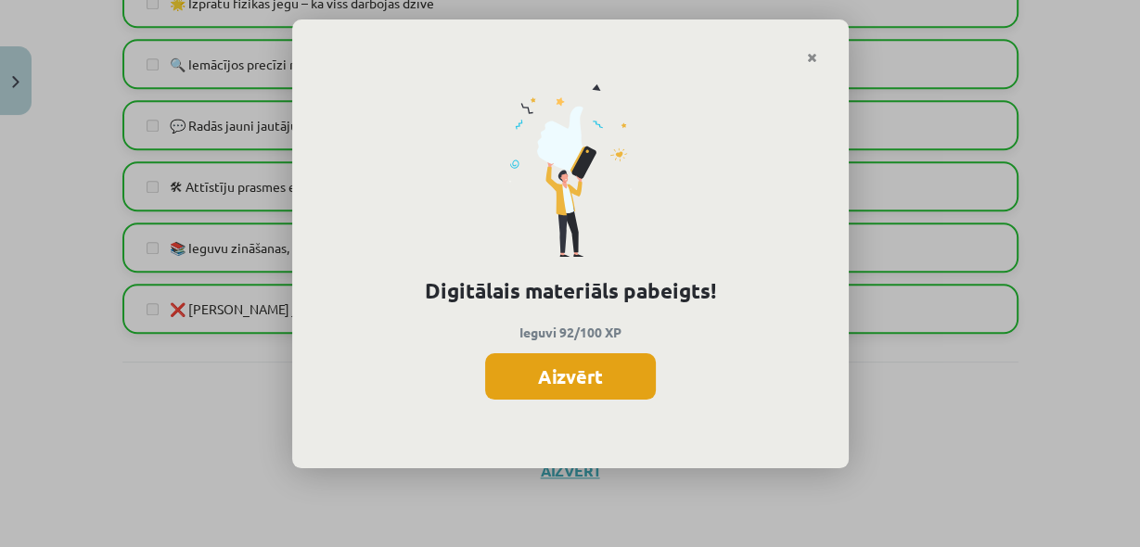
click at [618, 372] on button "Aizvērt" at bounding box center [570, 376] width 171 height 46
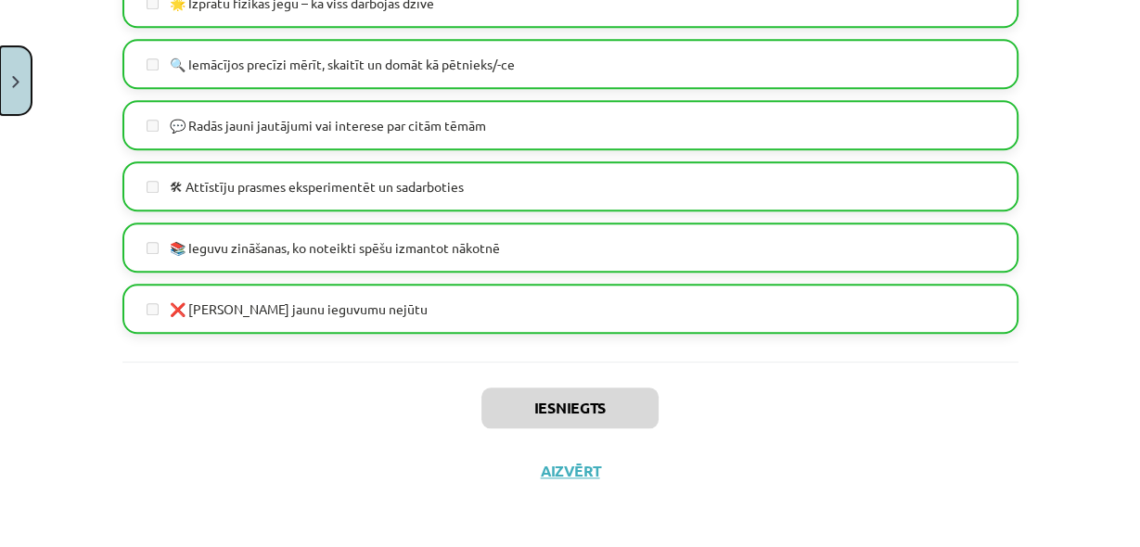
click at [6, 94] on button "Close" at bounding box center [16, 80] width 32 height 69
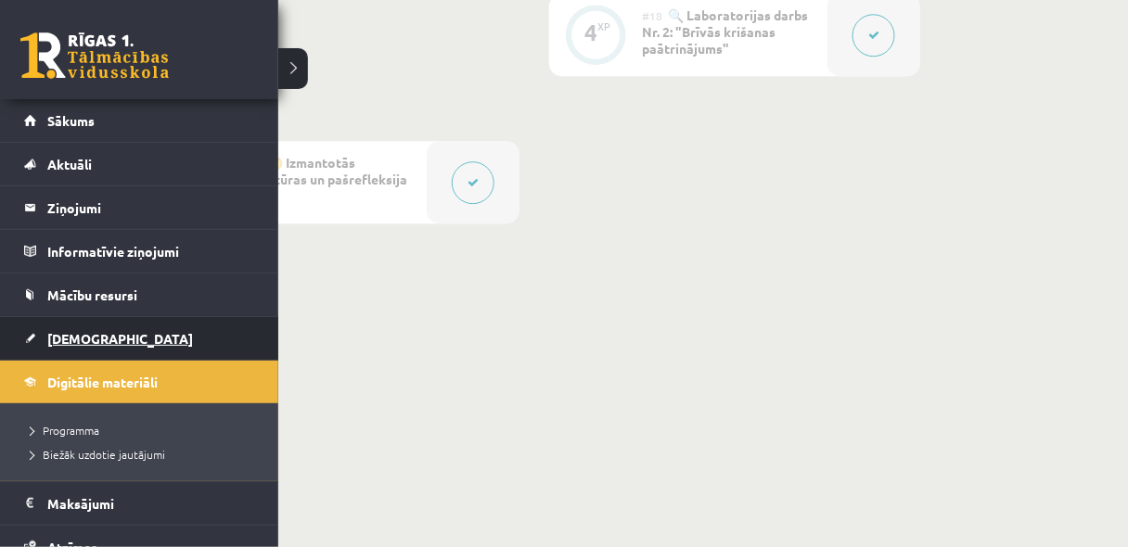
click at [90, 336] on span "[DEMOGRAPHIC_DATA]" at bounding box center [120, 338] width 146 height 17
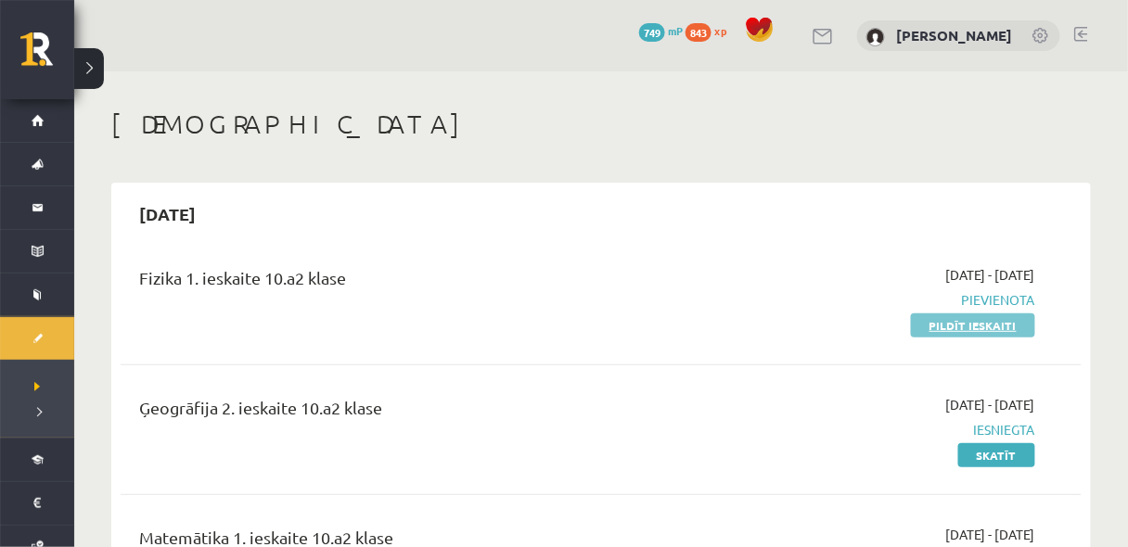
click at [958, 319] on link "Pildīt ieskaiti" at bounding box center [973, 325] width 124 height 24
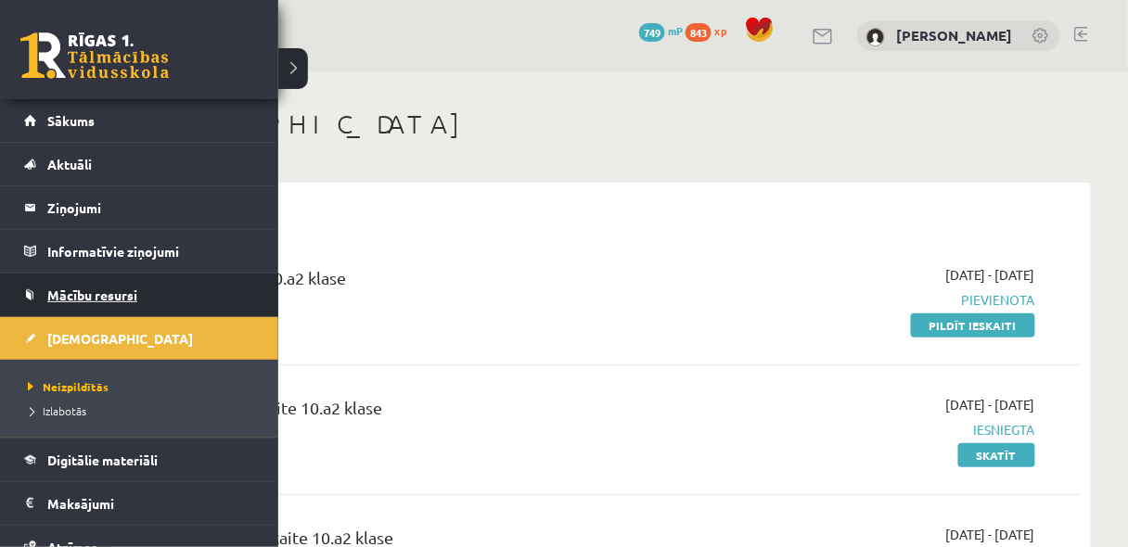
click at [91, 294] on span "Mācību resursi" at bounding box center [92, 295] width 90 height 17
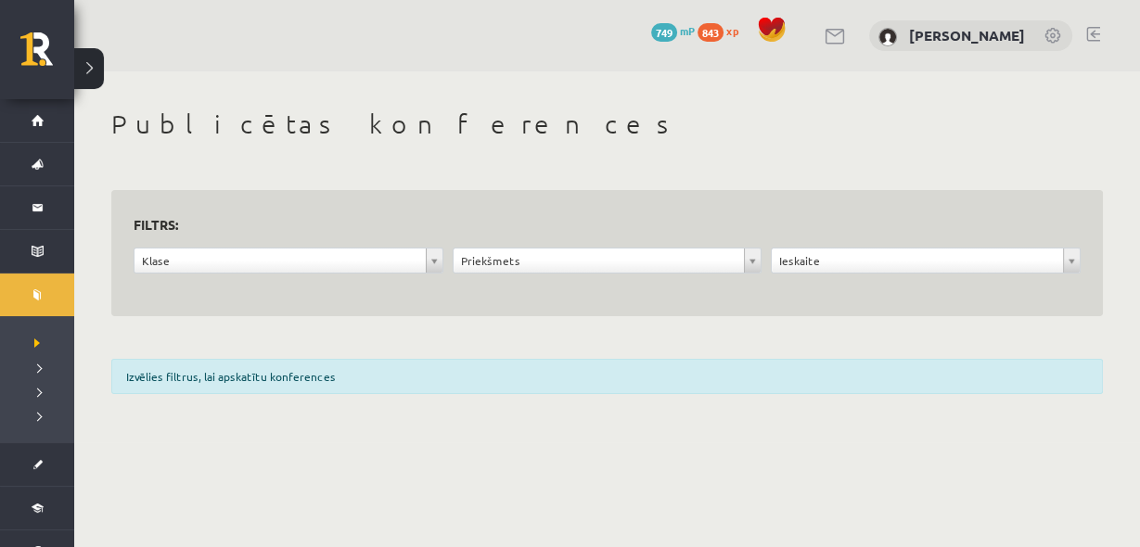
click at [345, 273] on div "**********" at bounding box center [288, 265] width 319 height 35
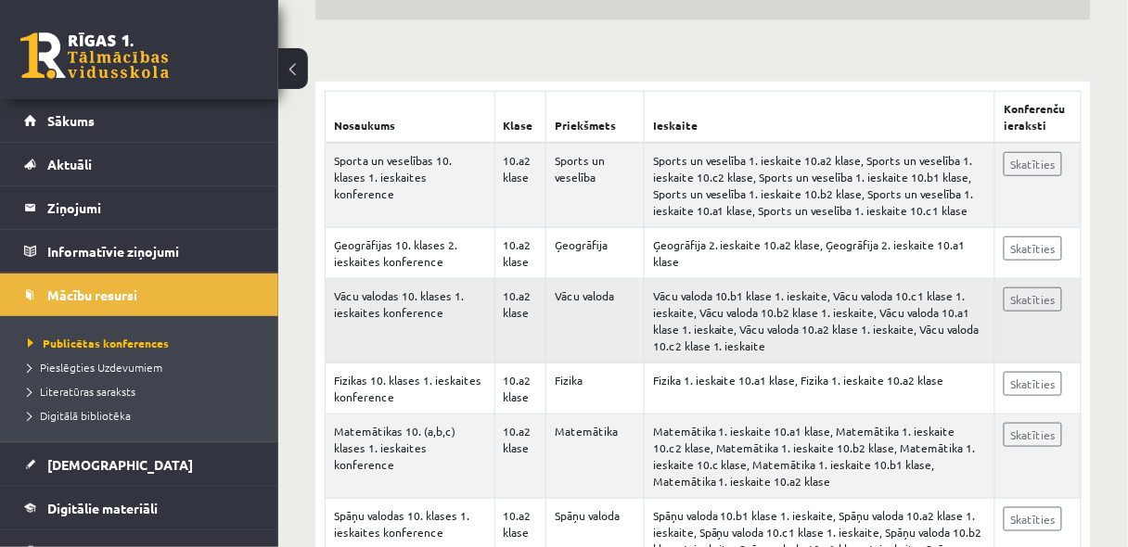
scroll to position [297, 0]
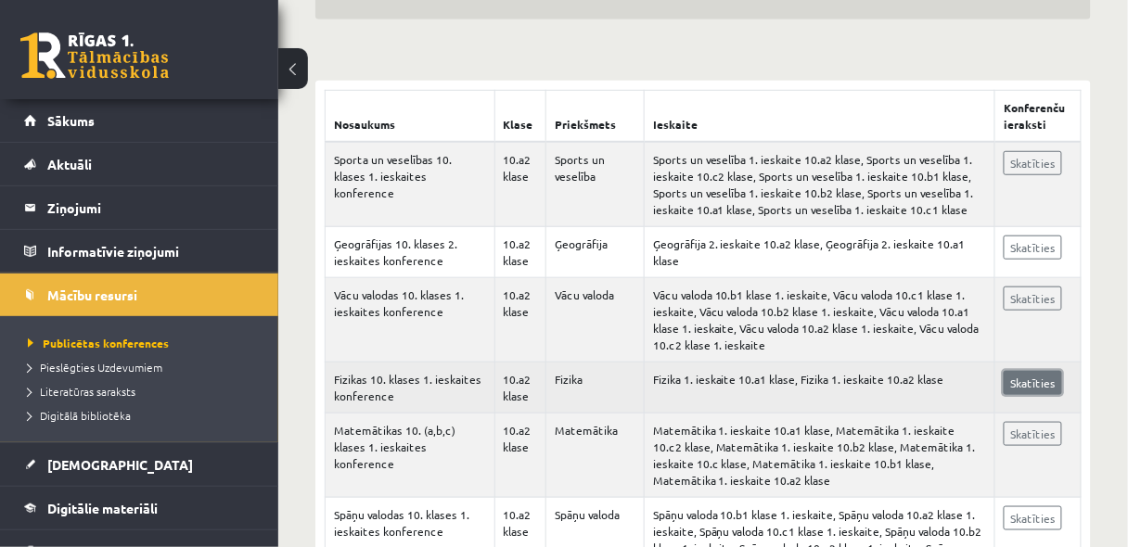
click at [1040, 385] on link "Skatīties" at bounding box center [1032, 383] width 58 height 24
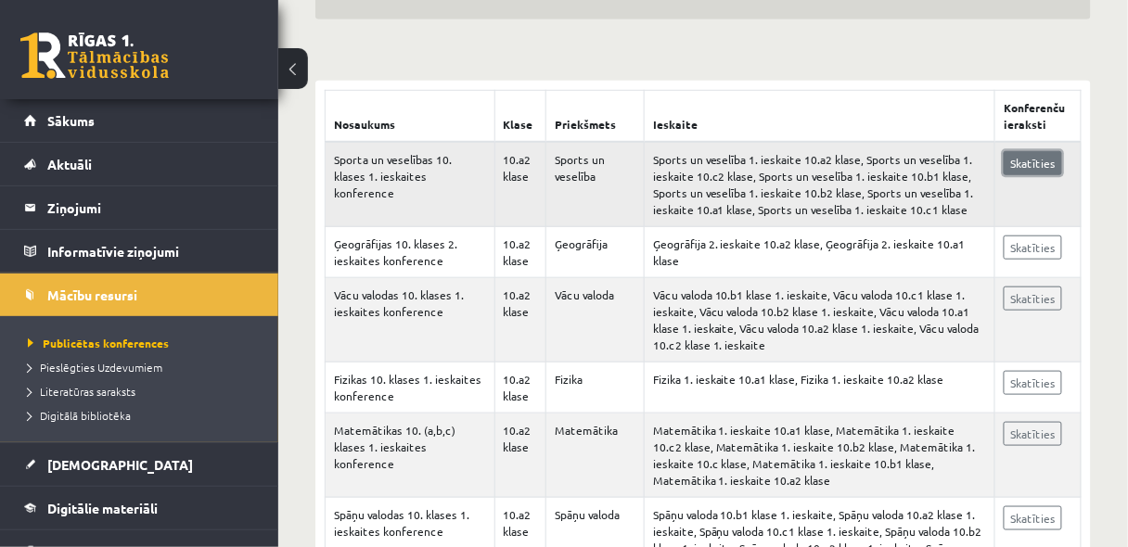
click at [1018, 162] on link "Skatīties" at bounding box center [1032, 163] width 58 height 24
